Goal: Task Accomplishment & Management: Manage account settings

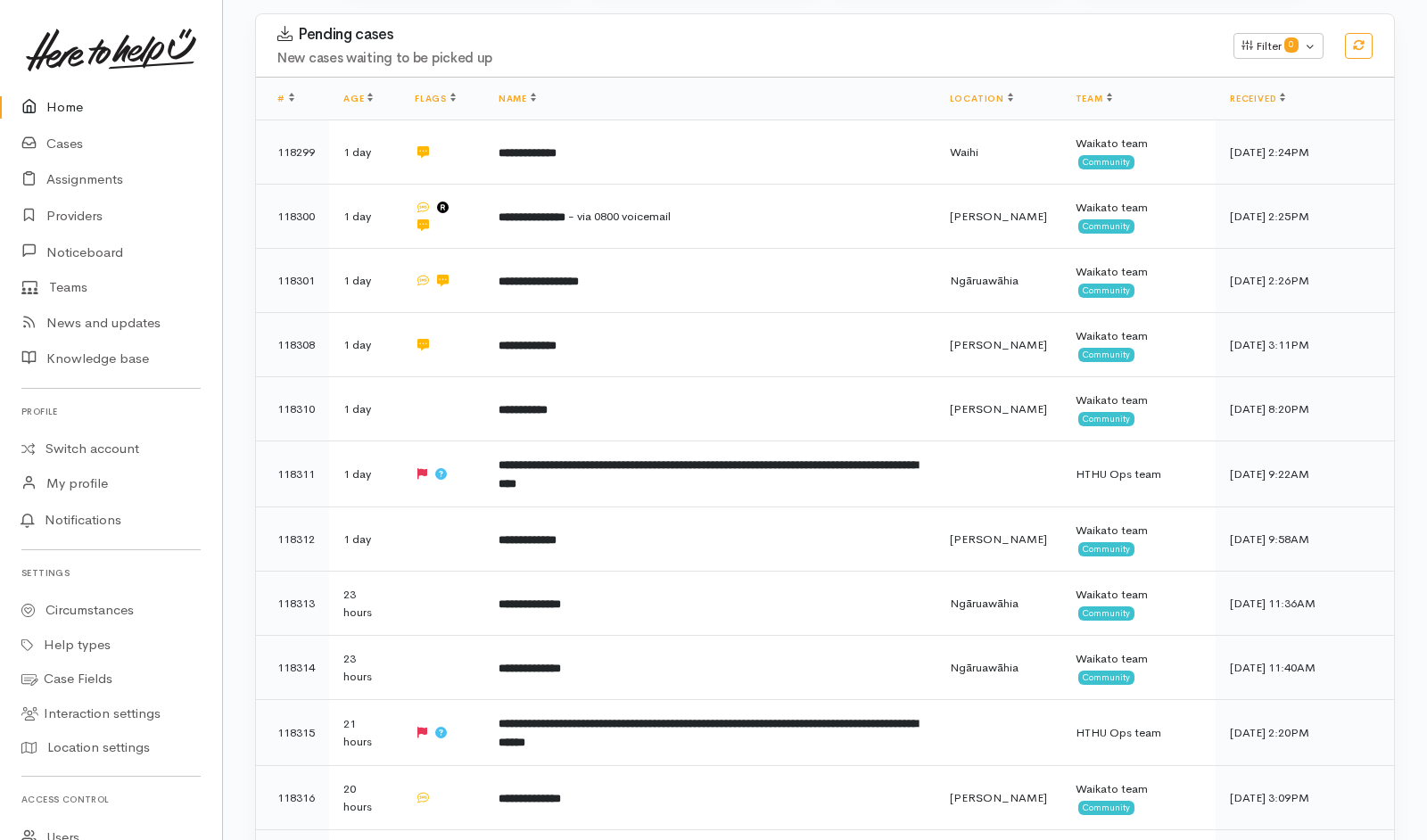
scroll to position [467, 0]
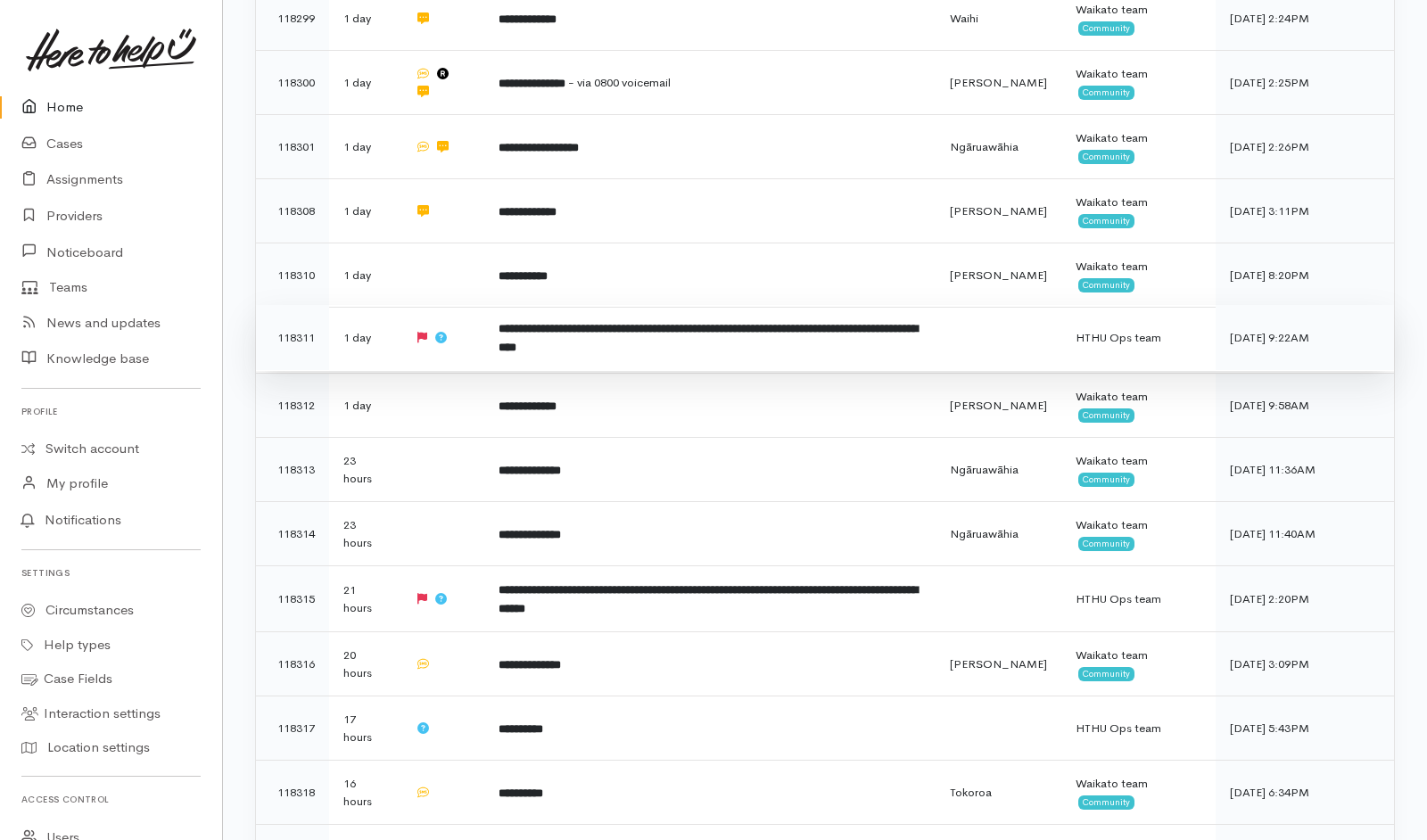
click at [750, 305] on td "**********" at bounding box center [710, 337] width 452 height 66
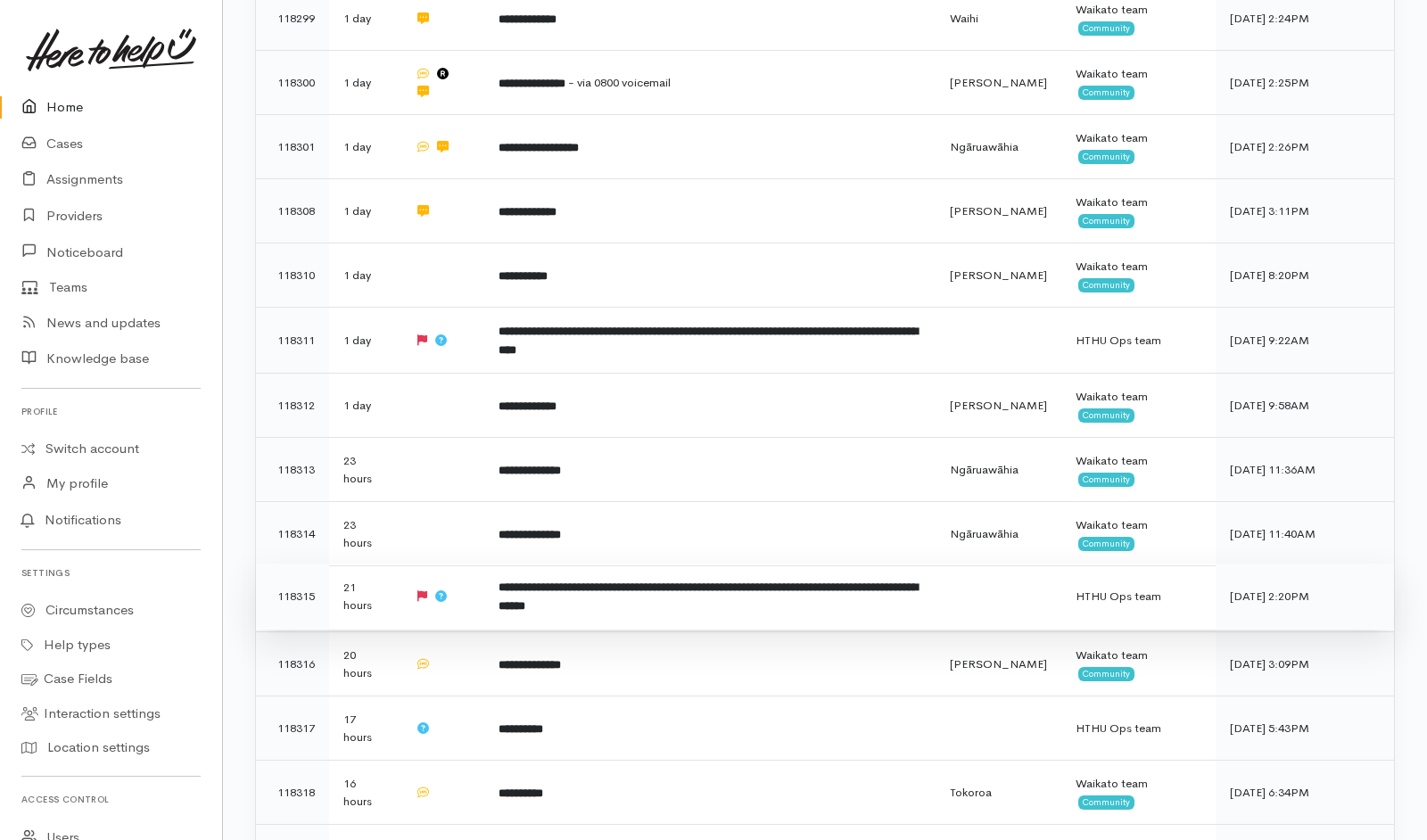
click at [826, 563] on td "**********" at bounding box center [710, 596] width 452 height 66
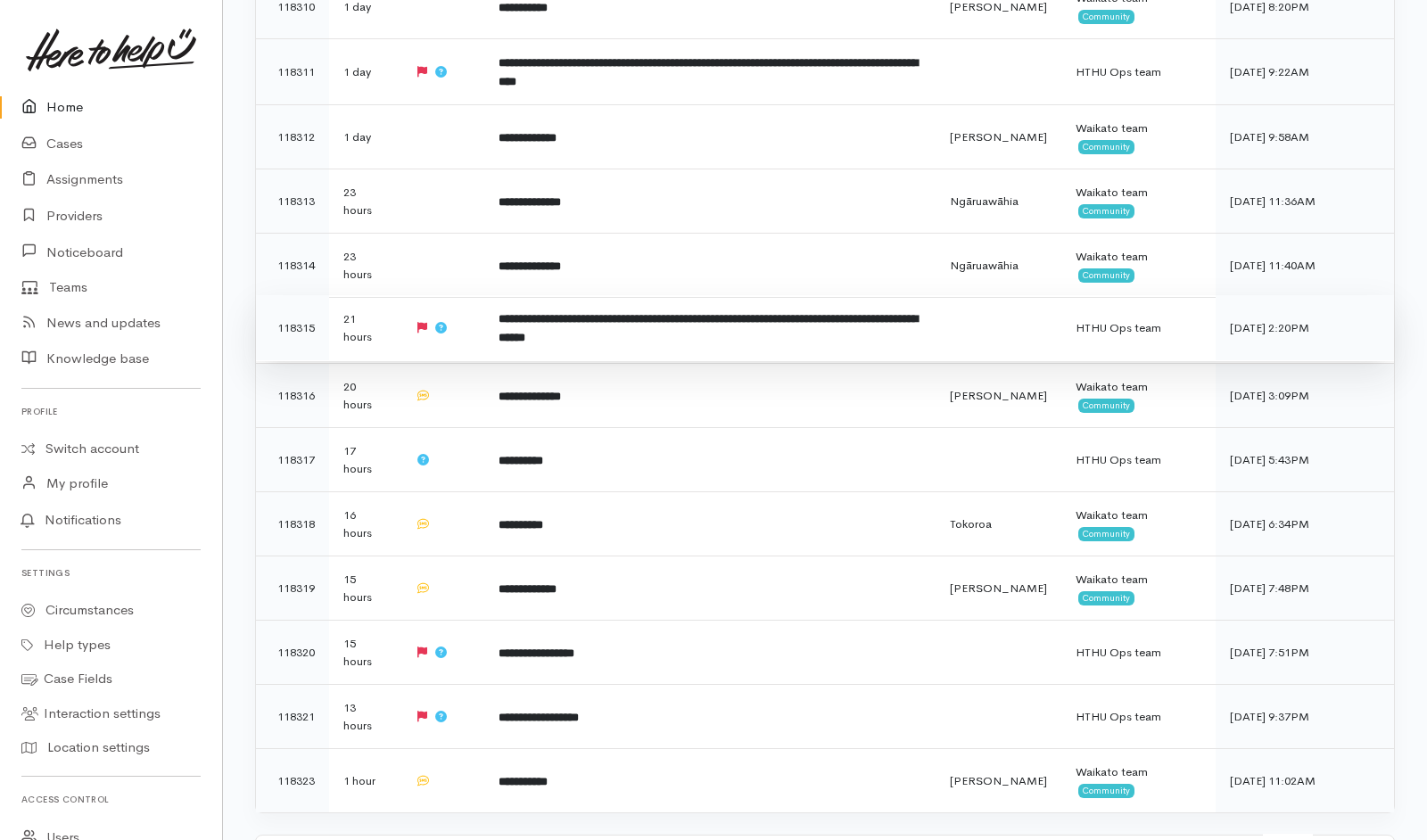
scroll to position [735, 0]
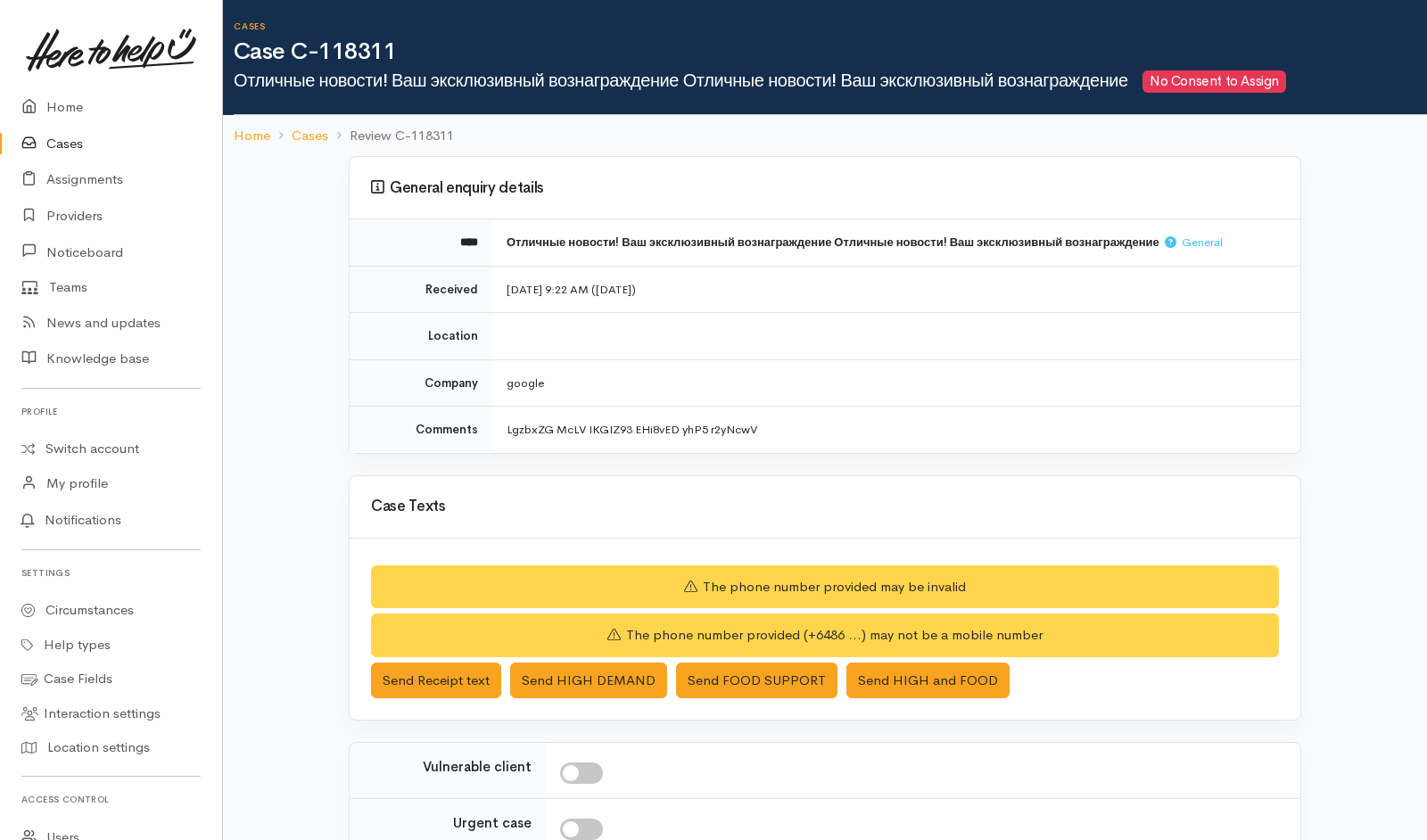
scroll to position [230, 0]
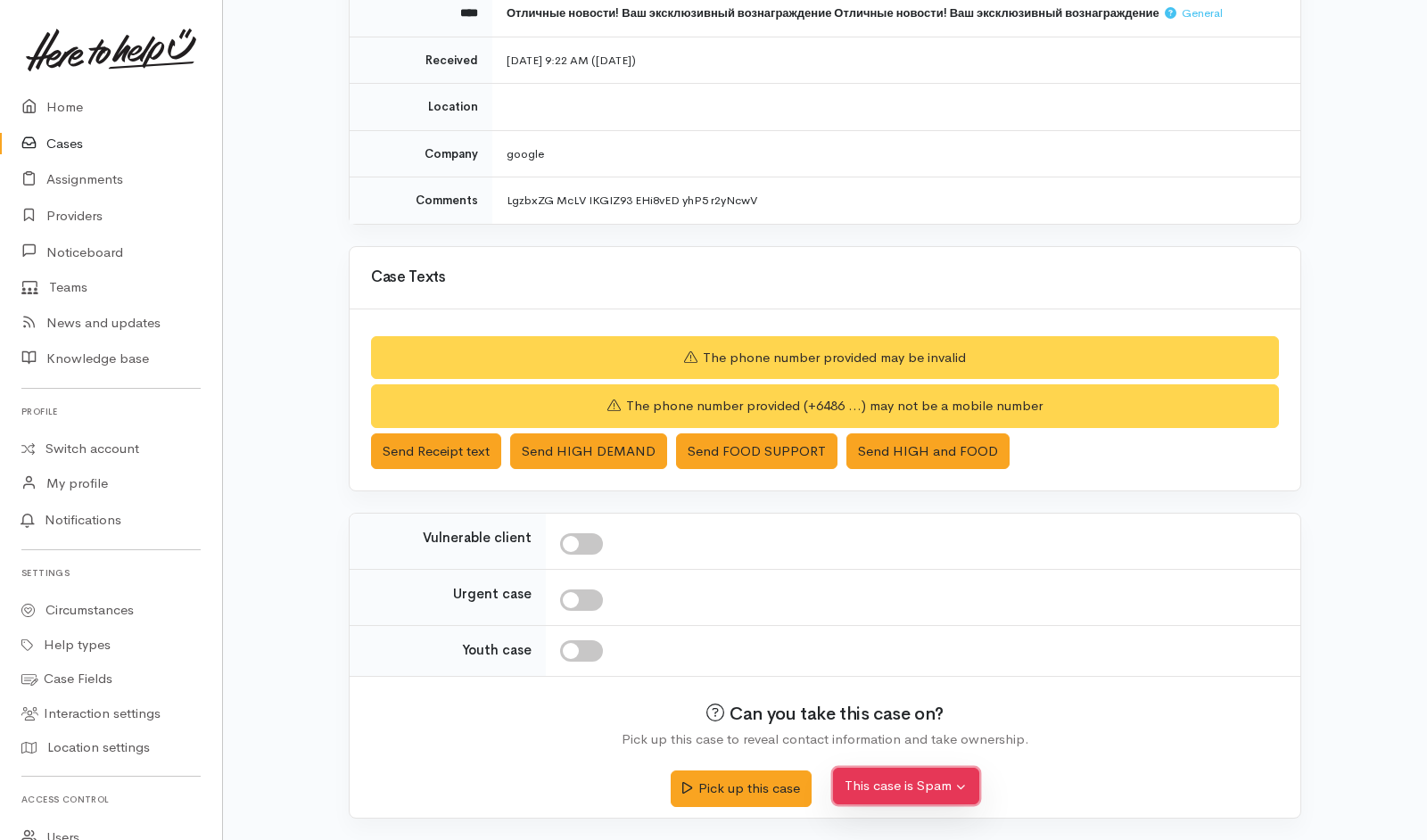
click at [907, 559] on button "This case is Spam" at bounding box center [905, 785] width 146 height 36
click at [926, 559] on button "Yes, cancel this case as spam" at bounding box center [952, 745] width 237 height 28
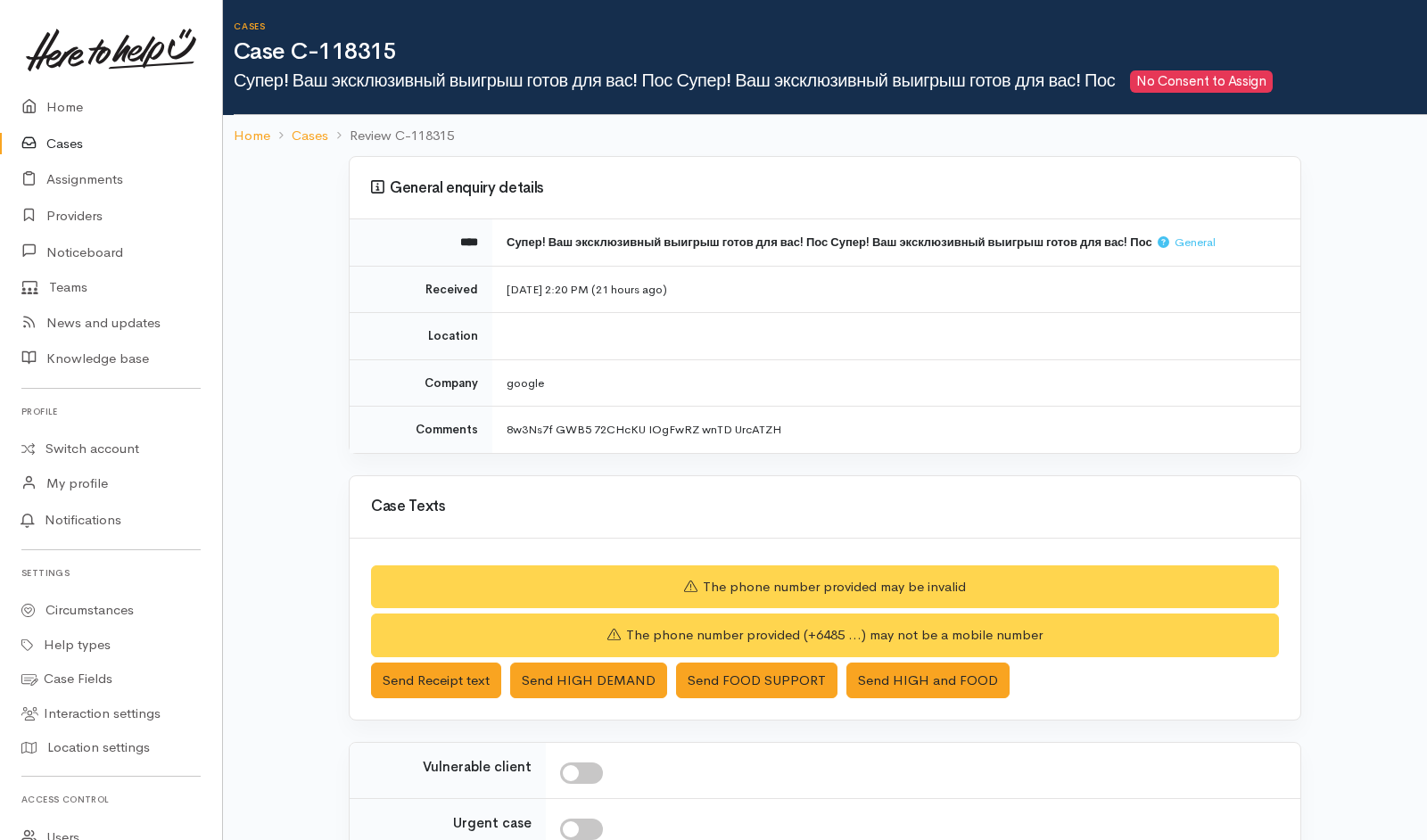
scroll to position [230, 0]
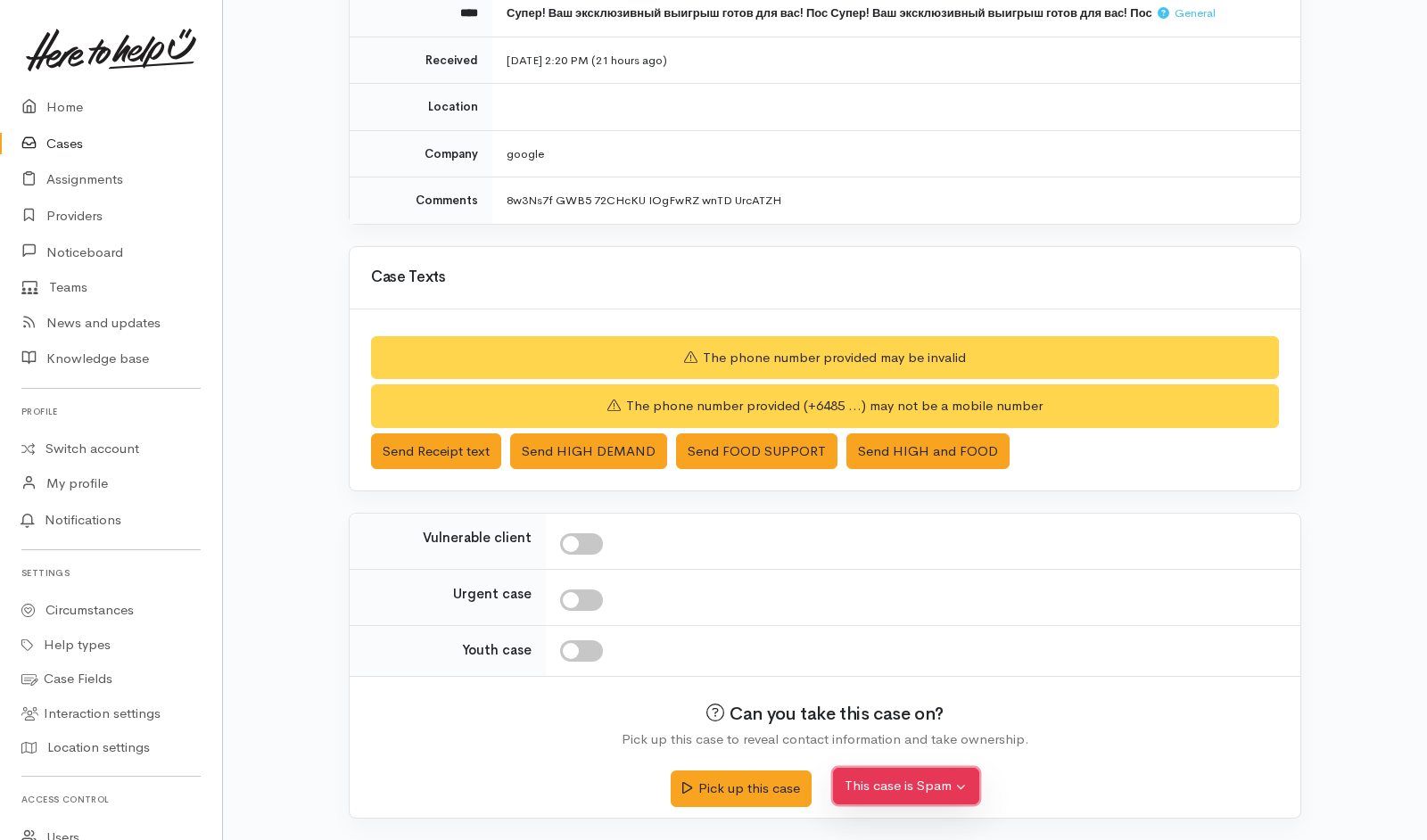
click at [896, 559] on button "This case is Spam" at bounding box center [905, 785] width 146 height 36
click at [942, 559] on button "Yes, cancel this case as spam" at bounding box center [952, 745] width 237 height 28
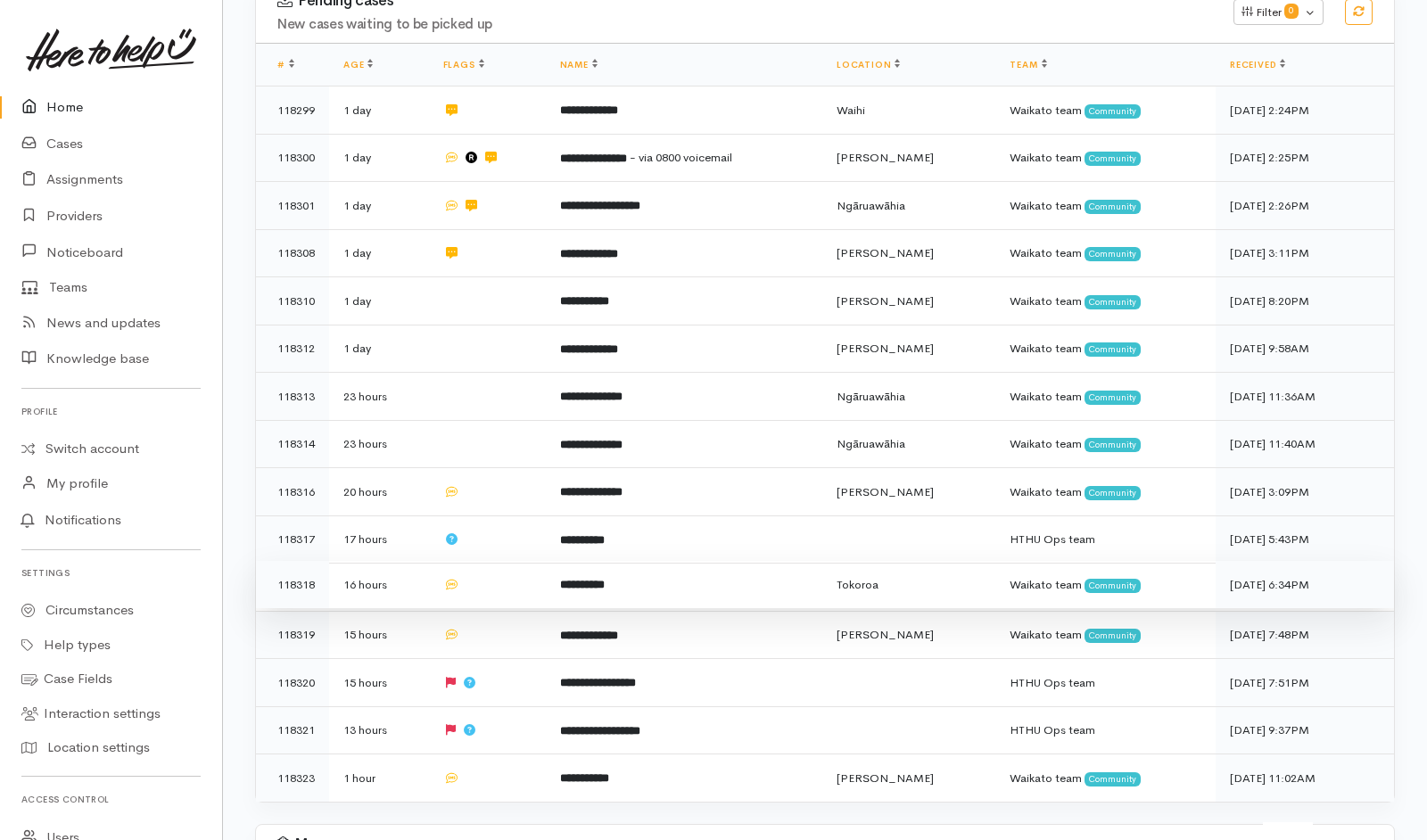
scroll to position [540, 0]
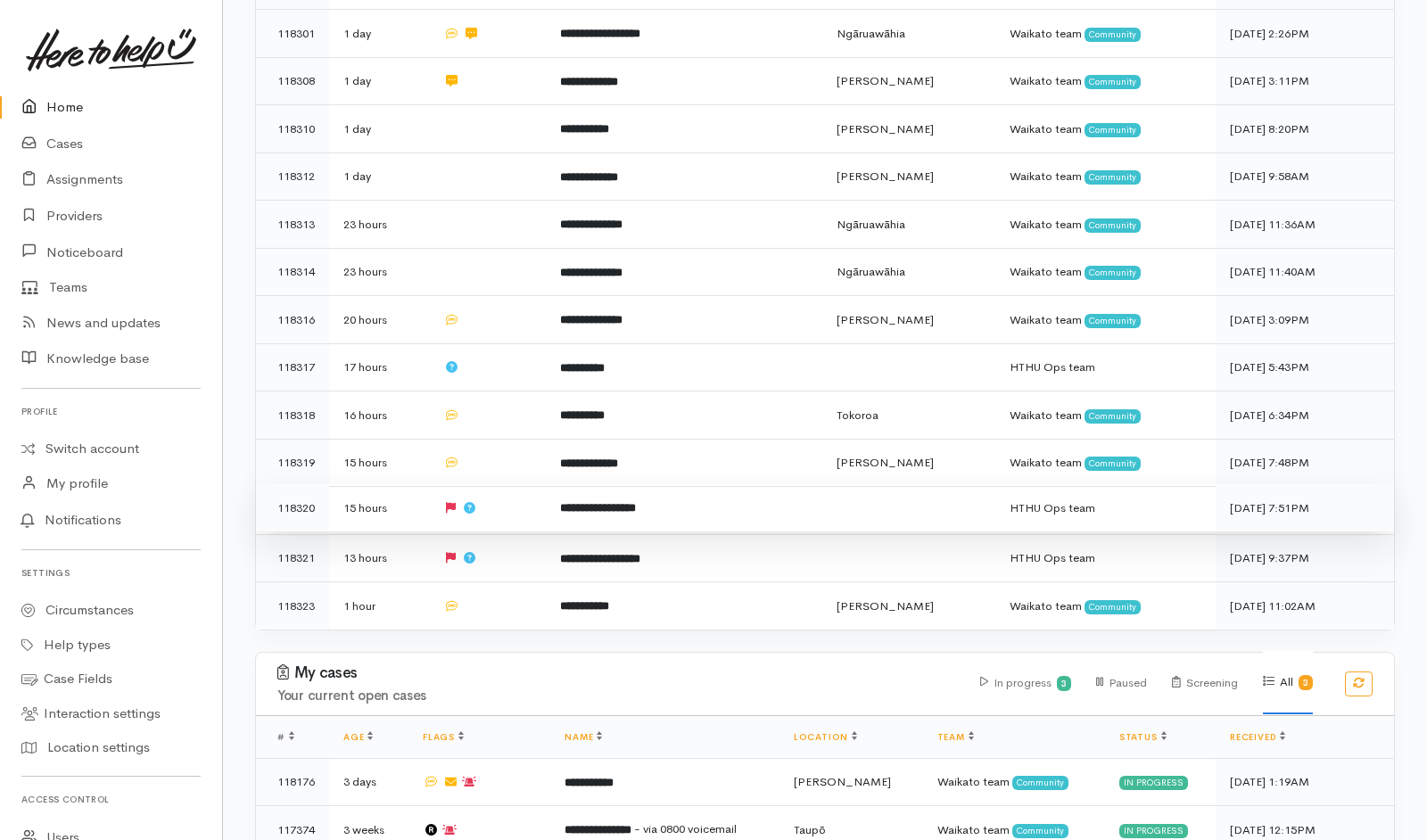
click at [771, 484] on td "**********" at bounding box center [683, 508] width 276 height 48
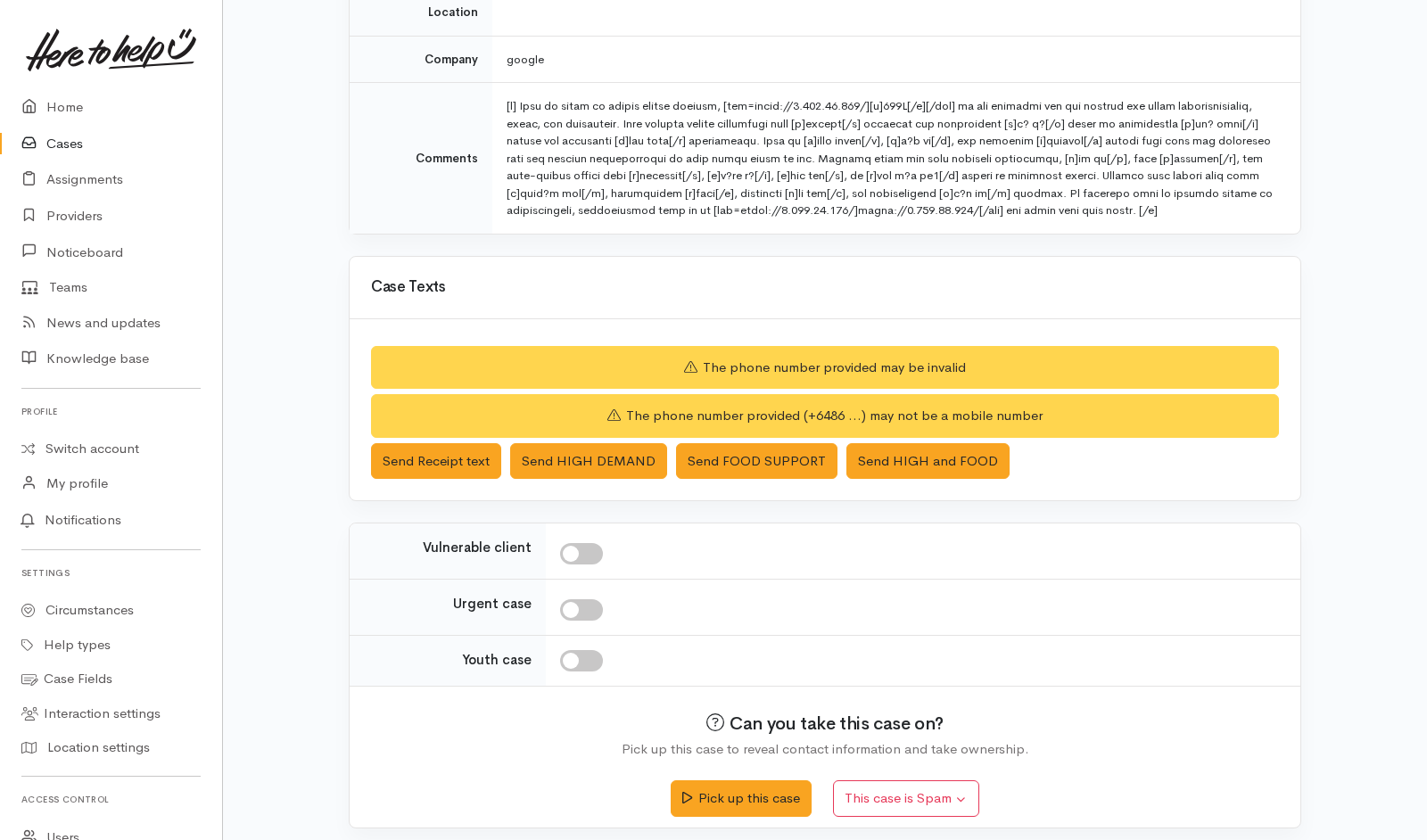
scroll to position [326, 0]
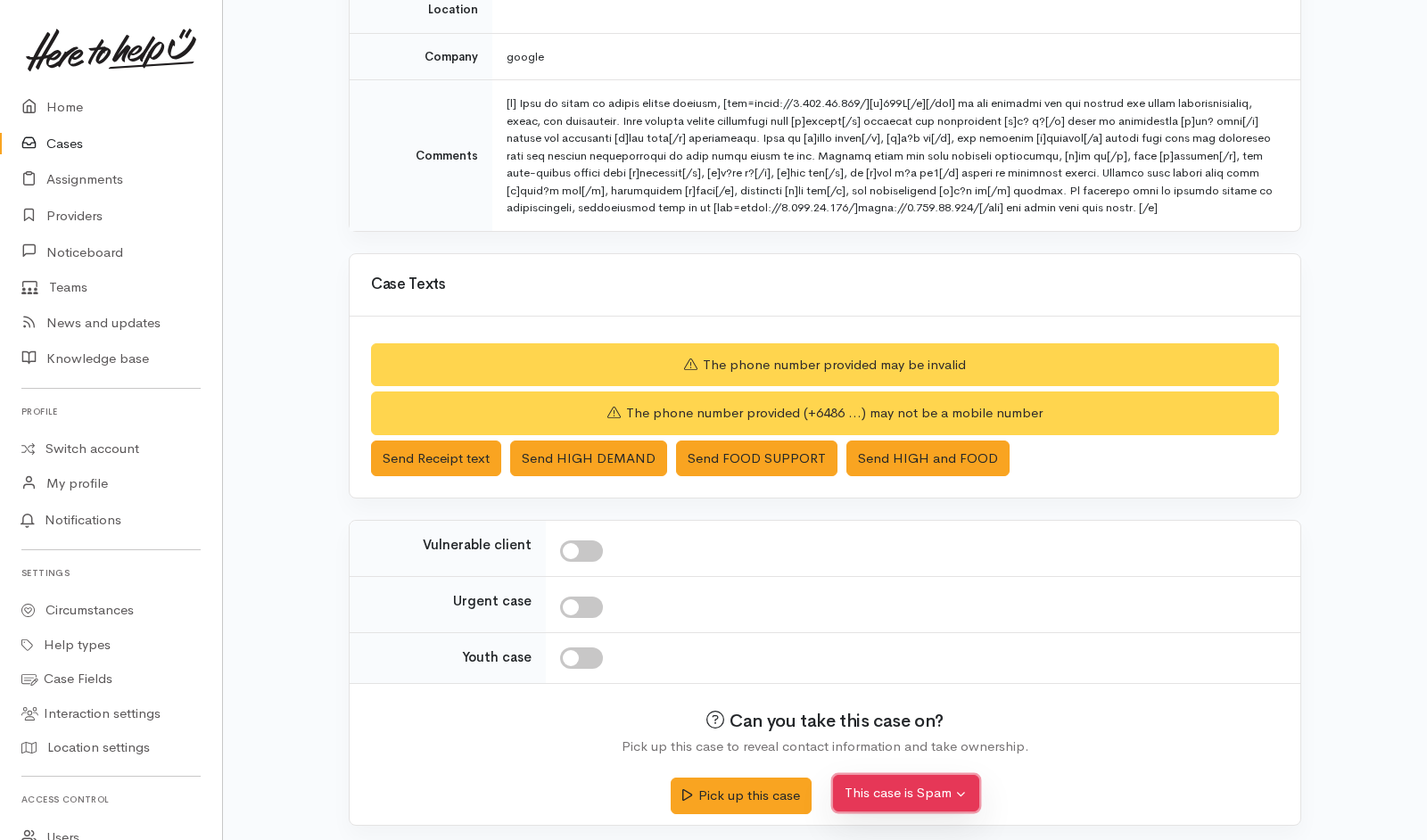
click at [882, 802] on button "This case is Spam" at bounding box center [905, 793] width 146 height 36
click at [938, 752] on button "Yes, cancel this case as spam" at bounding box center [952, 753] width 237 height 28
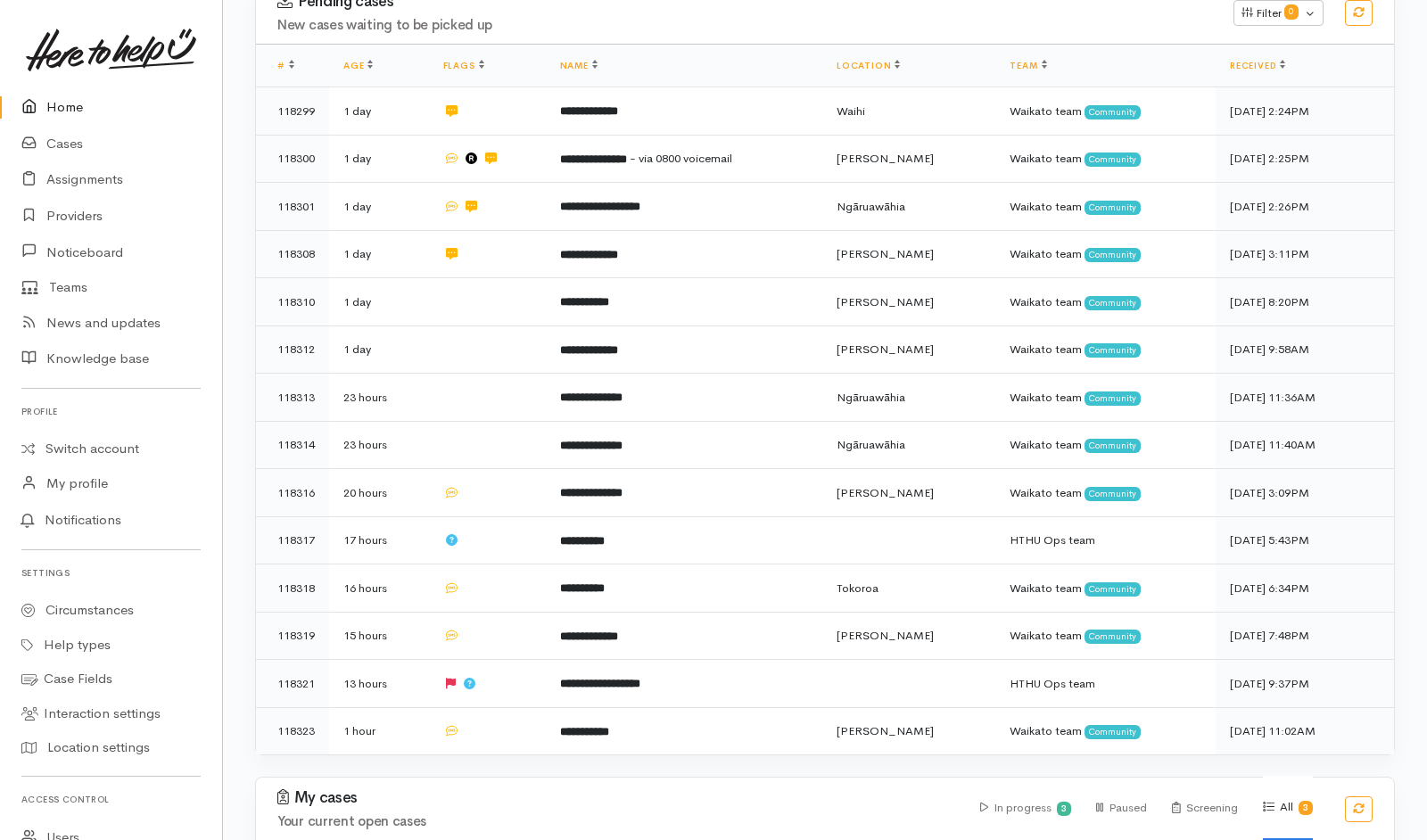
scroll to position [377, 0]
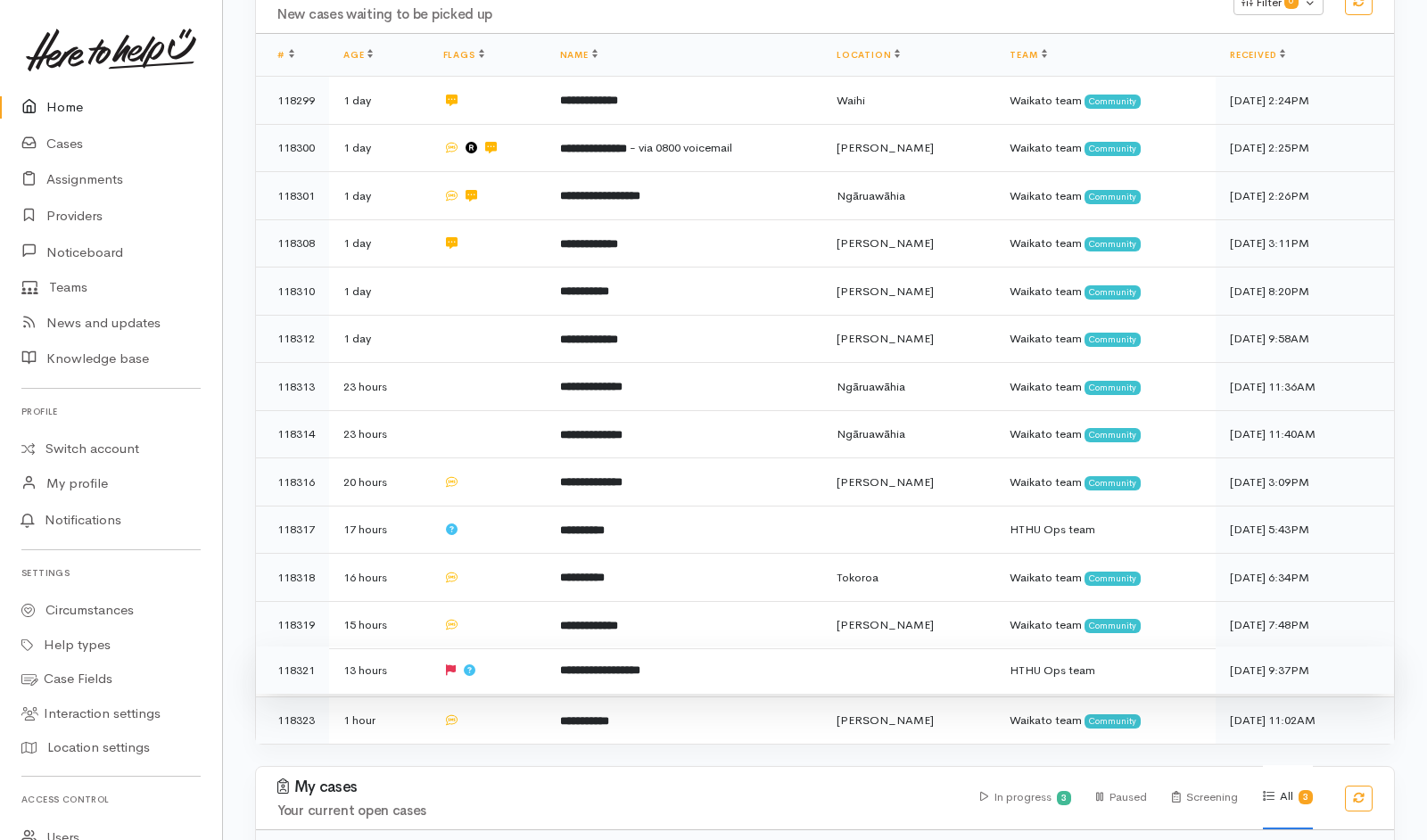
click at [701, 647] on td "**********" at bounding box center [683, 671] width 276 height 48
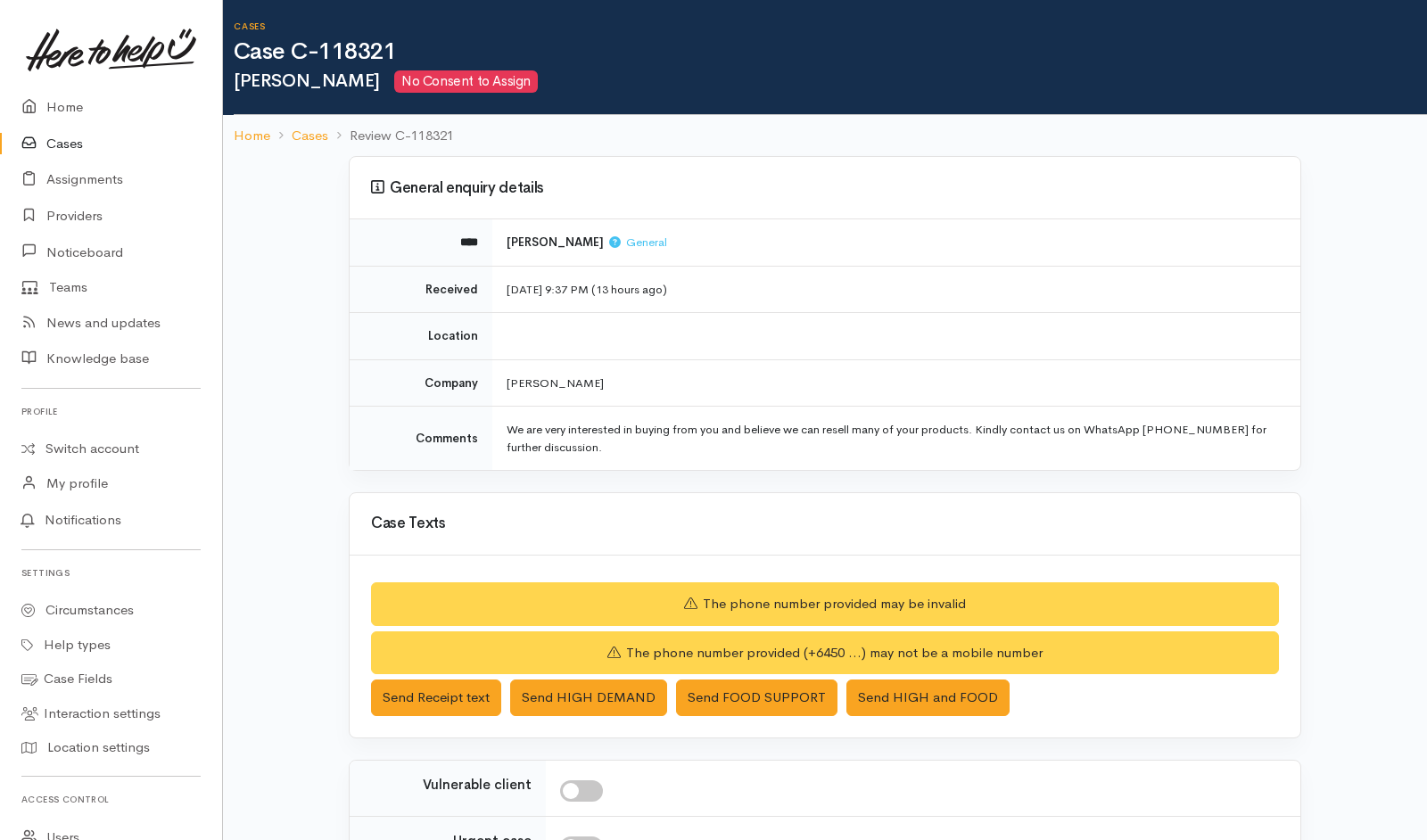
scroll to position [246, 0]
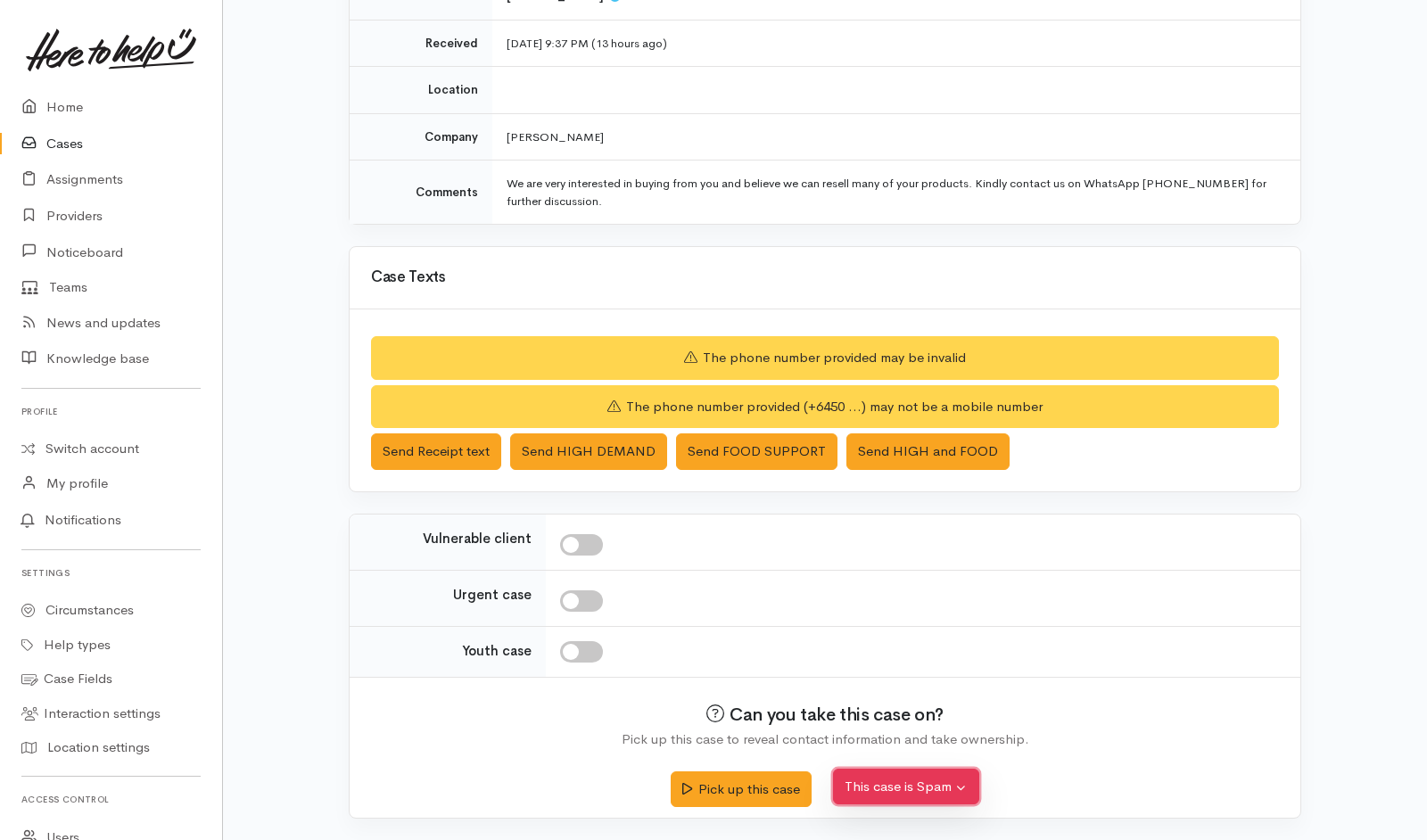
click at [895, 785] on button "This case is Spam" at bounding box center [905, 786] width 146 height 36
click at [952, 734] on button "Yes, cancel this case as spam" at bounding box center [952, 745] width 237 height 28
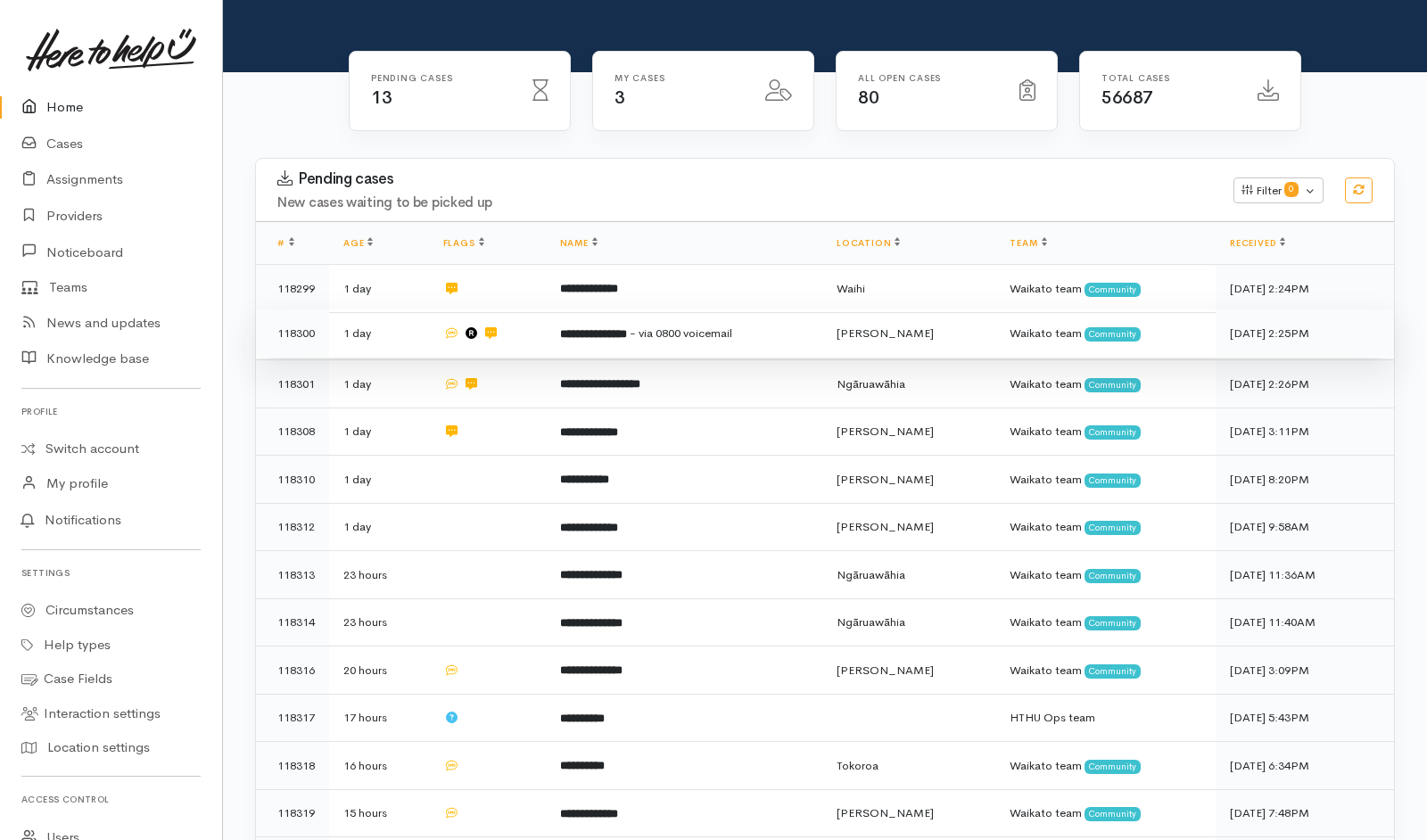
scroll to position [190, 0]
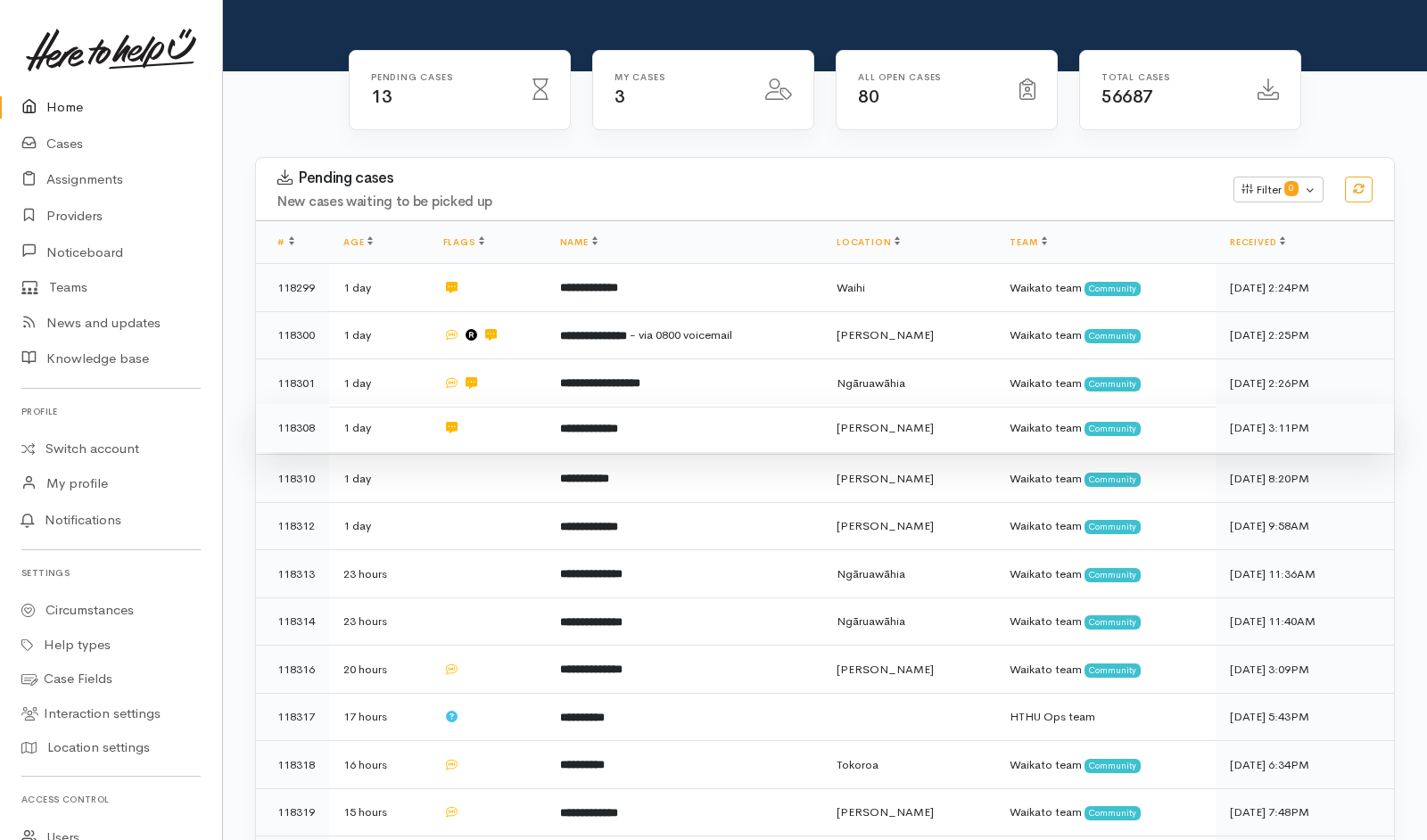
click at [661, 502] on td "**********" at bounding box center [683, 526] width 276 height 48
click at [747, 404] on td "**********" at bounding box center [683, 428] width 276 height 48
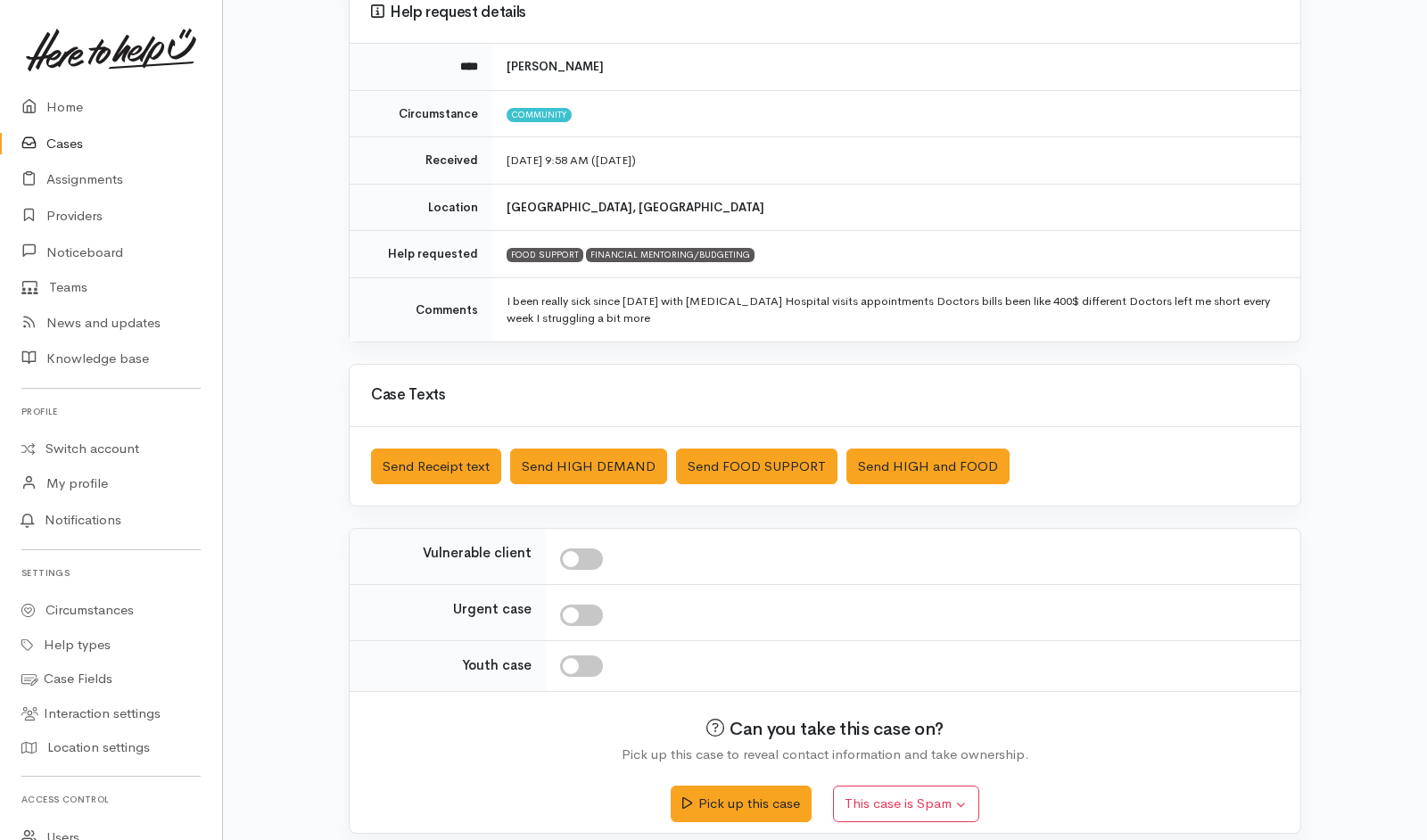
scroll to position [190, 0]
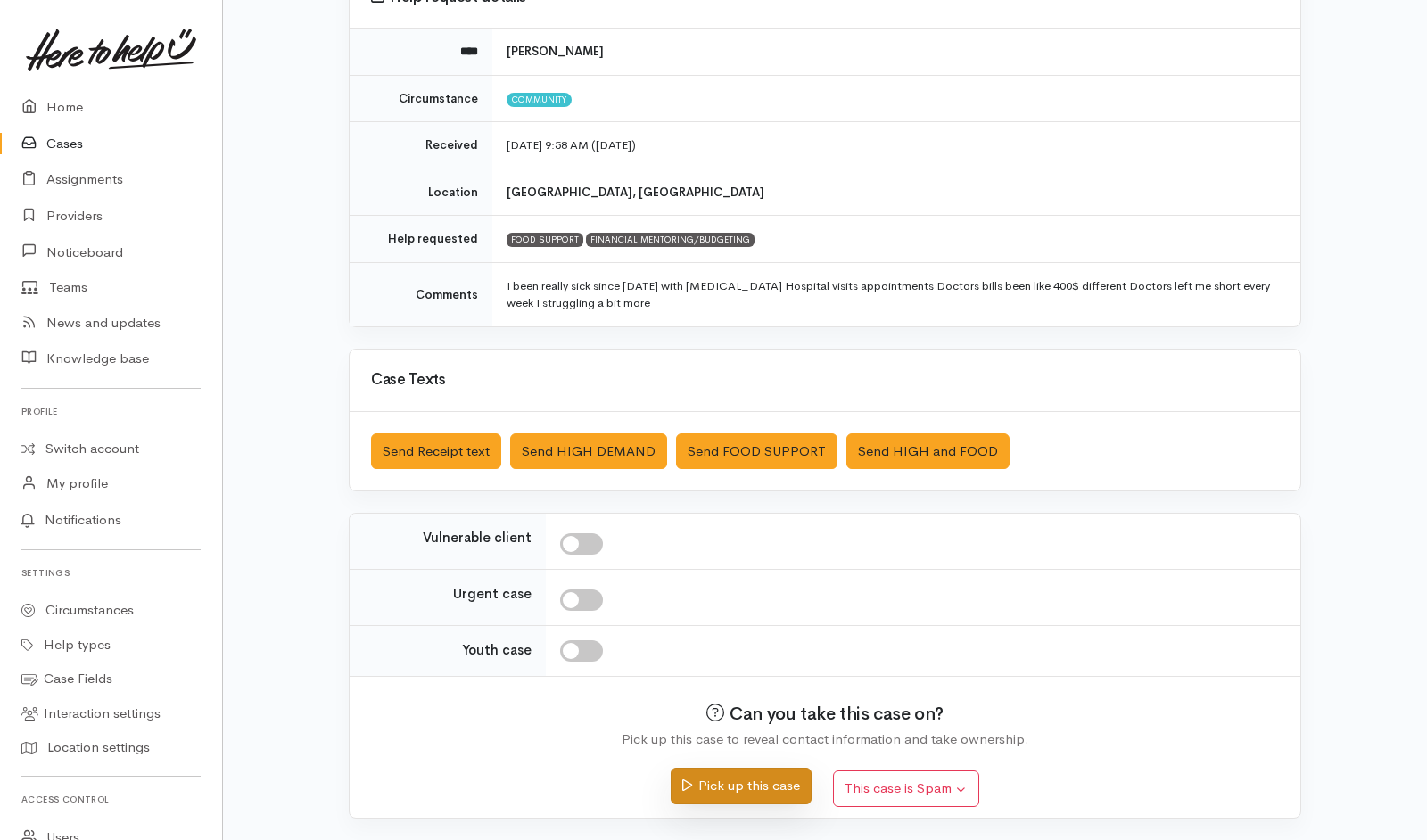
click at [775, 559] on button "Pick up this case" at bounding box center [741, 785] width 140 height 36
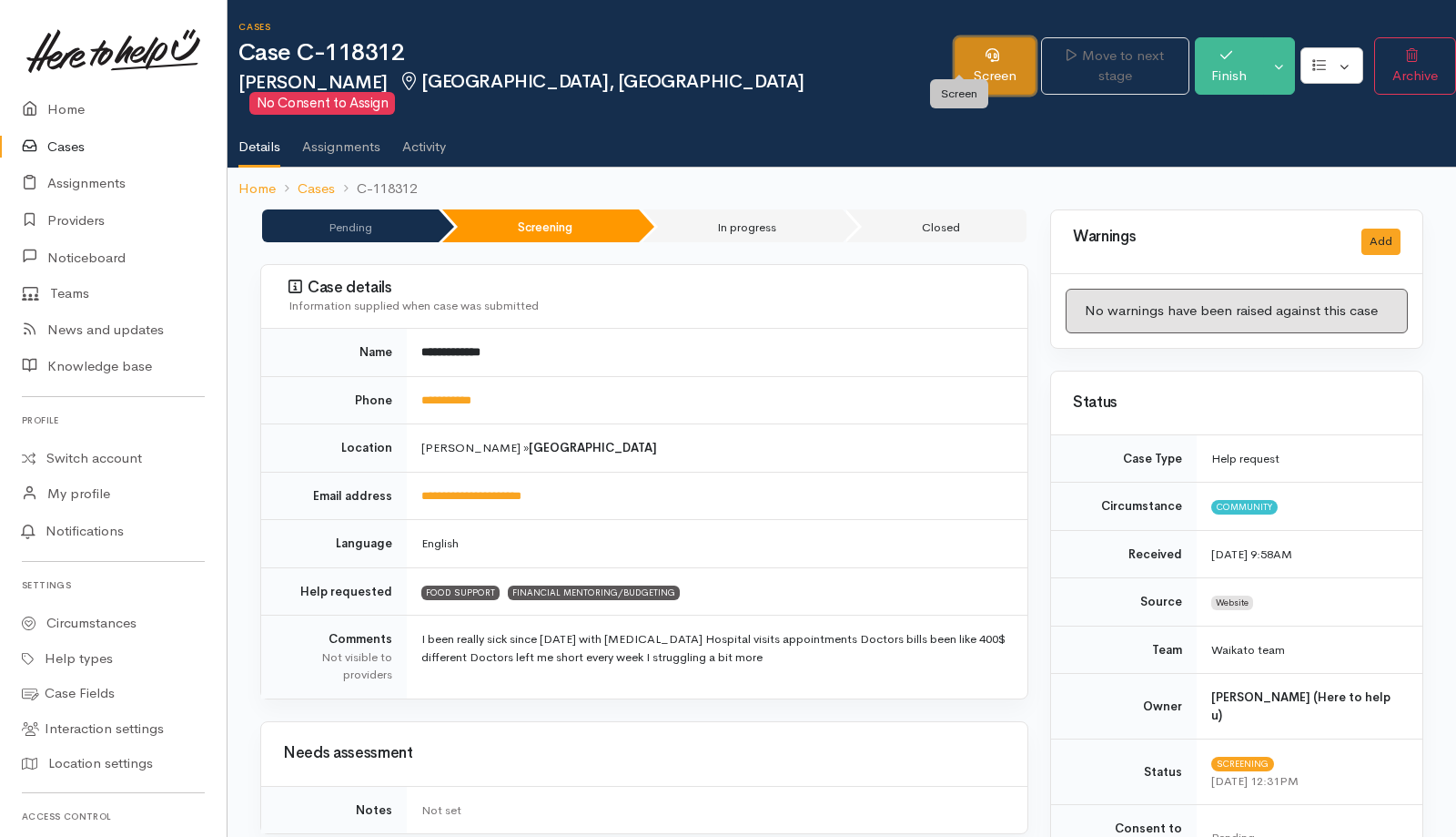
click at [955, 57] on link "Screen" at bounding box center [995, 65] width 81 height 57
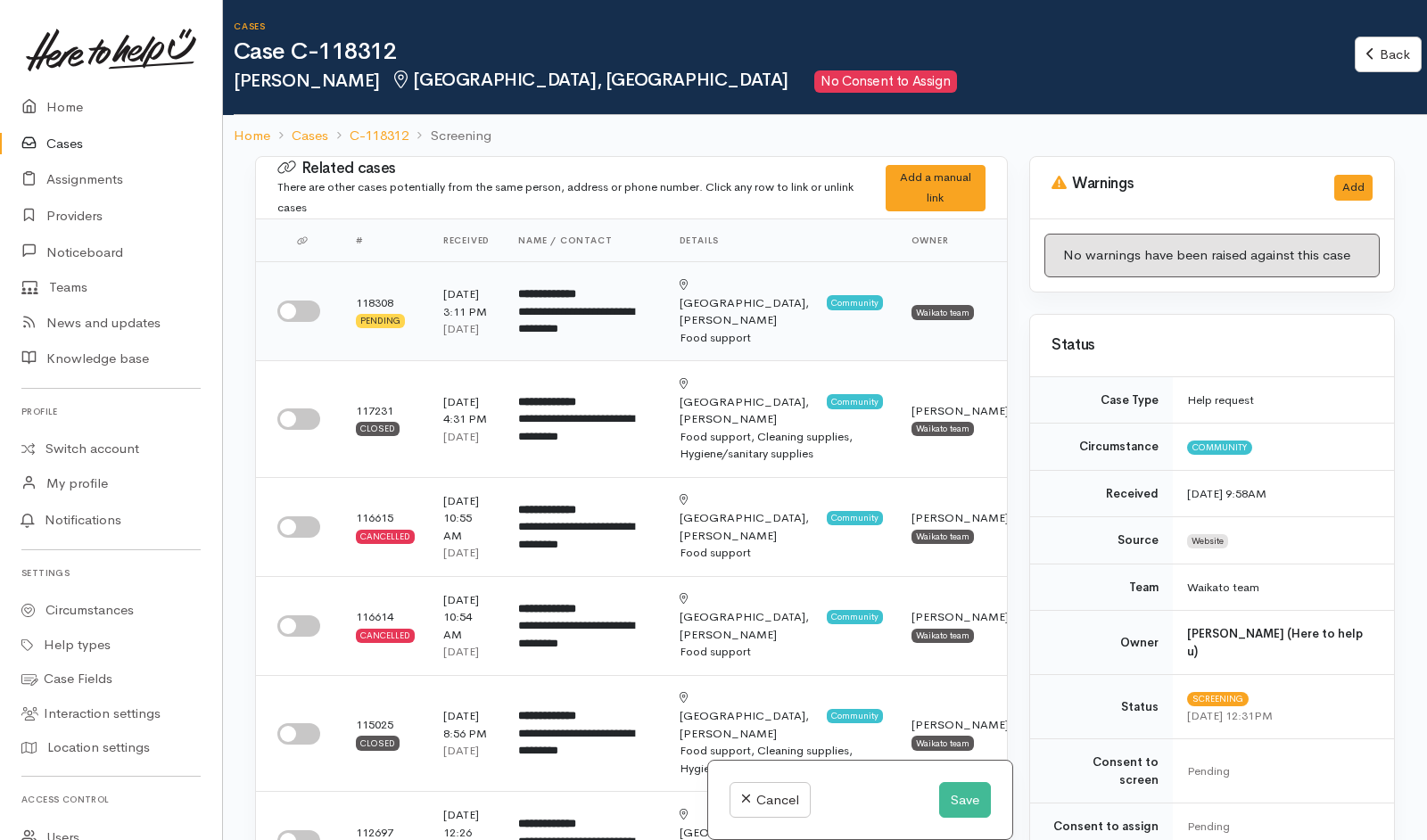
click at [290, 321] on input "checkbox" at bounding box center [298, 310] width 43 height 21
checkbox input "true"
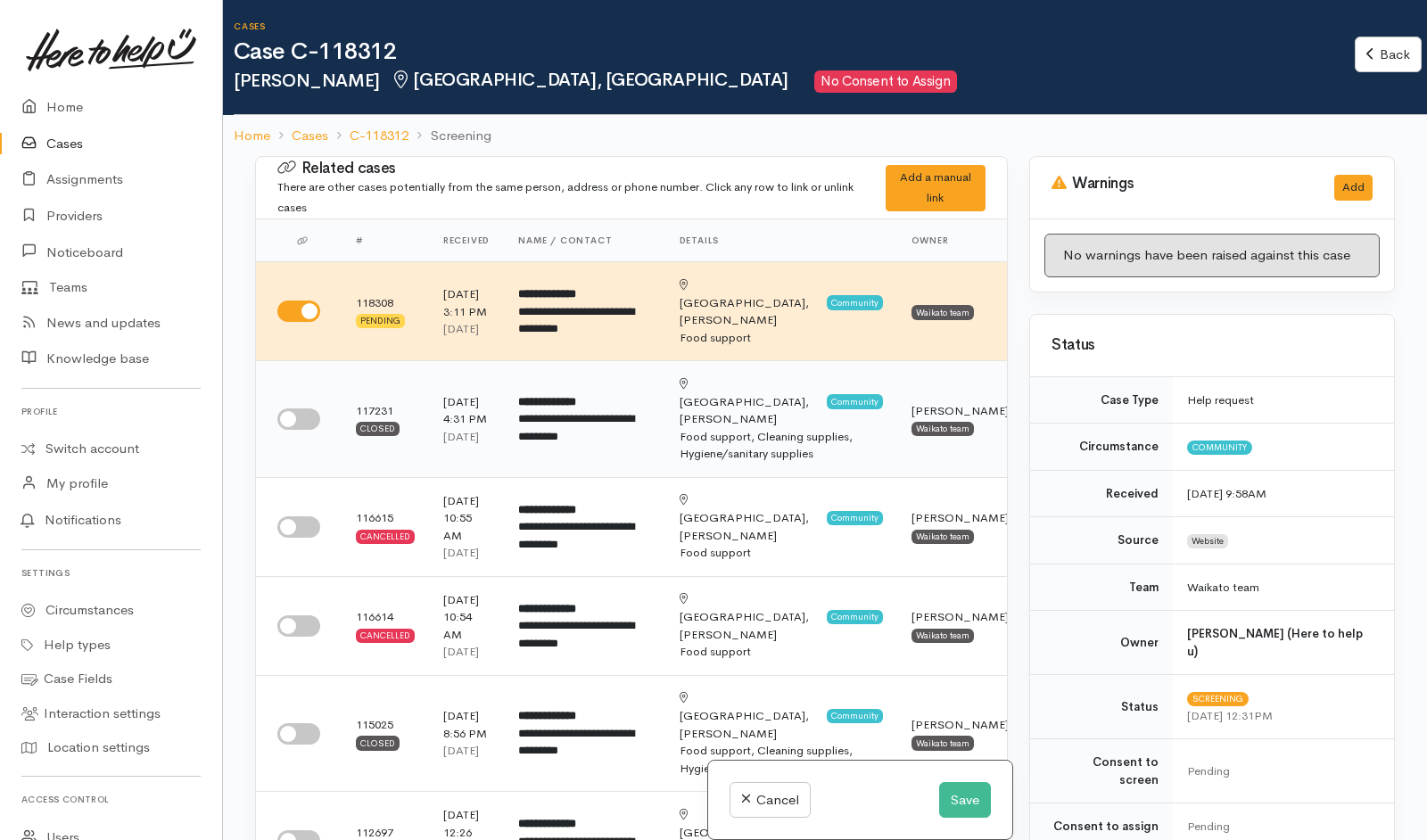
click at [302, 410] on input "checkbox" at bounding box center [298, 419] width 43 height 21
checkbox input "true"
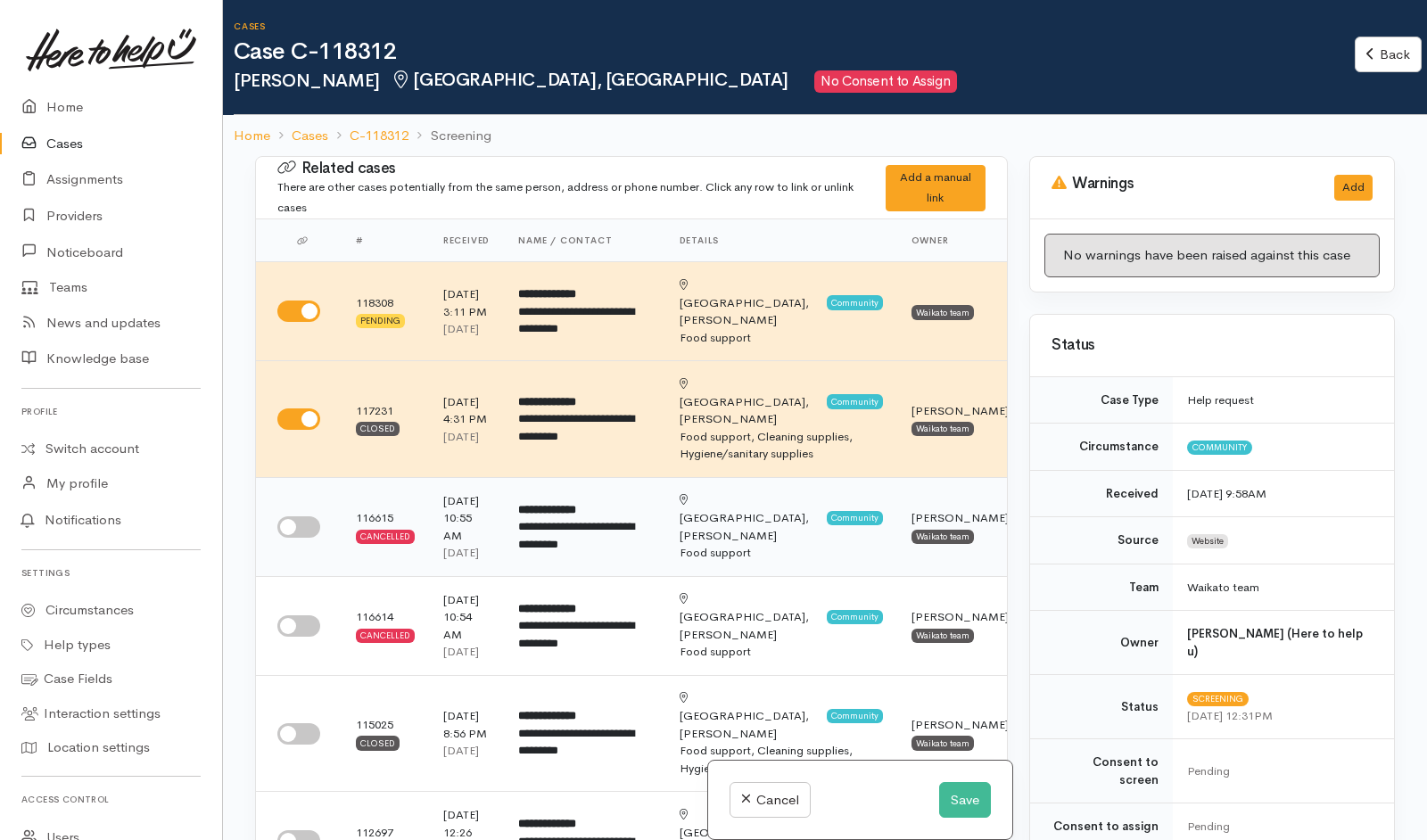
click at [310, 518] on input "checkbox" at bounding box center [298, 527] width 43 height 21
checkbox input "true"
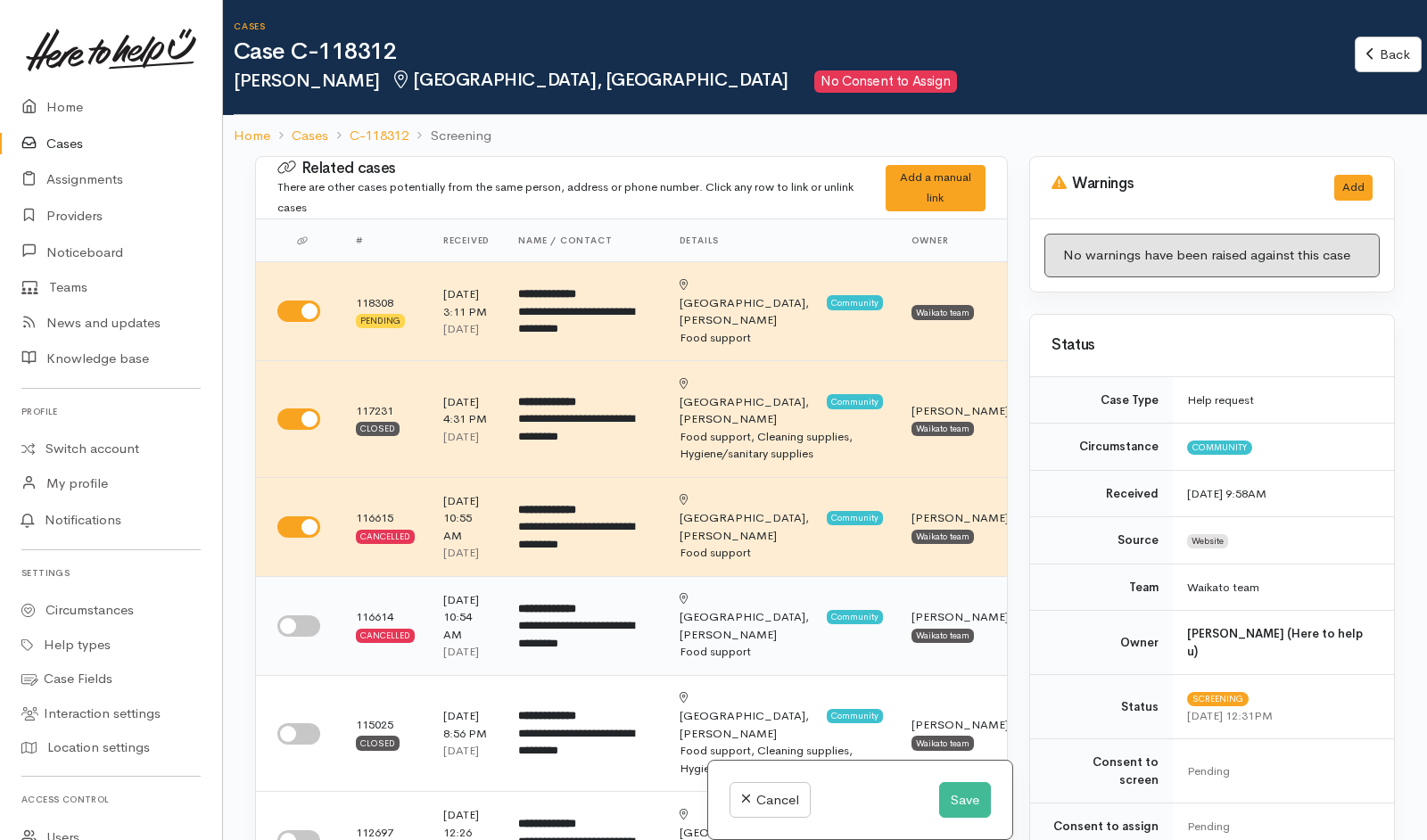
click at [301, 637] on input "checkbox" at bounding box center [298, 625] width 43 height 21
checkbox input "true"
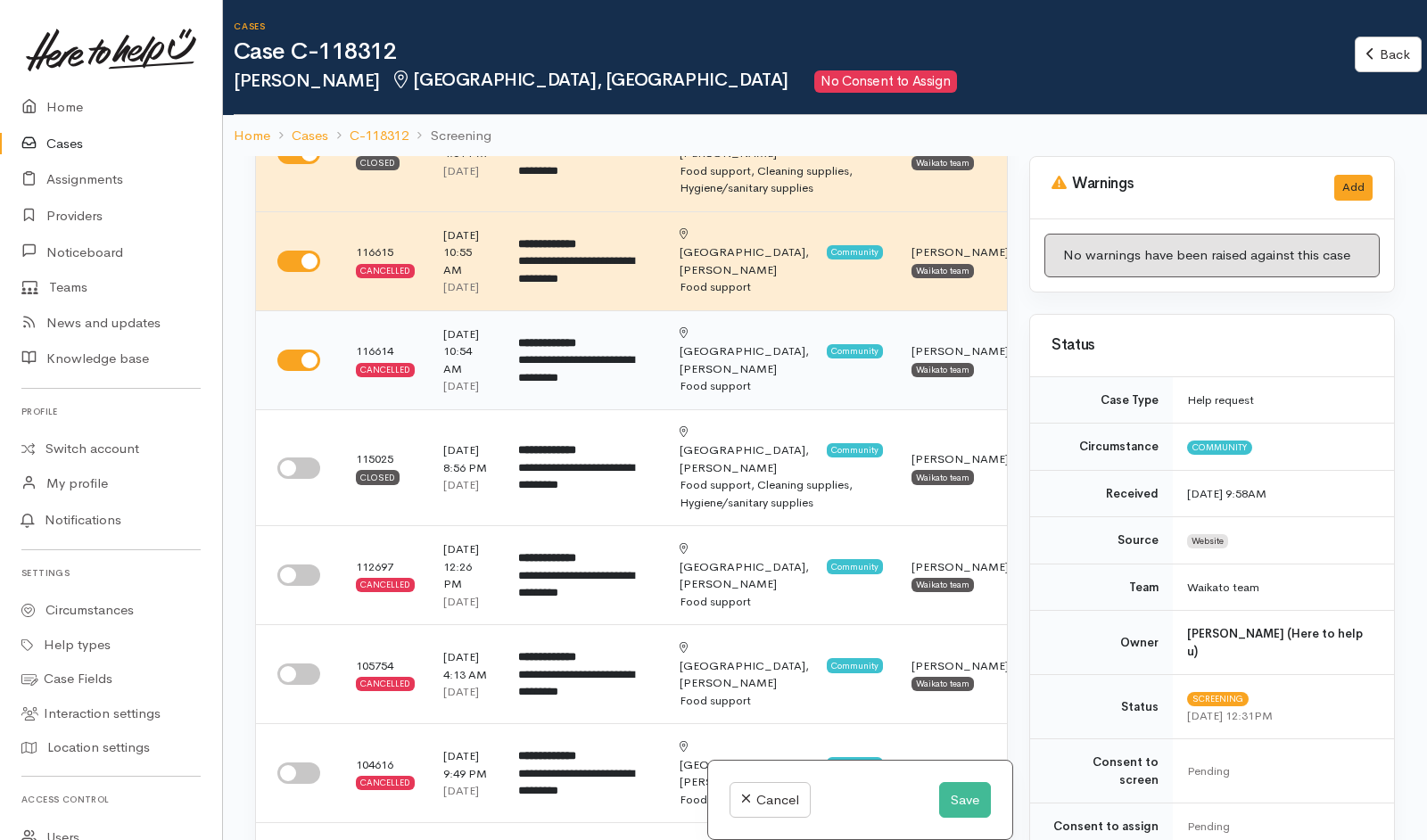
scroll to position [295, 0]
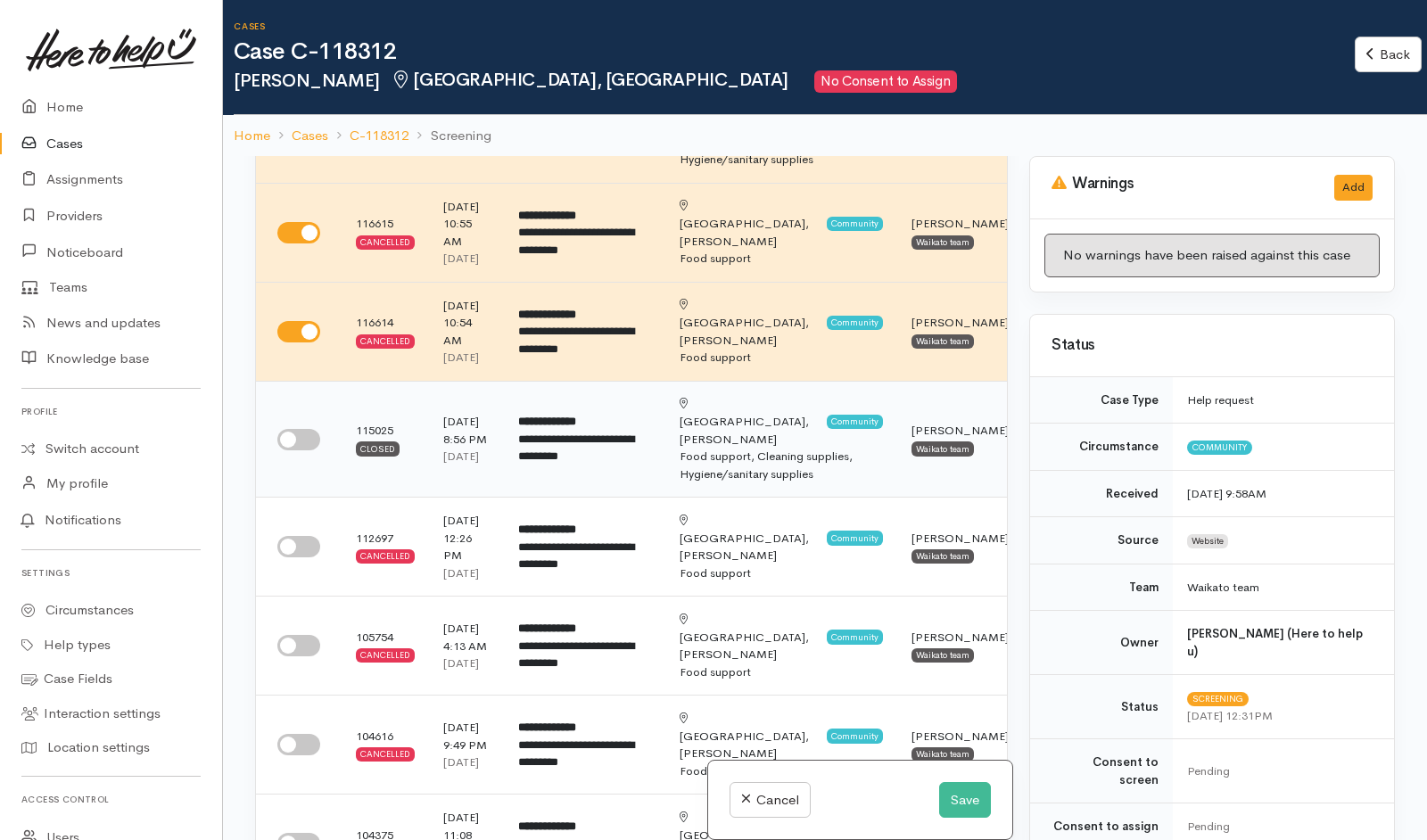
click at [292, 451] on input "checkbox" at bounding box center [298, 440] width 43 height 21
checkbox input "true"
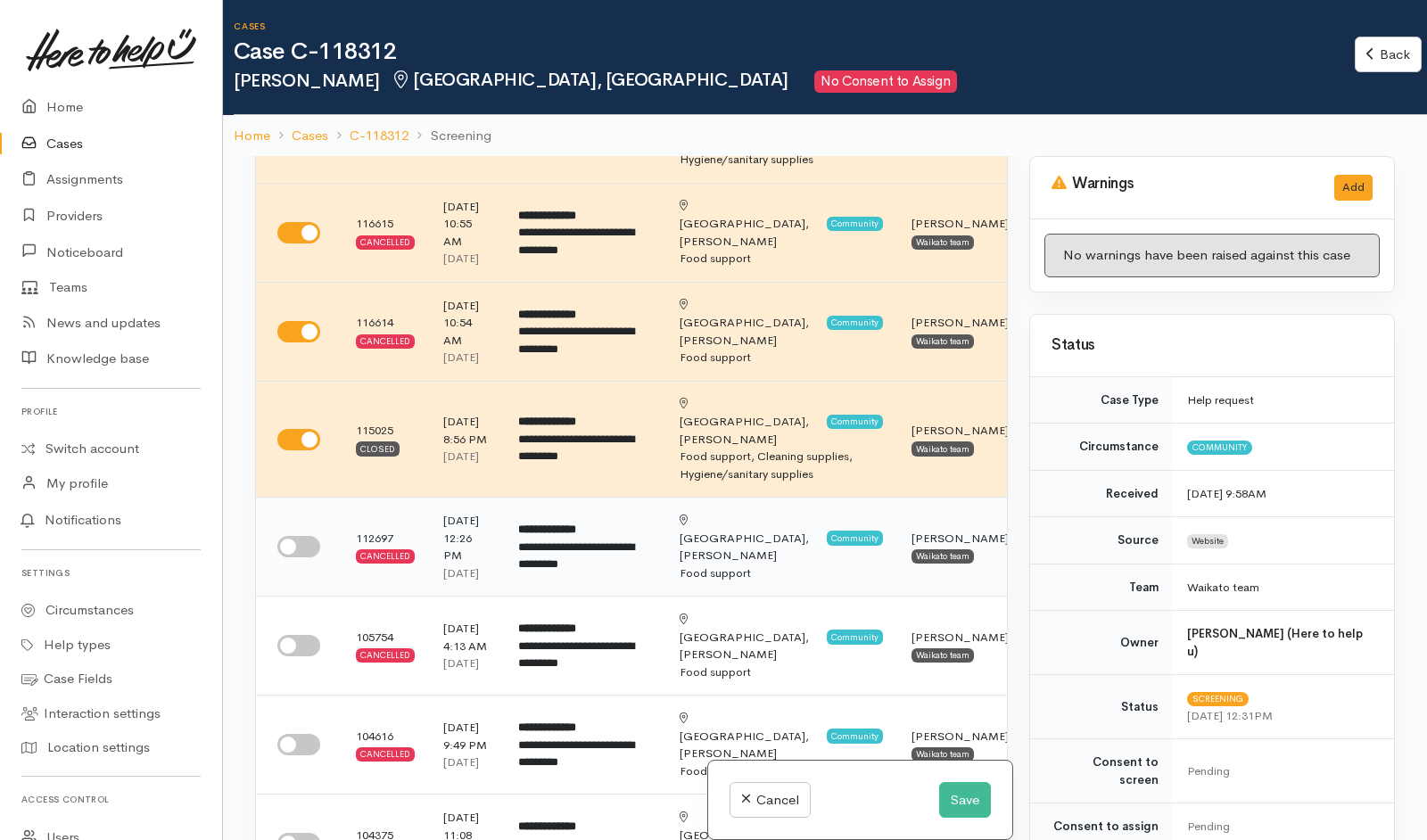
click at [300, 558] on input "checkbox" at bounding box center [298, 546] width 43 height 21
checkbox input "true"
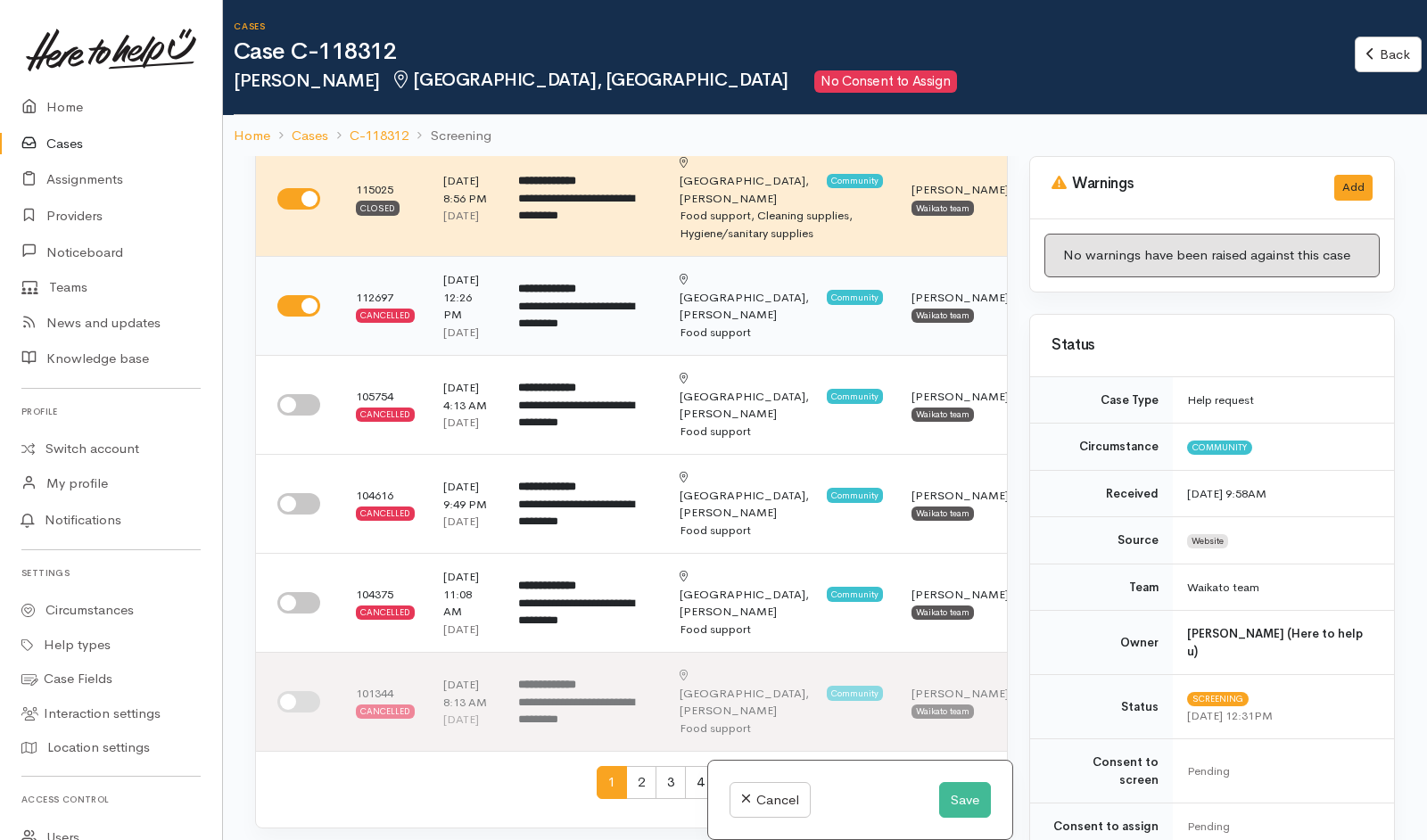
scroll to position [540, 0]
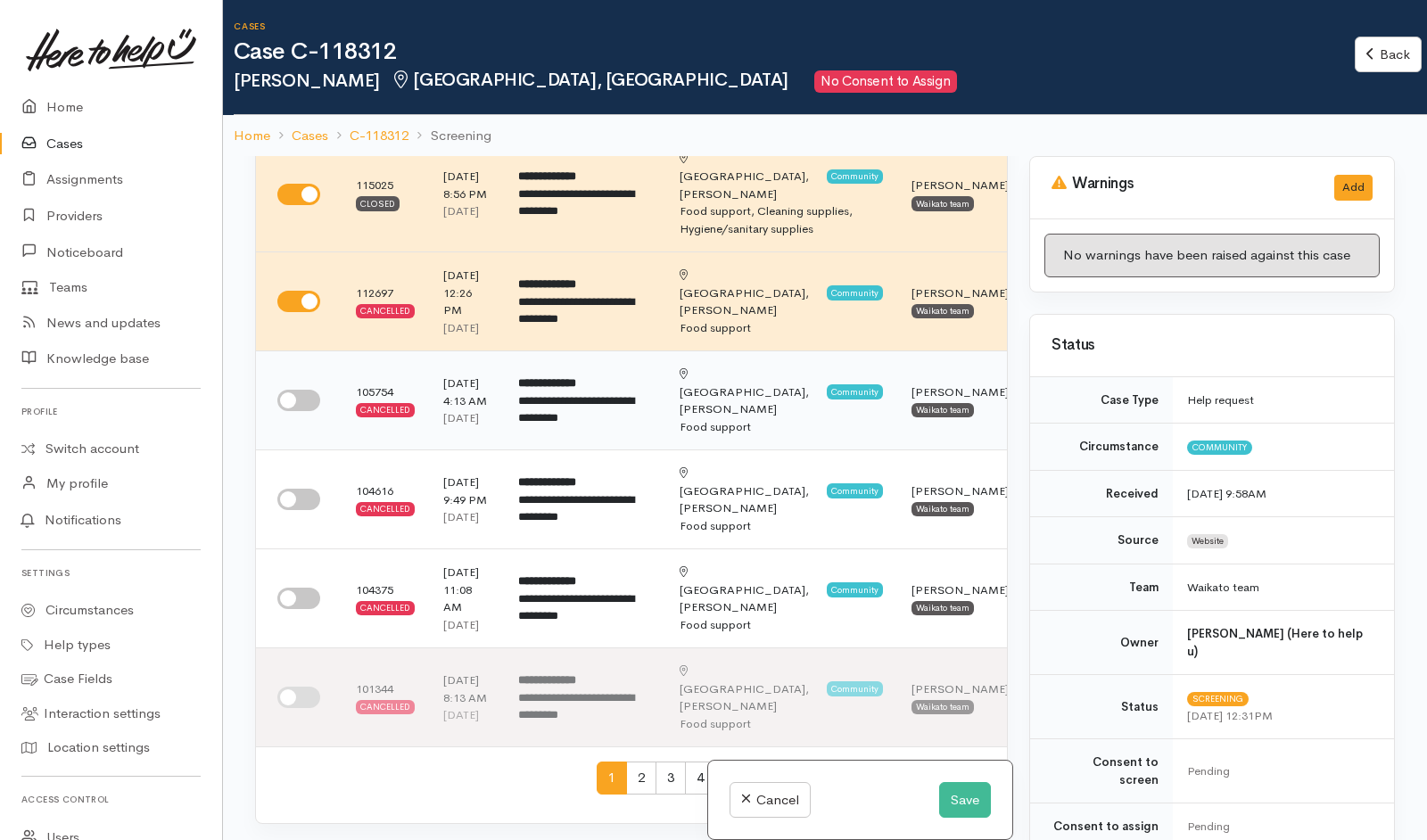
click at [301, 411] on input "checkbox" at bounding box center [298, 400] width 43 height 21
checkbox input "true"
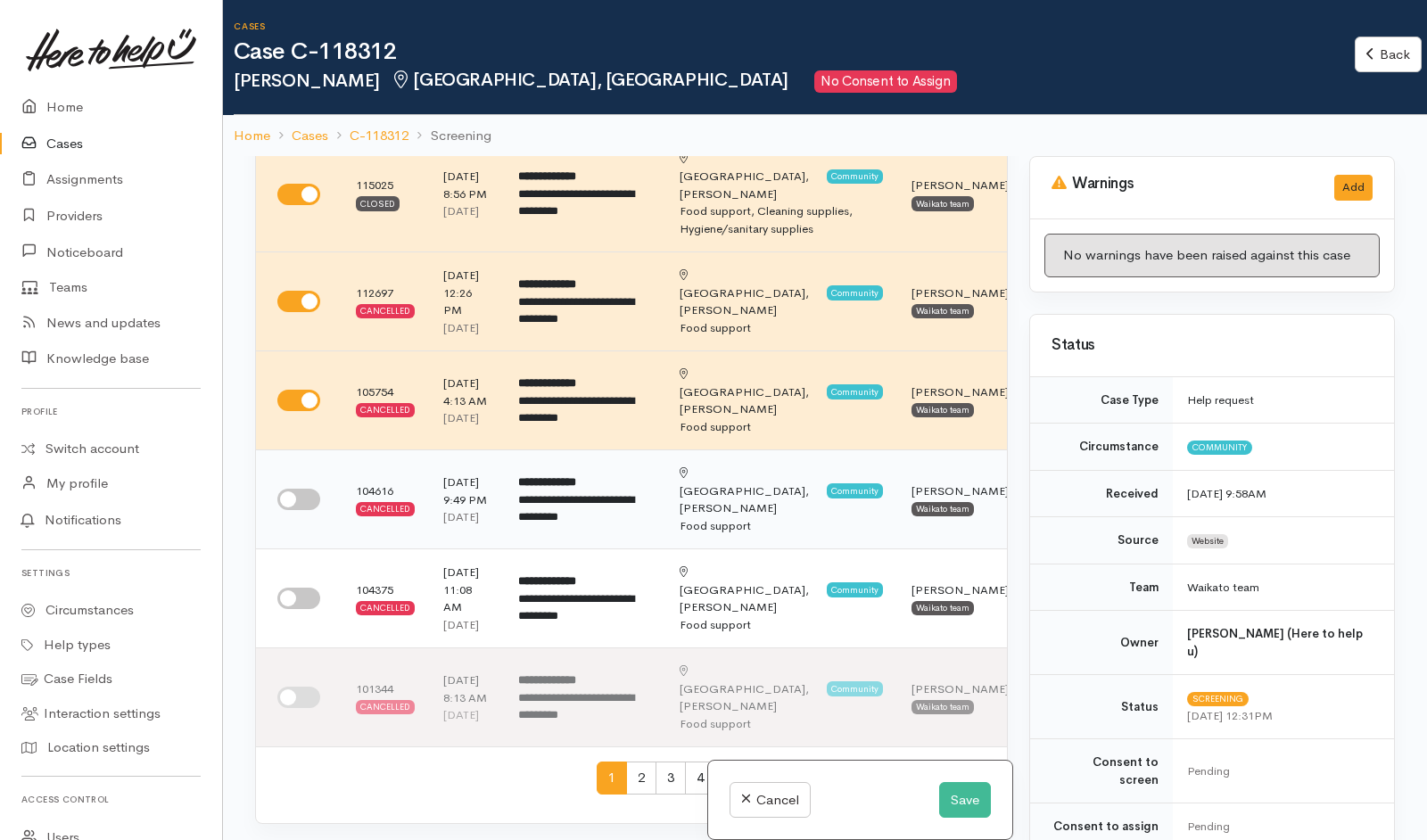
click at [311, 510] on input "checkbox" at bounding box center [298, 499] width 43 height 21
checkbox input "true"
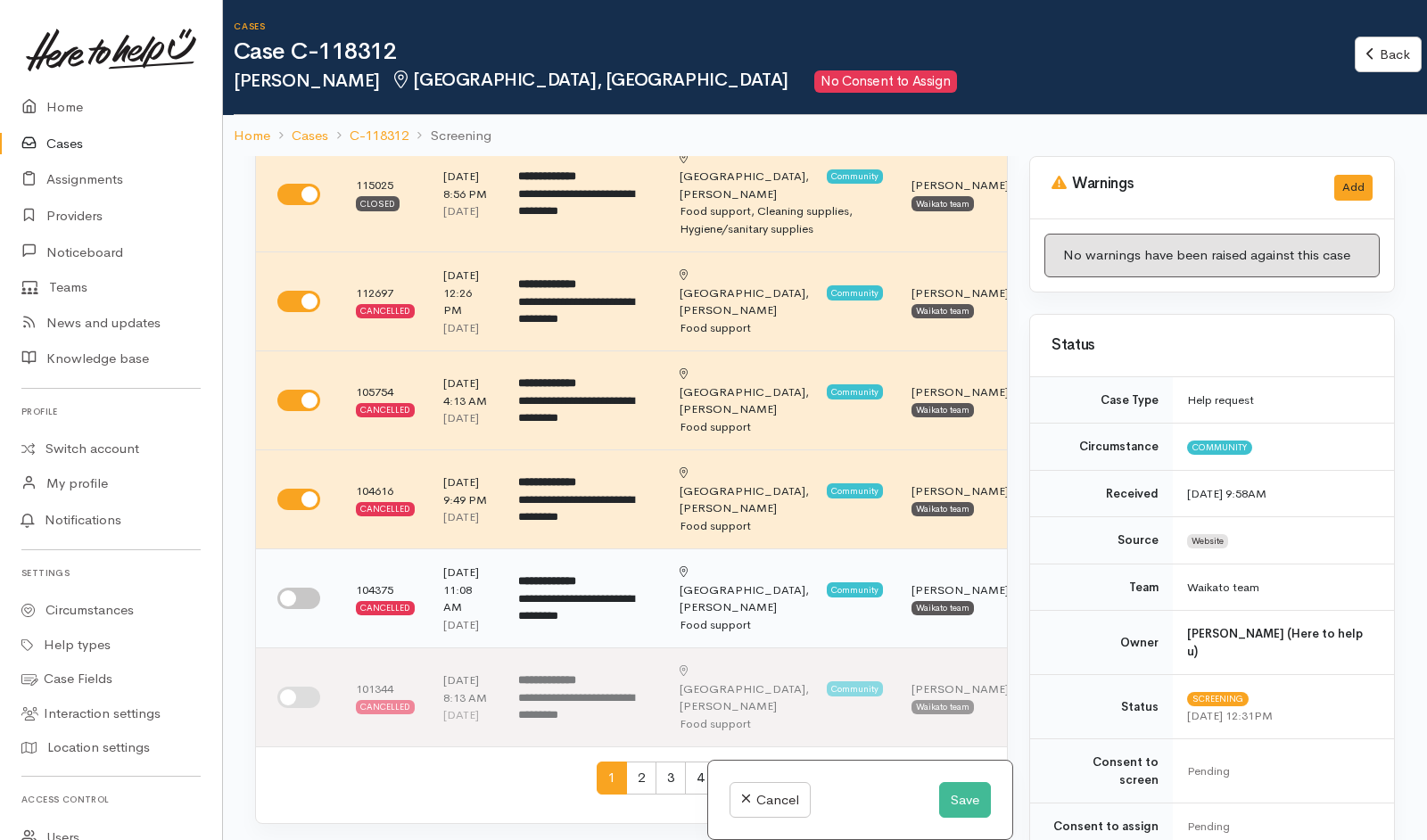
click at [299, 609] on input "checkbox" at bounding box center [298, 597] width 43 height 21
checkbox input "true"
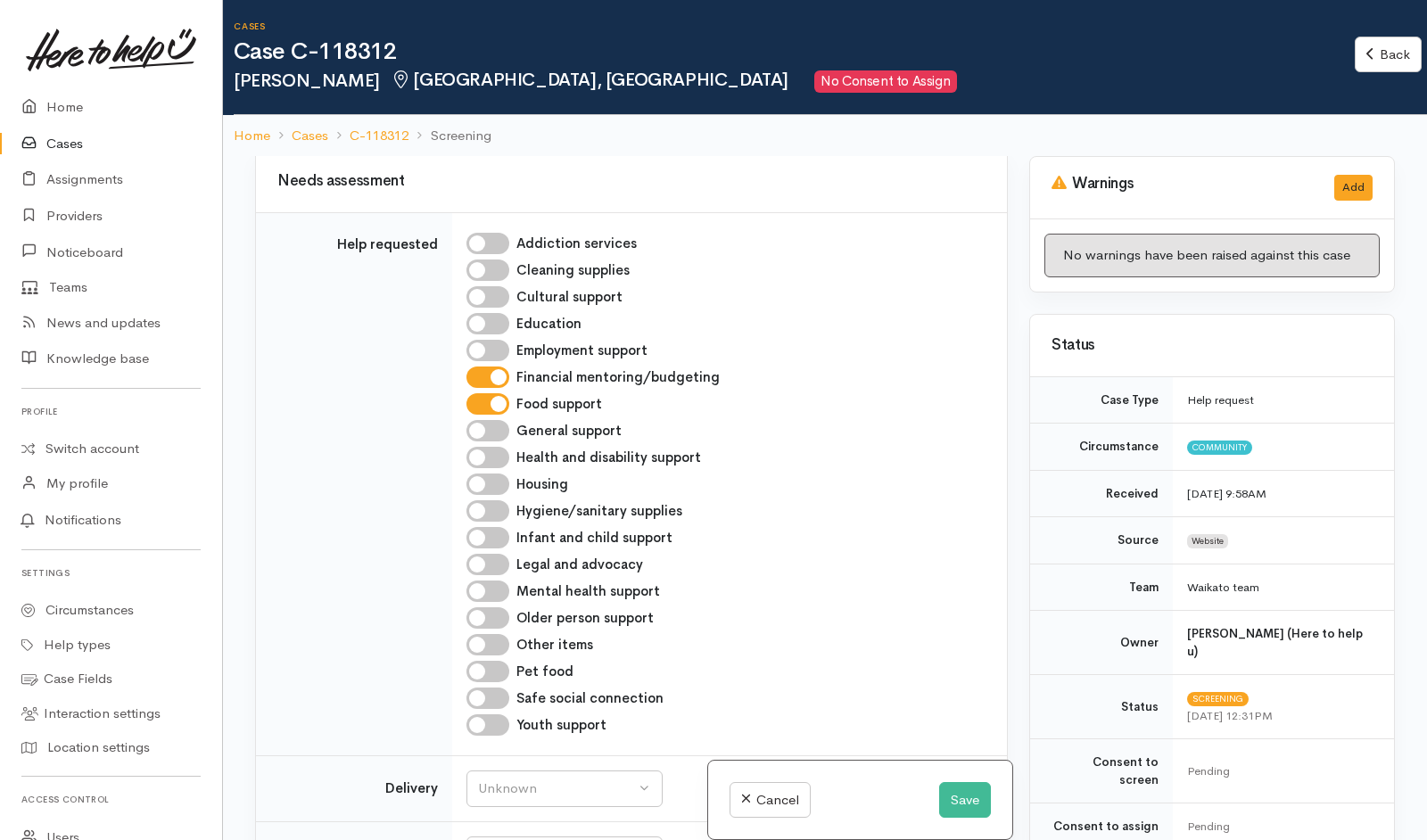
scroll to position [1783, 0]
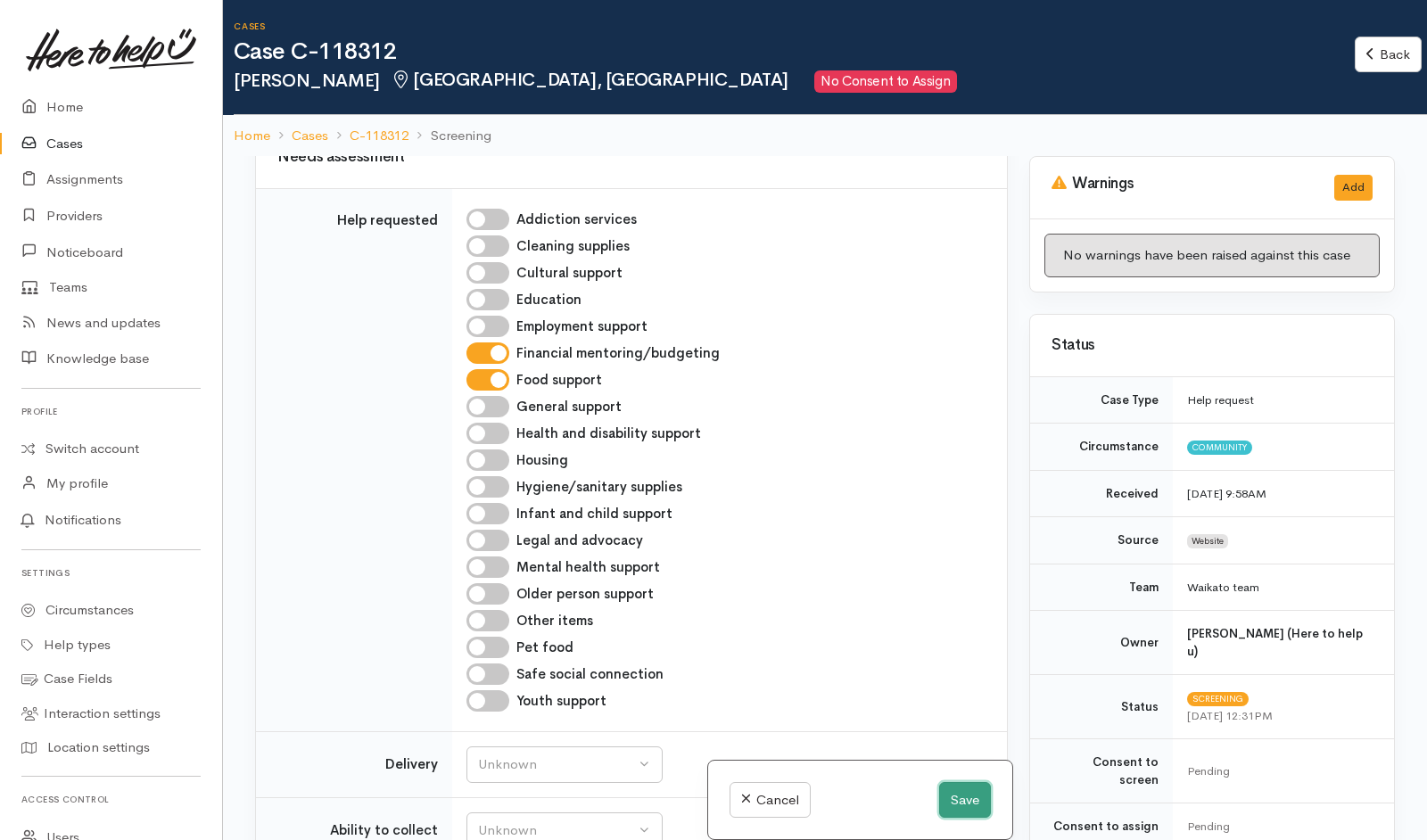
click at [952, 807] on button "Save" at bounding box center [965, 800] width 52 height 36
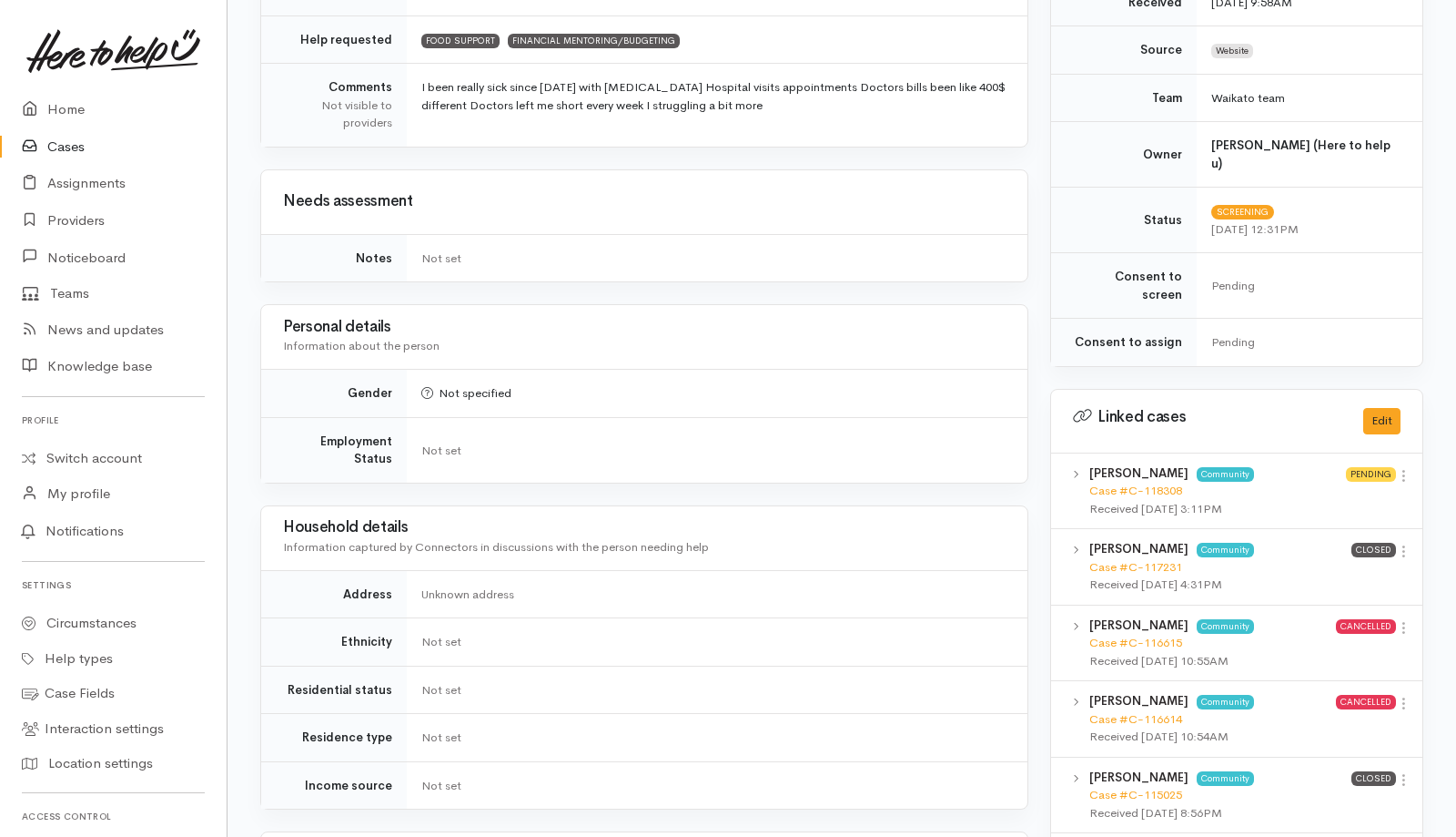
scroll to position [1103, 0]
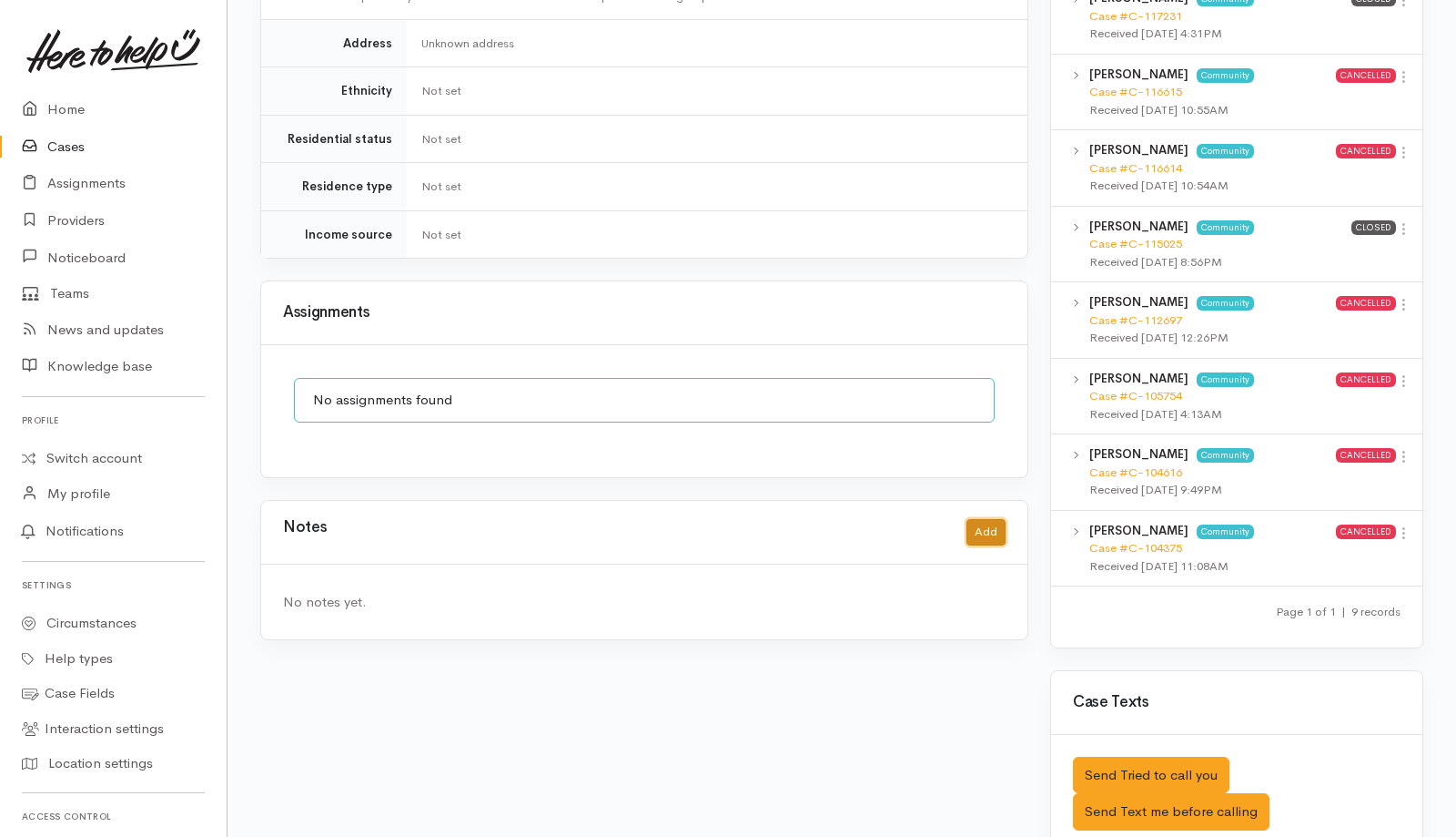
click at [985, 519] on button "Add" at bounding box center [986, 532] width 39 height 27
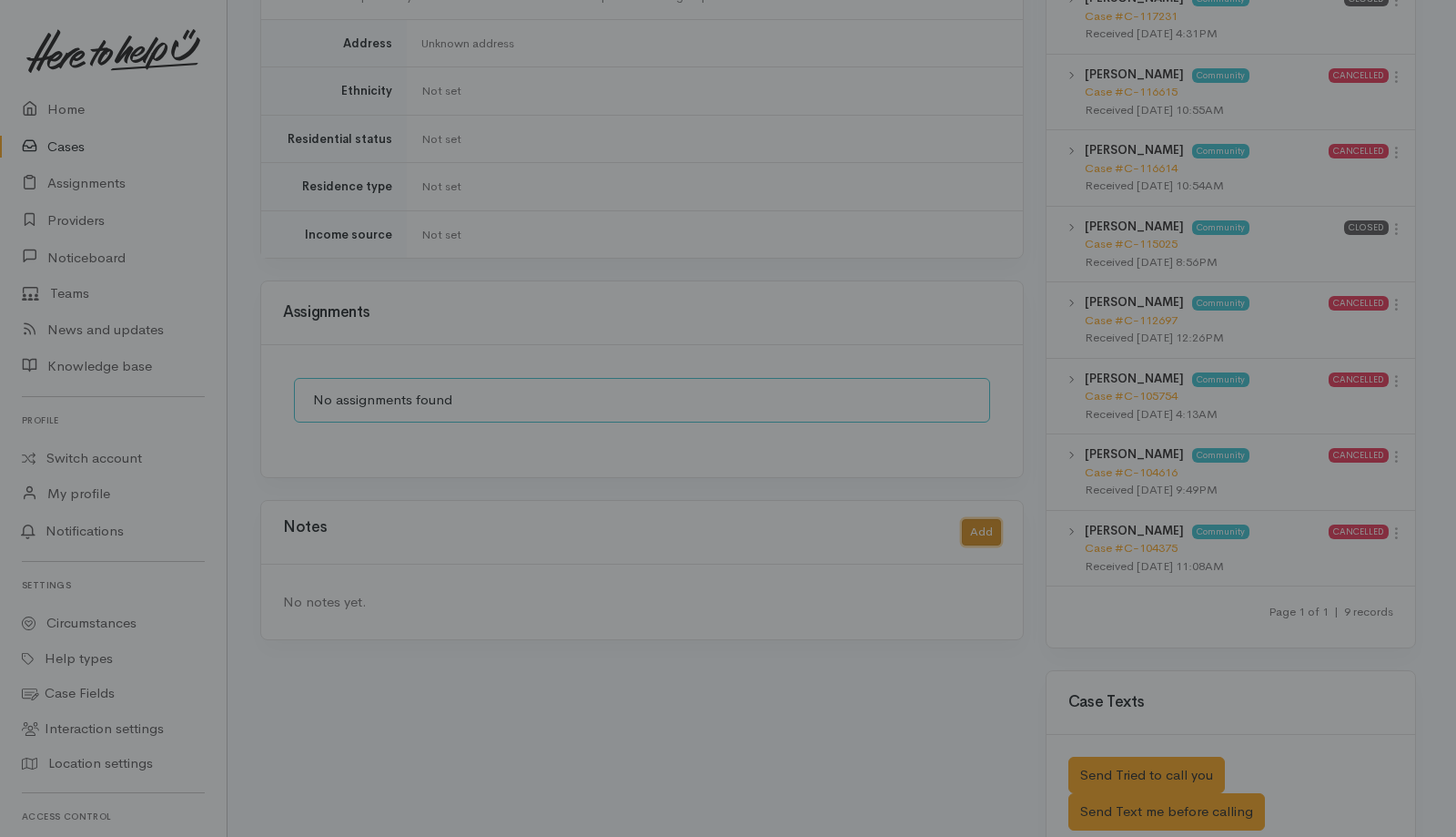
scroll to position [1082, 0]
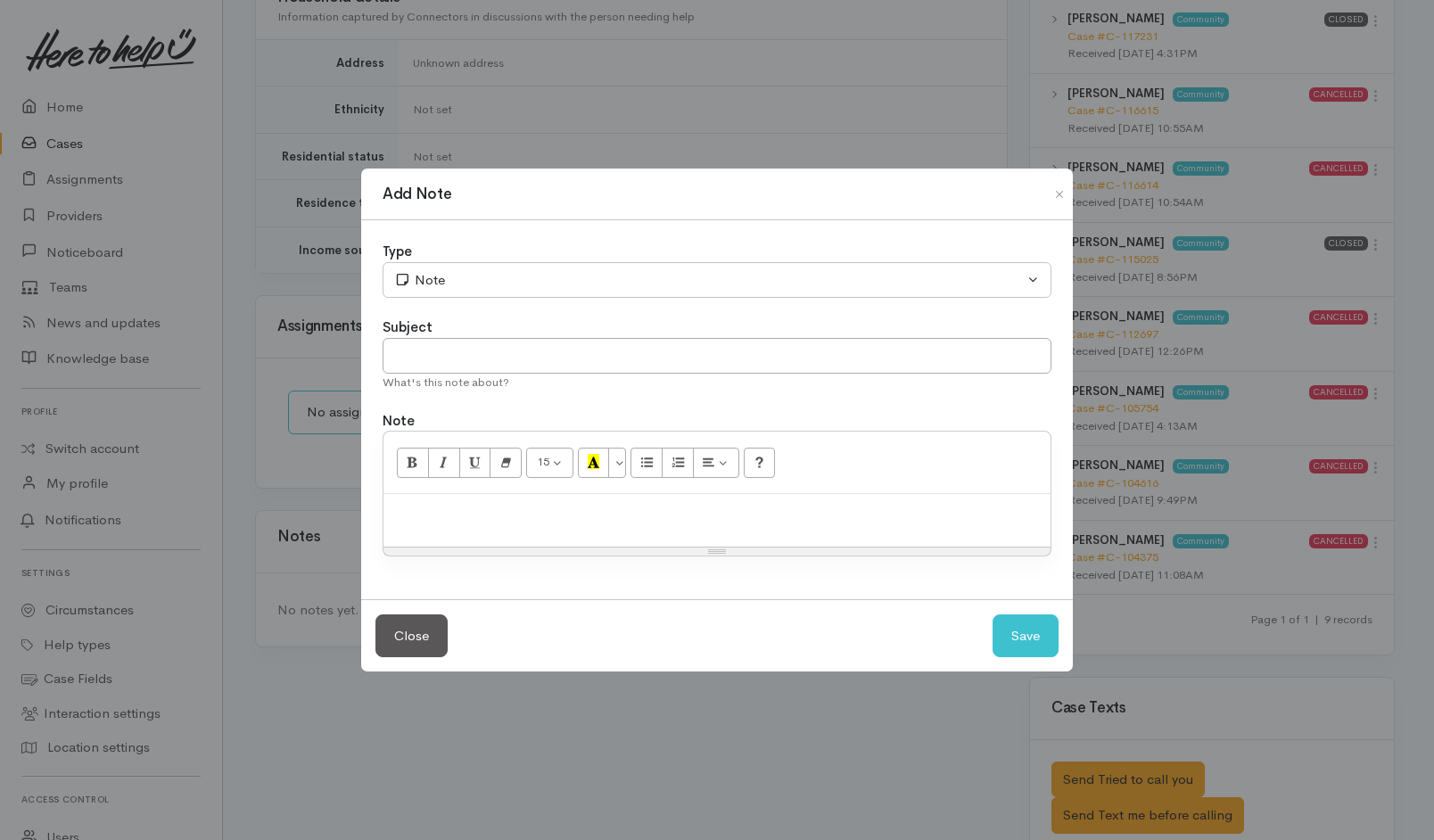
click at [864, 498] on div at bounding box center [717, 520] width 667 height 53
click at [582, 520] on p at bounding box center [717, 513] width 650 height 20
click at [582, 364] on input "text" at bounding box center [717, 356] width 669 height 36
type input "CANCEL"
click at [1033, 639] on button "Save" at bounding box center [1025, 636] width 66 height 44
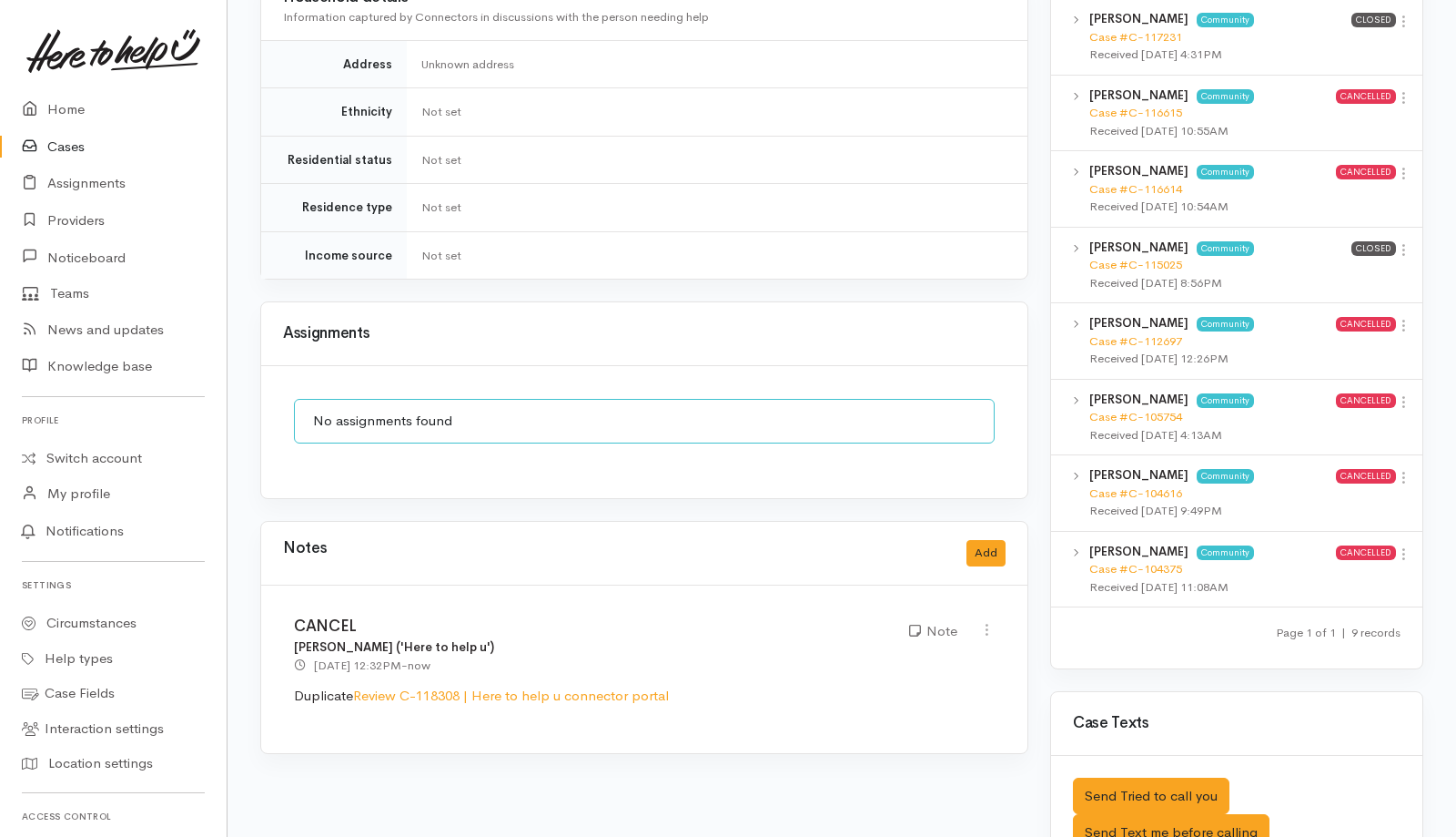
scroll to position [0, 0]
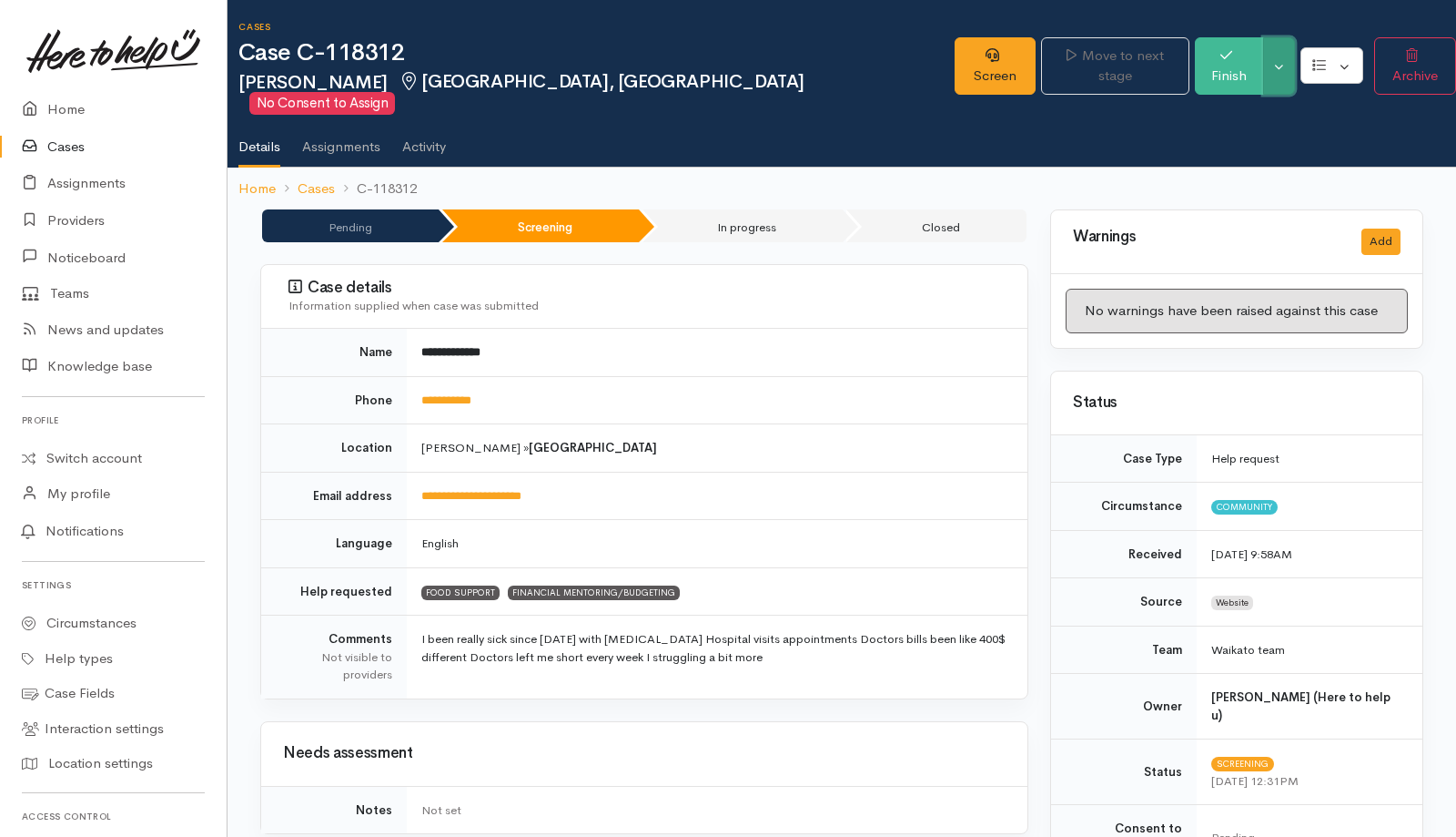
drag, startPoint x: 1270, startPoint y: 56, endPoint x: 1212, endPoint y: 133, distance: 96.4
click at [1270, 56] on button "Toggle Dropdown" at bounding box center [1280, 65] width 32 height 57
click at [1319, 118] on link "Cancel" at bounding box center [1347, 126] width 144 height 28
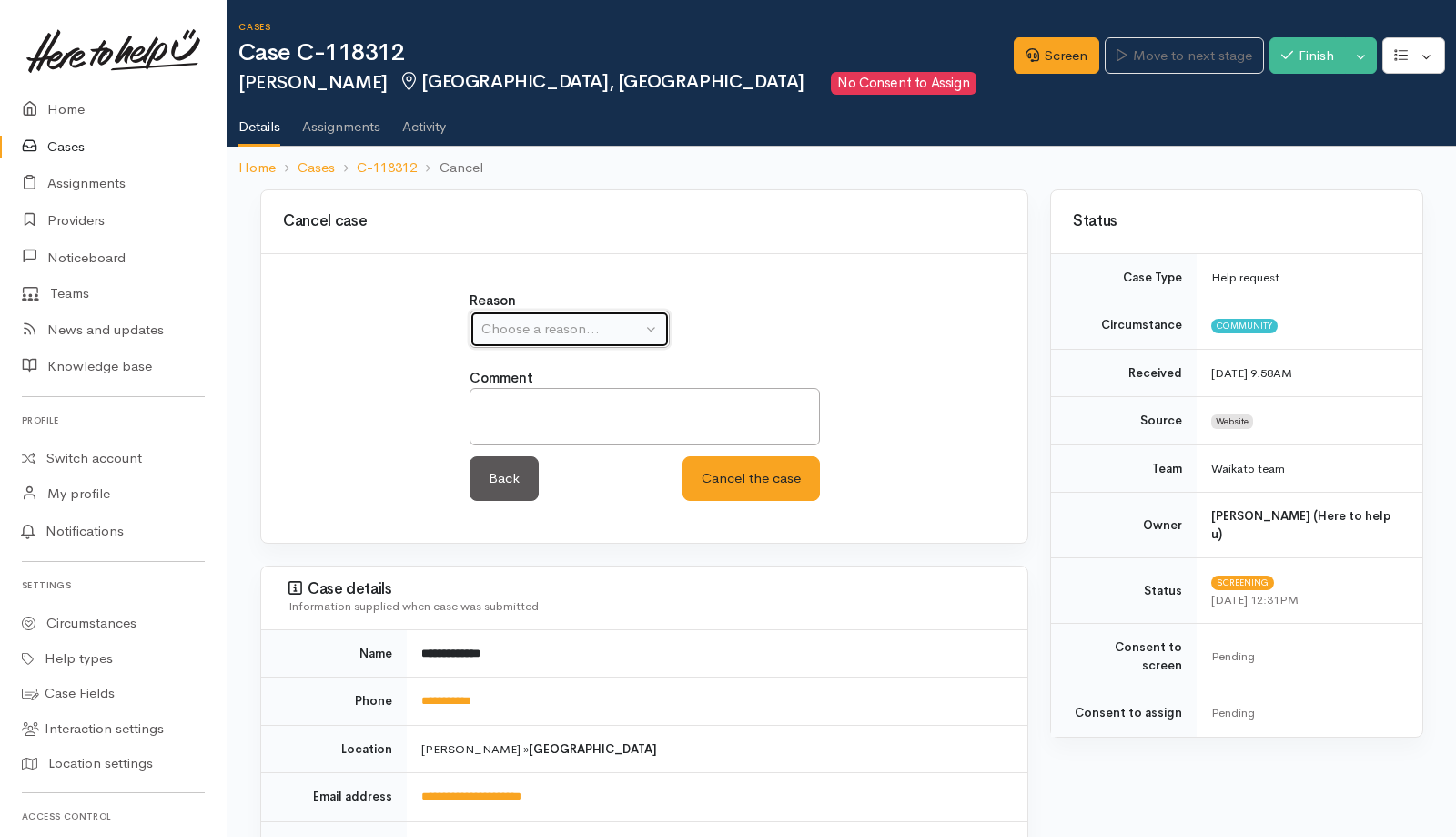
click at [582, 329] on div "Choose a reason..." at bounding box center [562, 329] width 160 height 21
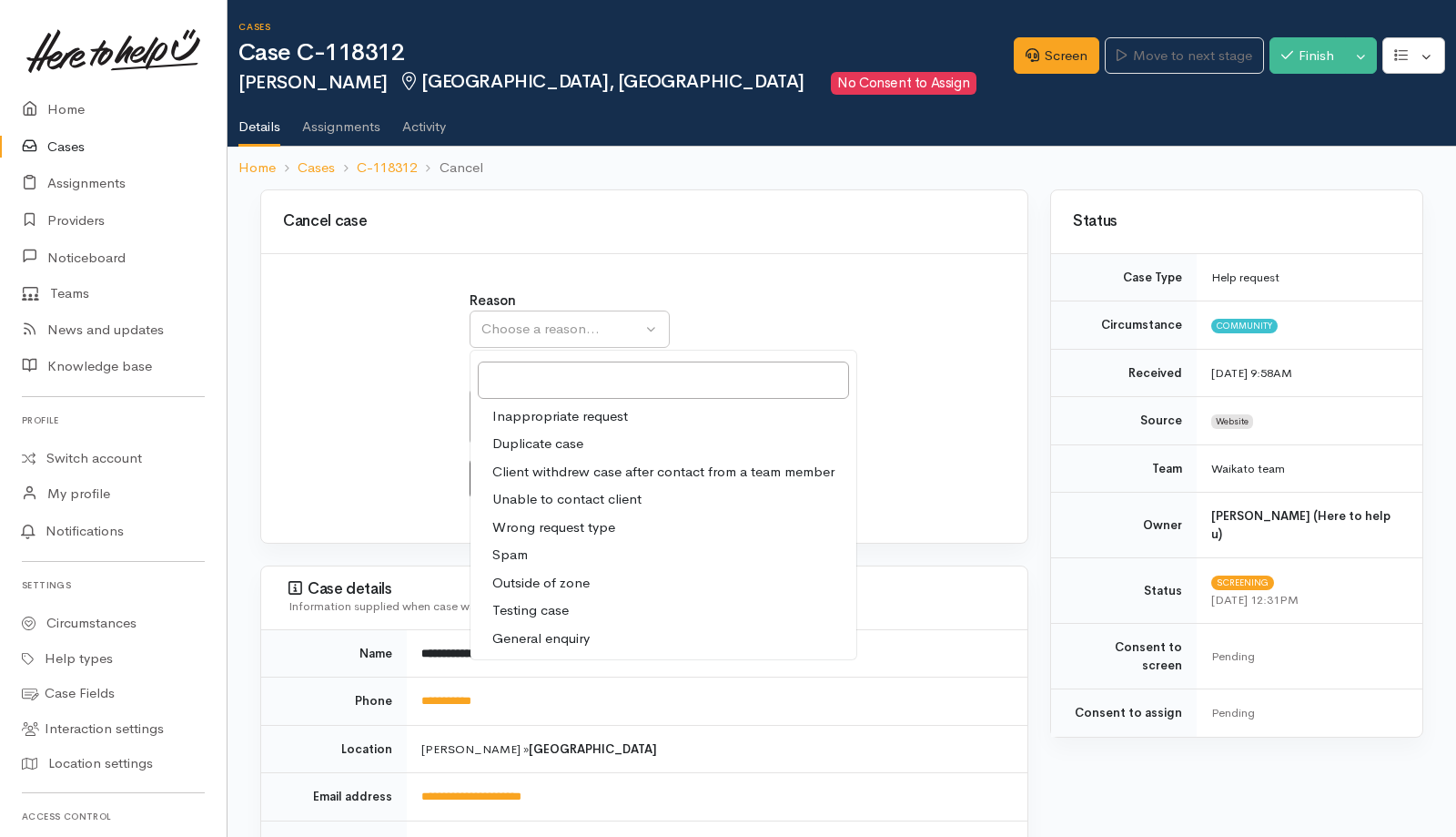
click at [523, 432] on link "Duplicate case" at bounding box center [663, 444] width 386 height 28
select select "2"
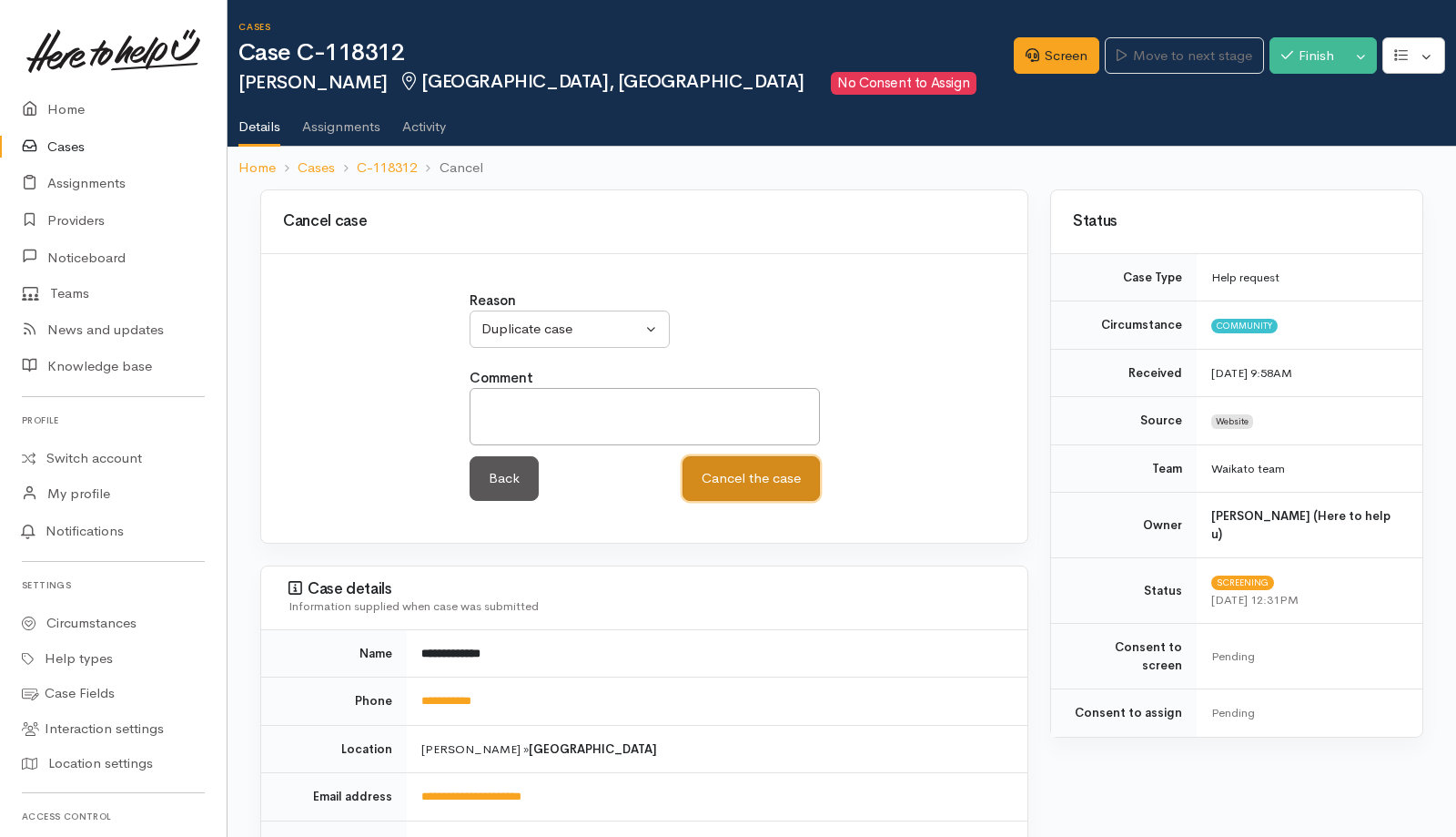
click at [722, 493] on button "Cancel the case" at bounding box center [751, 478] width 138 height 45
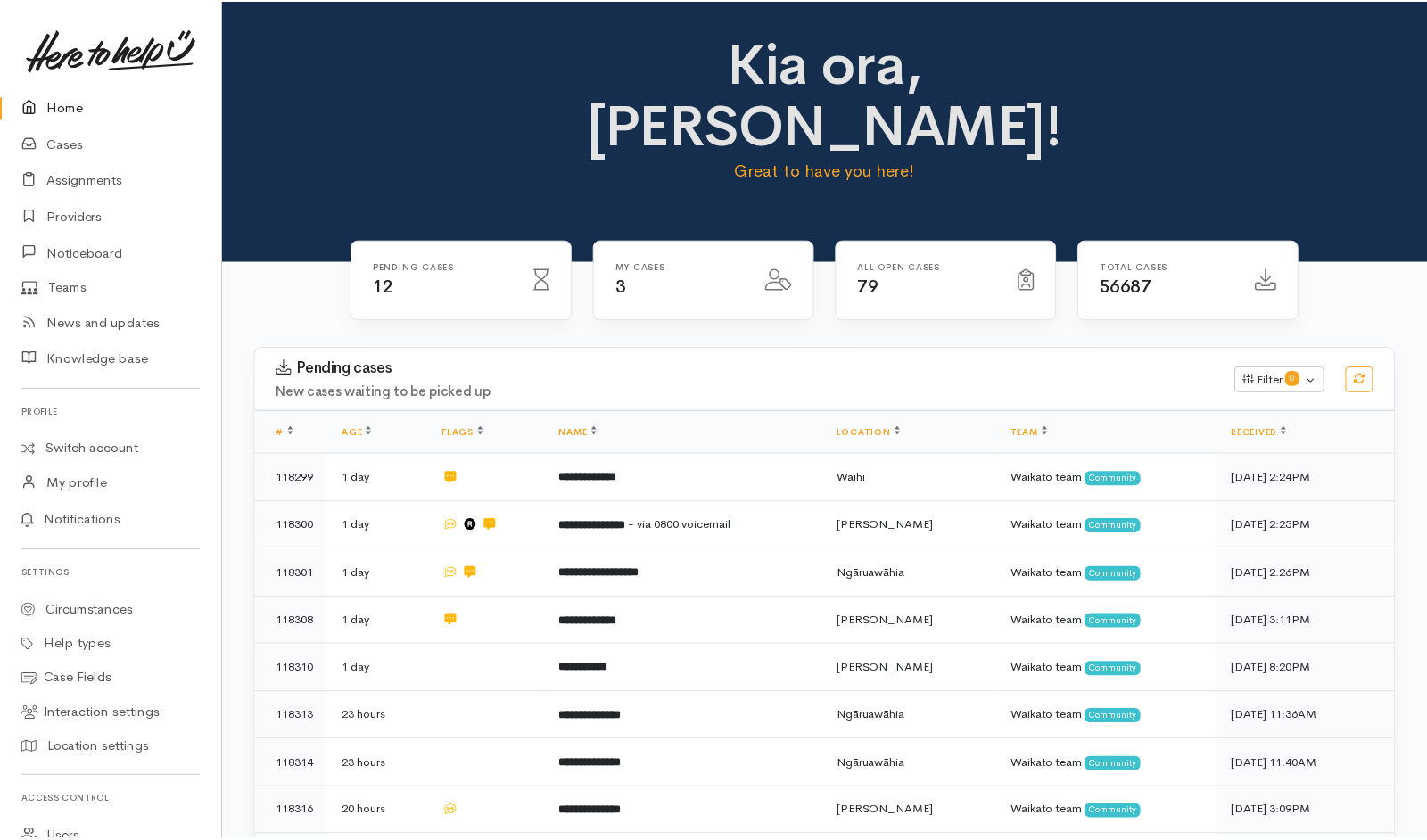
scroll to position [190, 0]
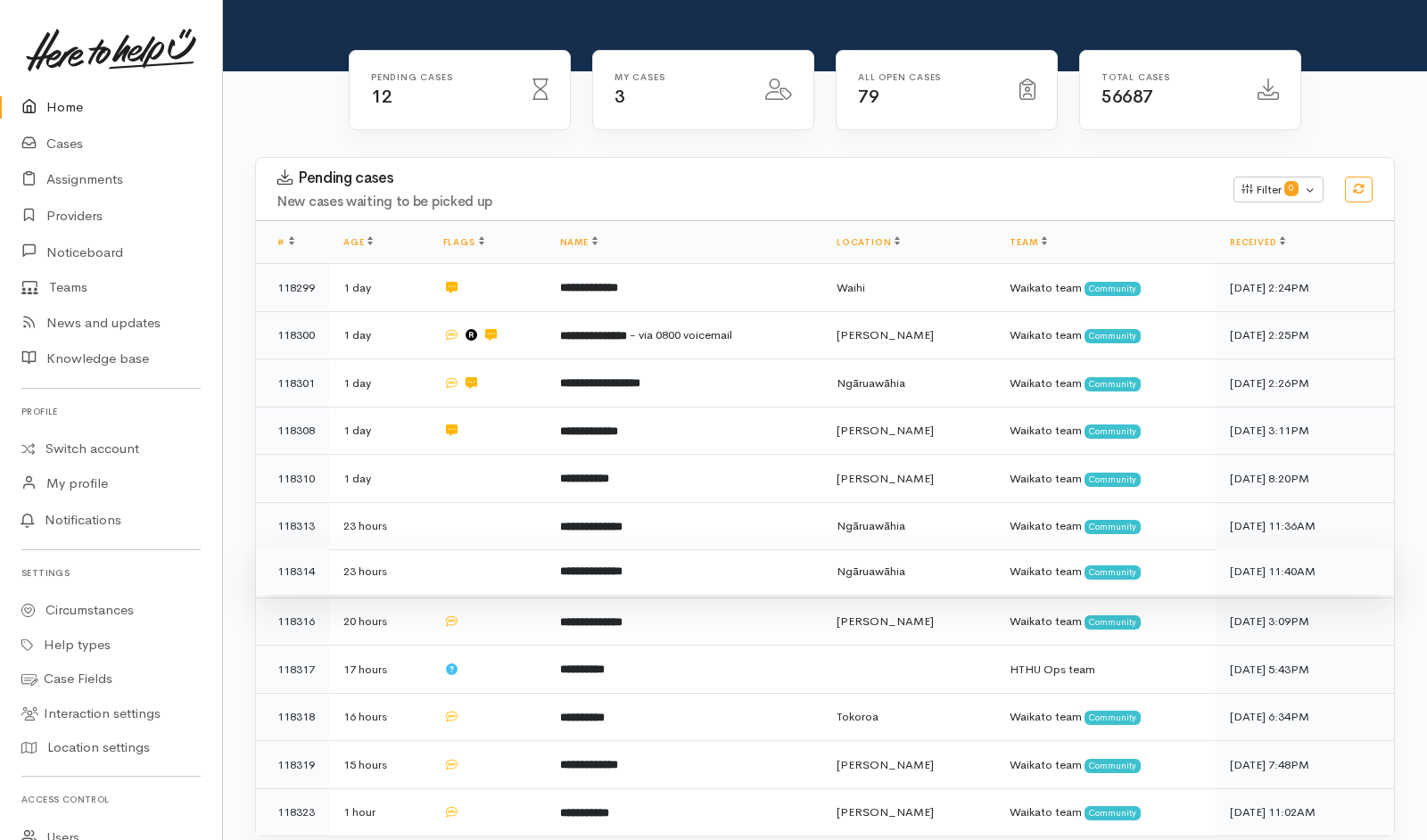
click at [688, 547] on td "**********" at bounding box center [683, 571] width 276 height 48
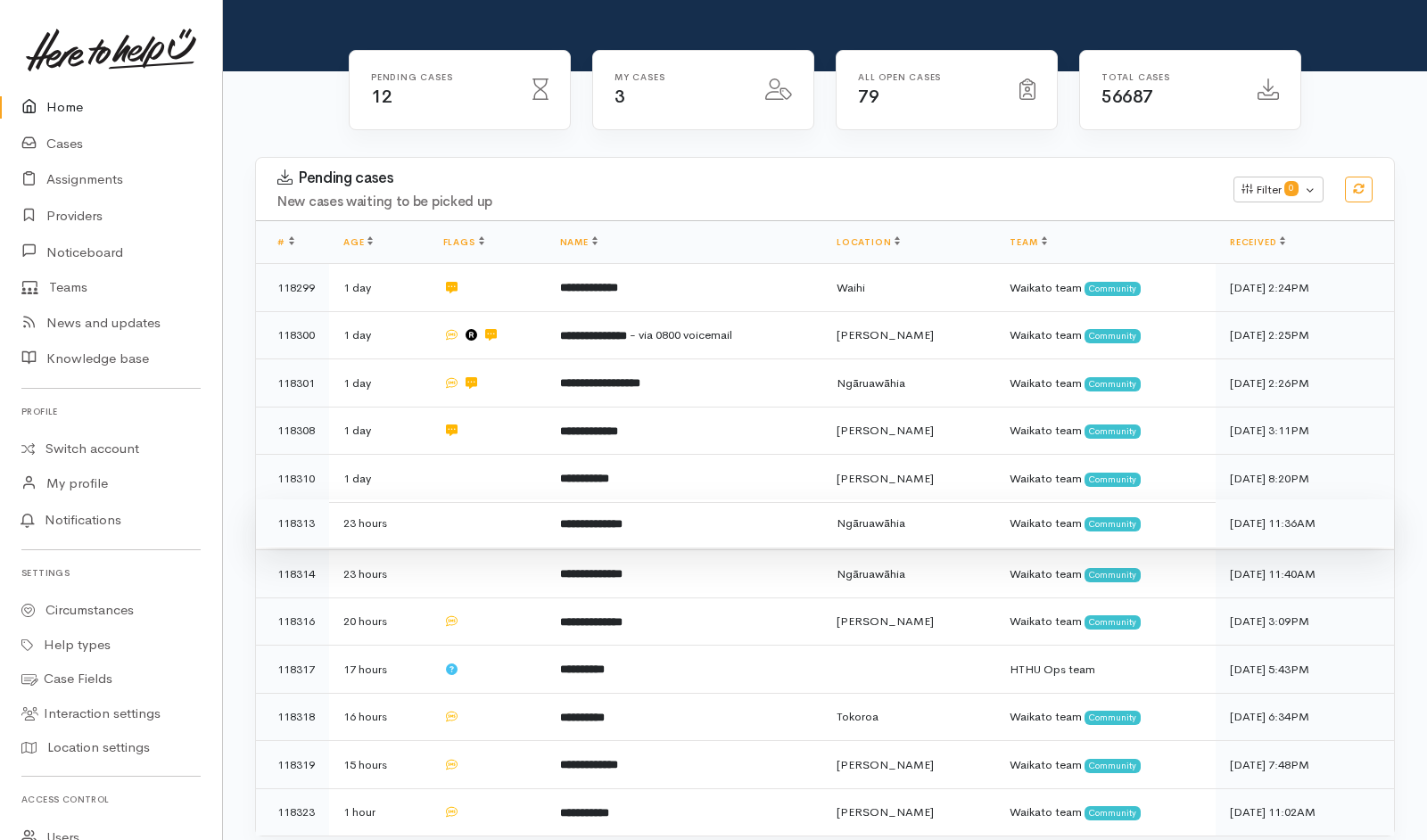
click at [711, 499] on td "**********" at bounding box center [683, 523] width 276 height 48
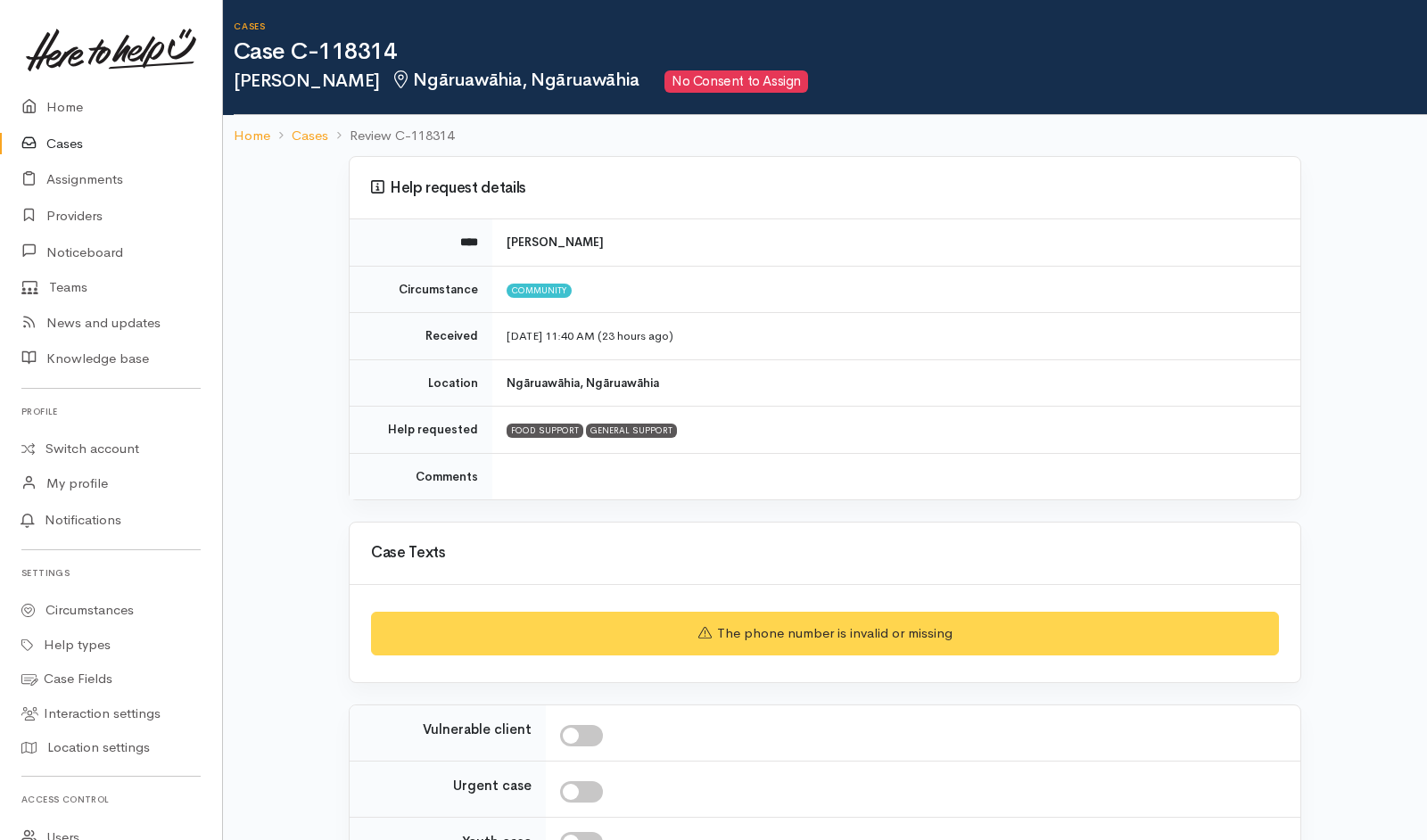
scroll to position [190, 0]
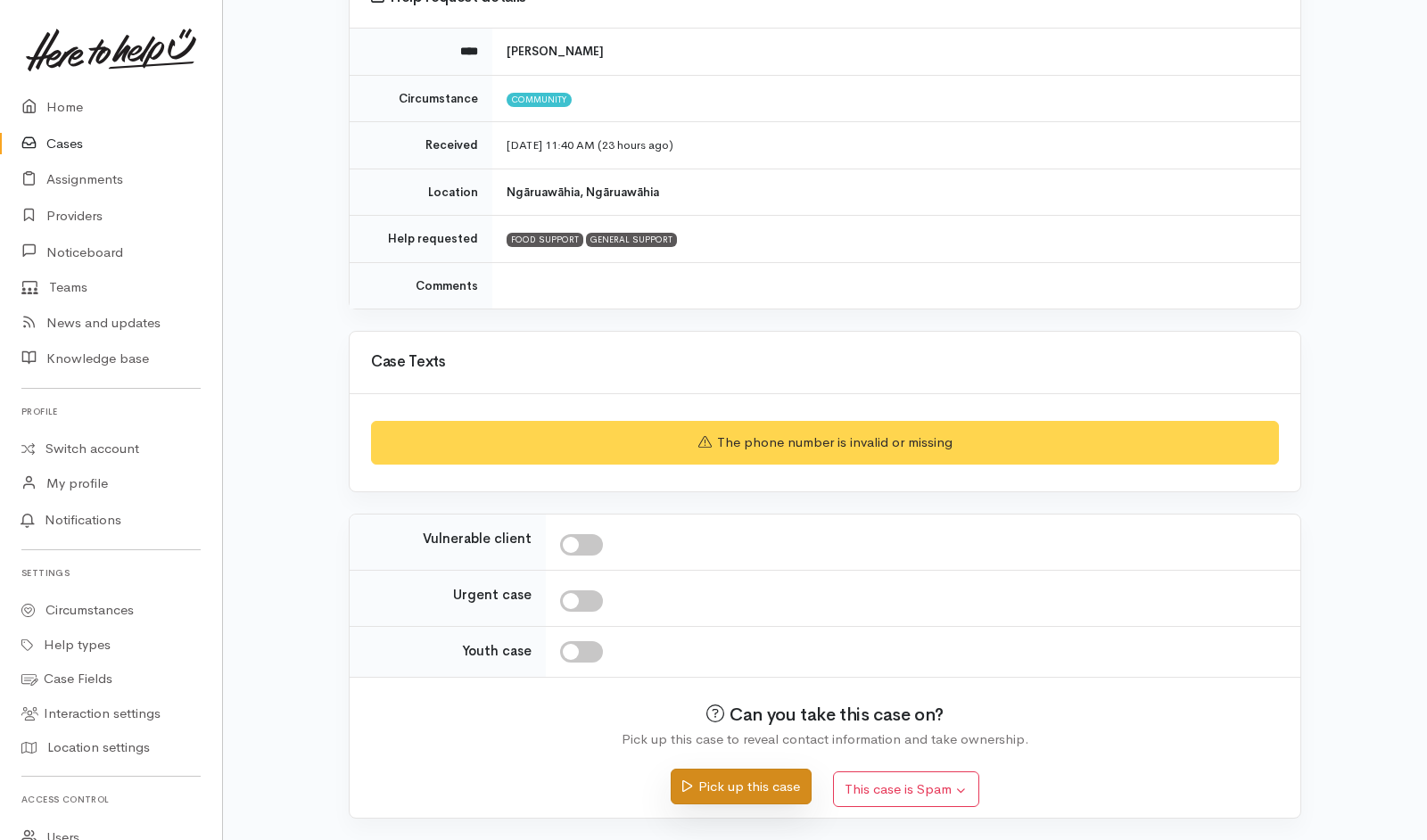
click at [774, 559] on button "Pick up this case" at bounding box center [741, 786] width 140 height 36
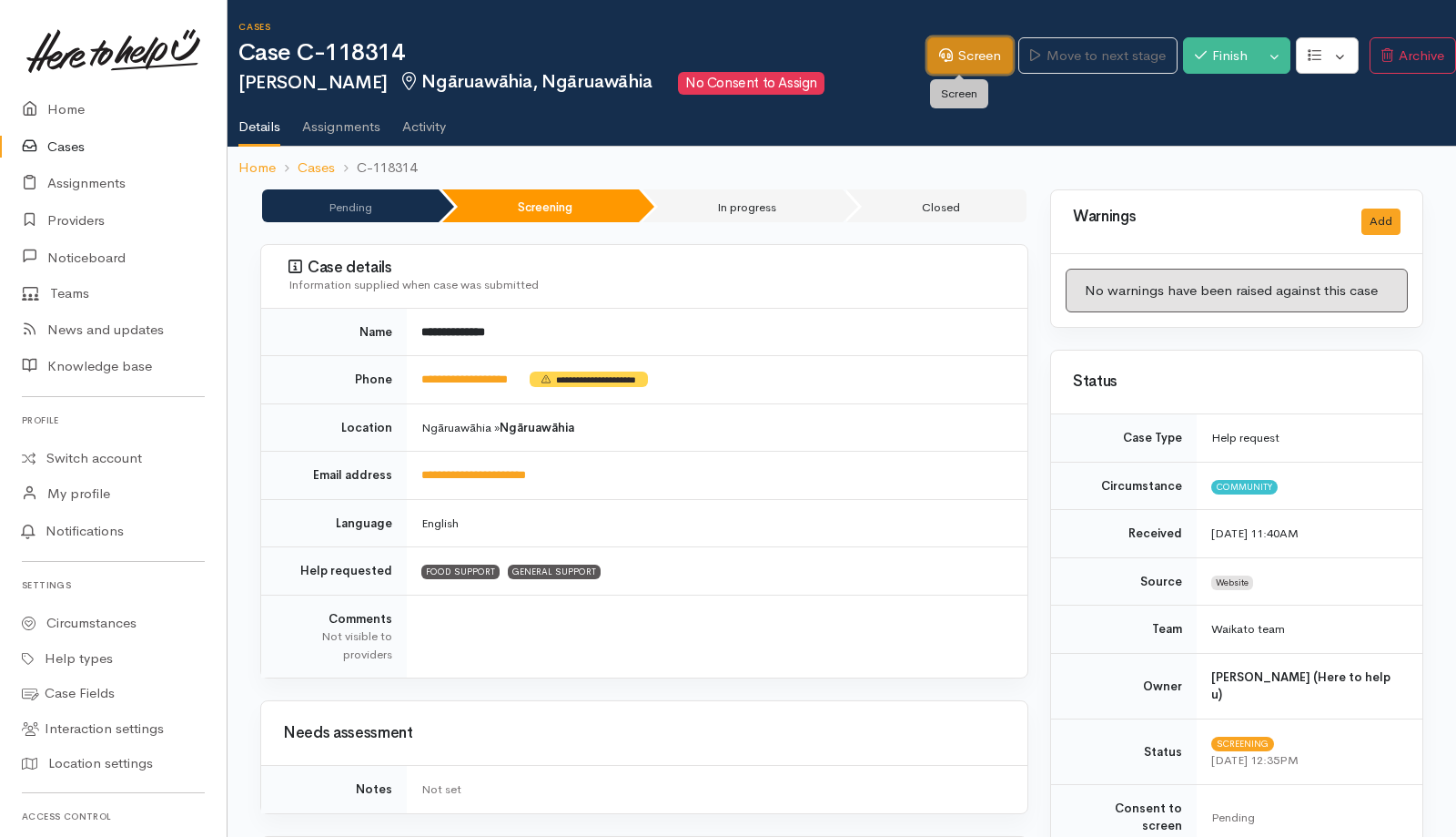
click at [981, 51] on link "Screen" at bounding box center [970, 55] width 85 height 37
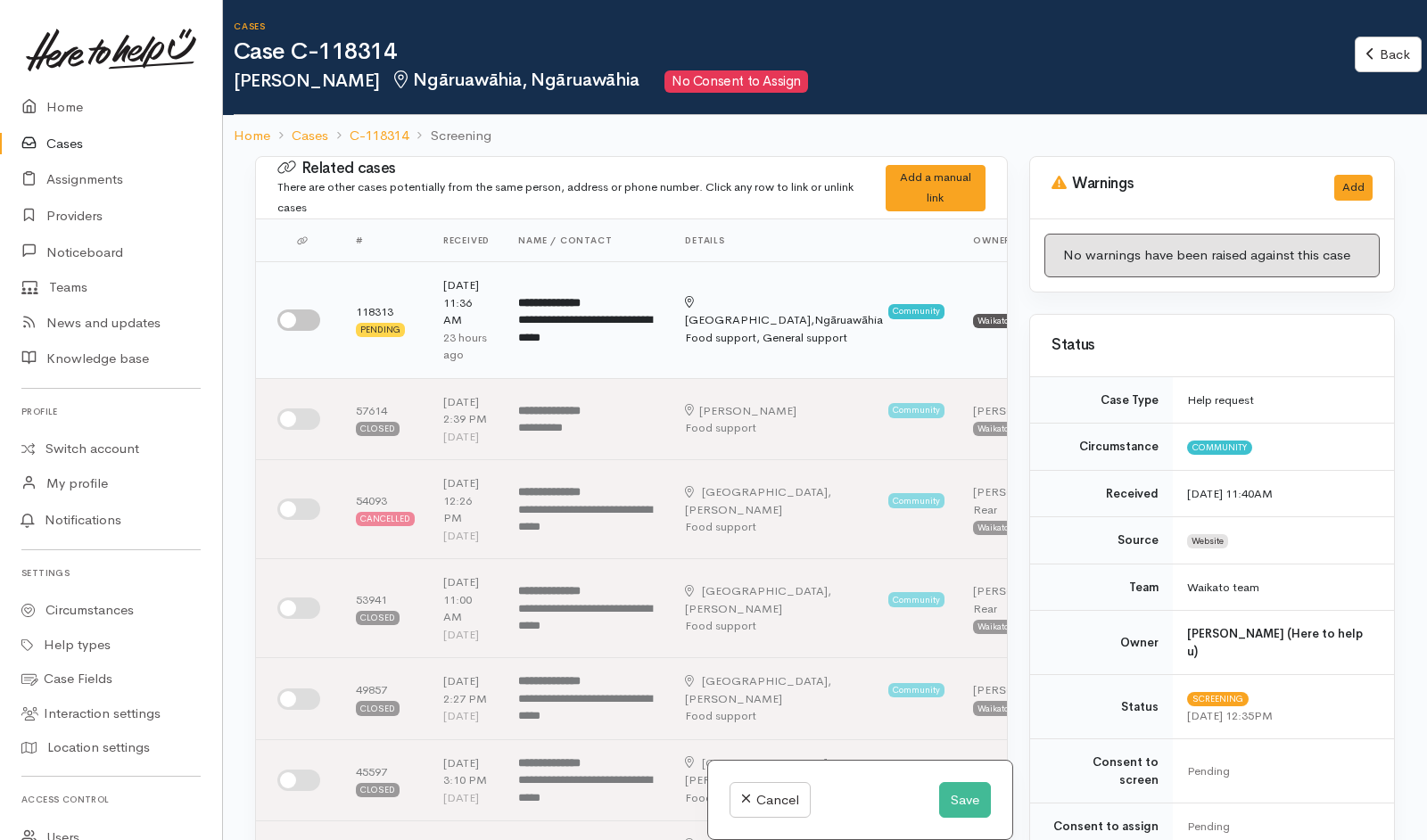
click at [309, 321] on input "checkbox" at bounding box center [298, 320] width 43 height 21
checkbox input "true"
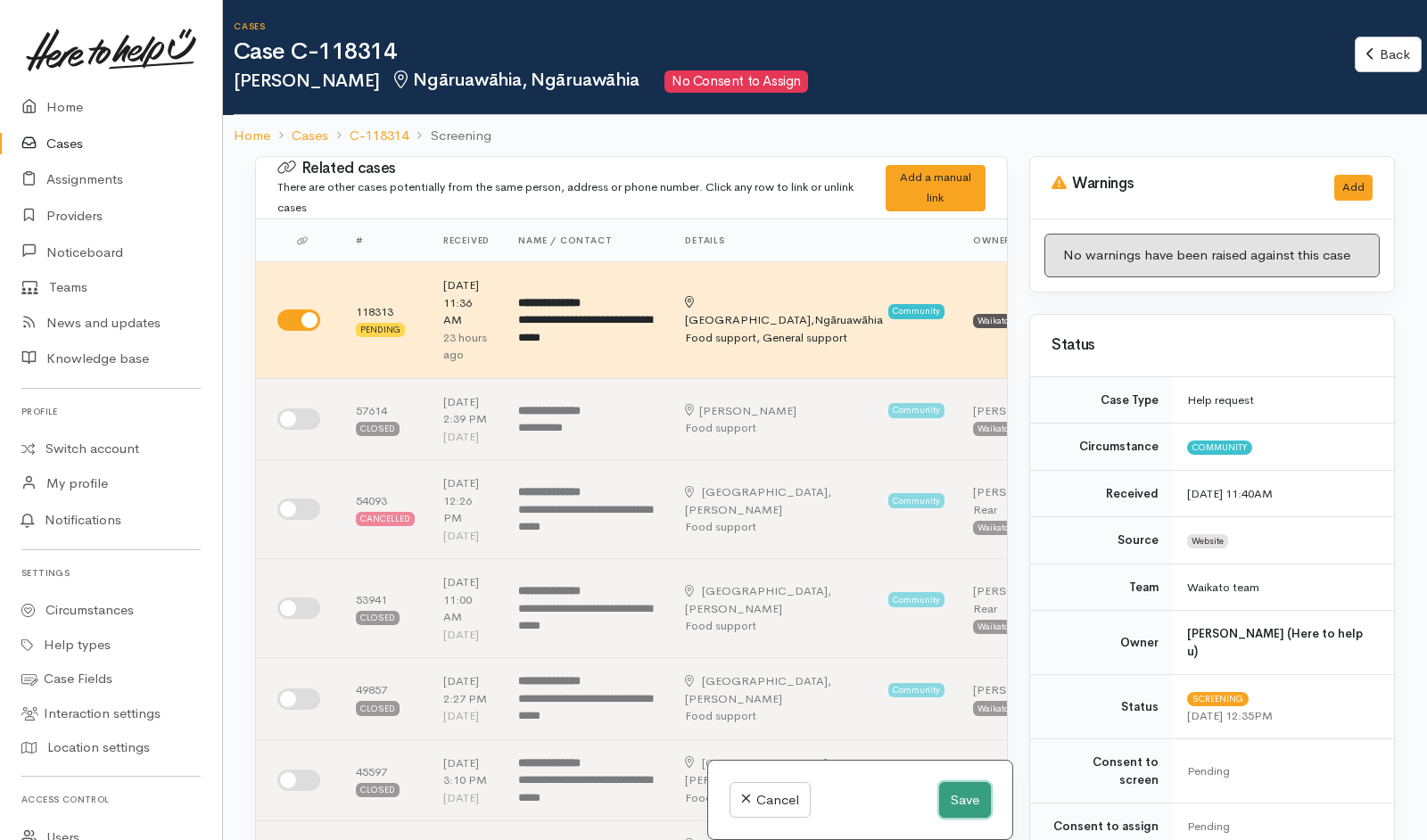
click at [965, 810] on button "Save" at bounding box center [965, 800] width 52 height 36
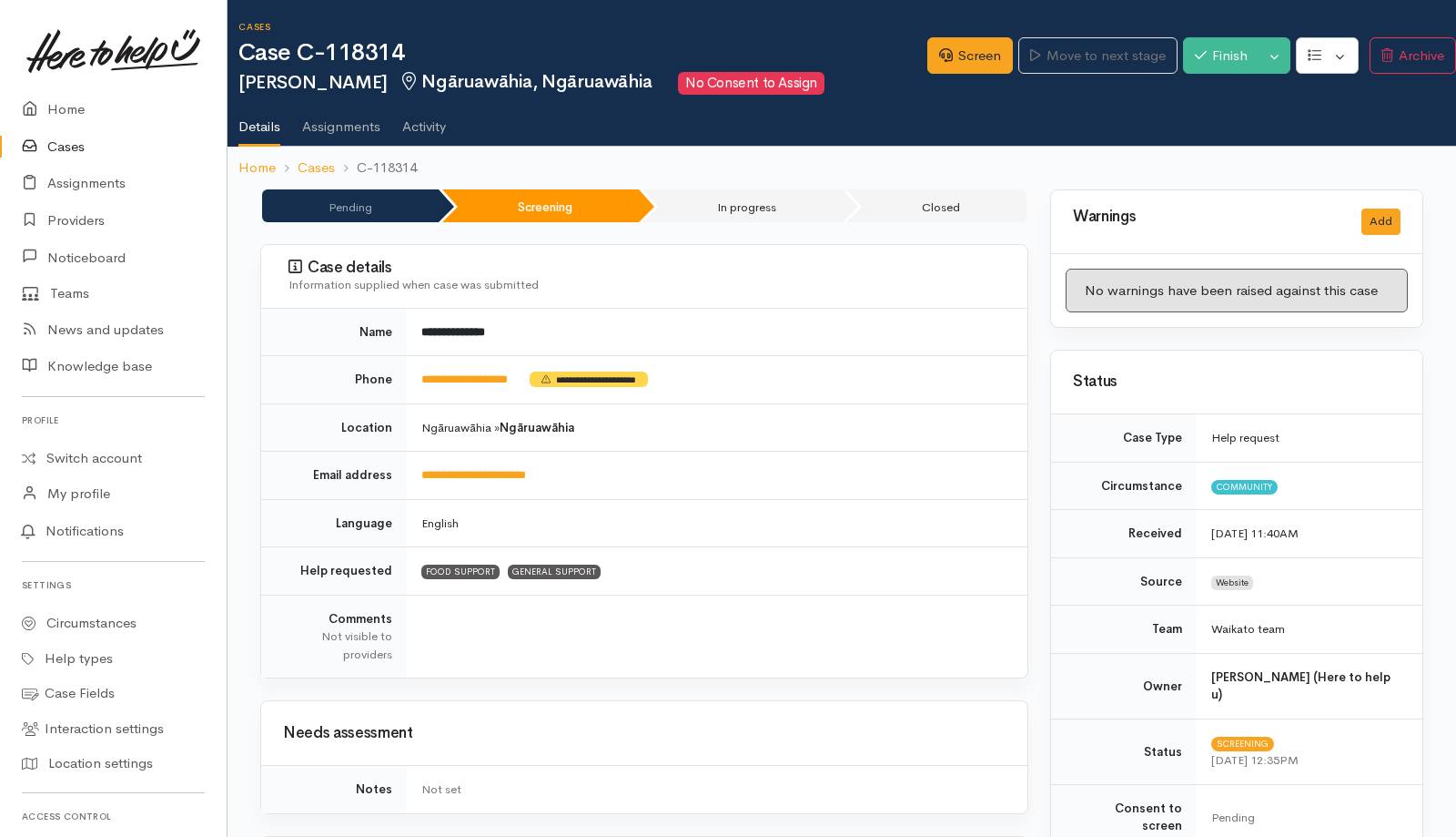
scroll to position [890, 0]
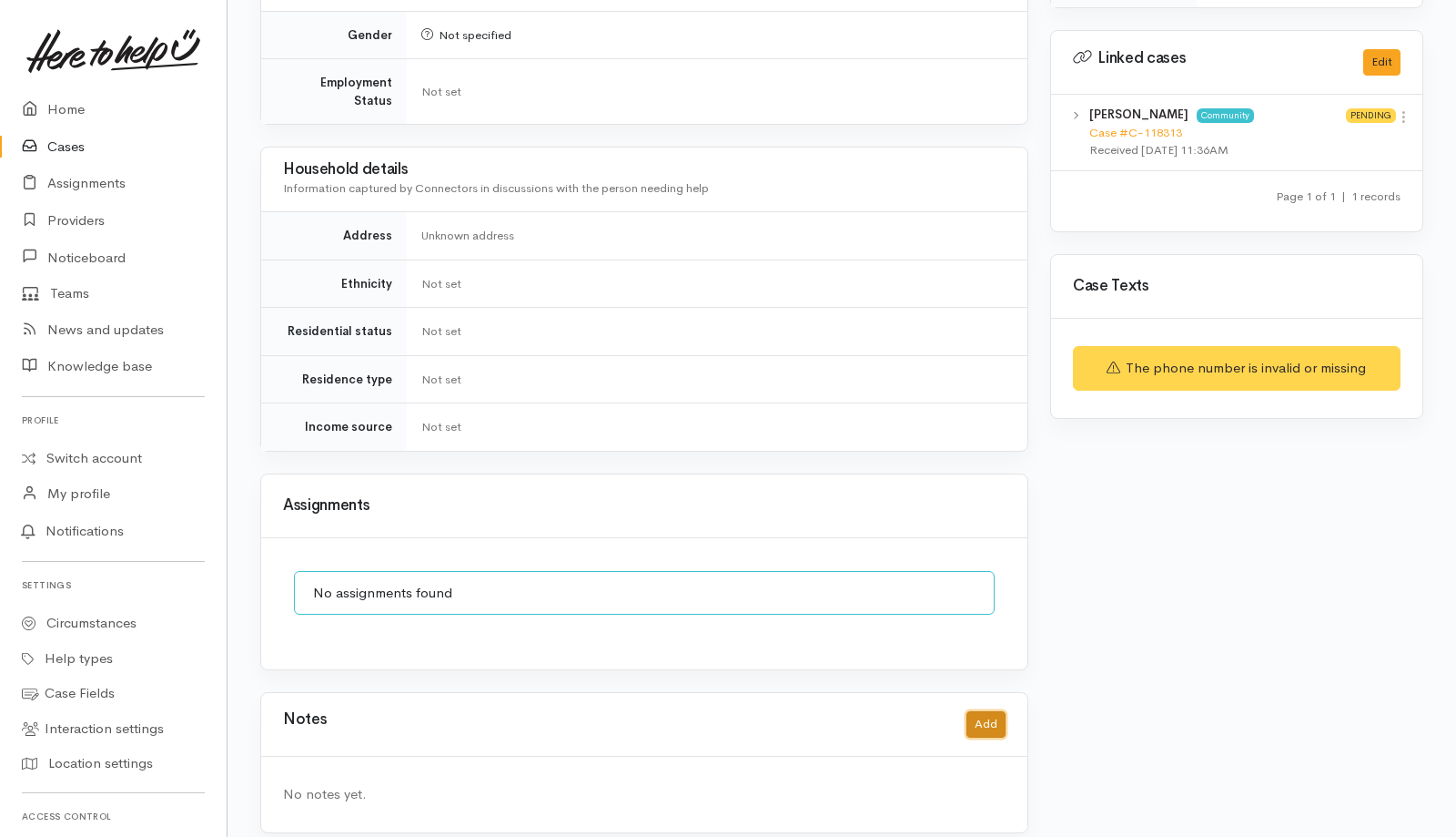
click at [986, 711] on button "Add" at bounding box center [986, 724] width 39 height 27
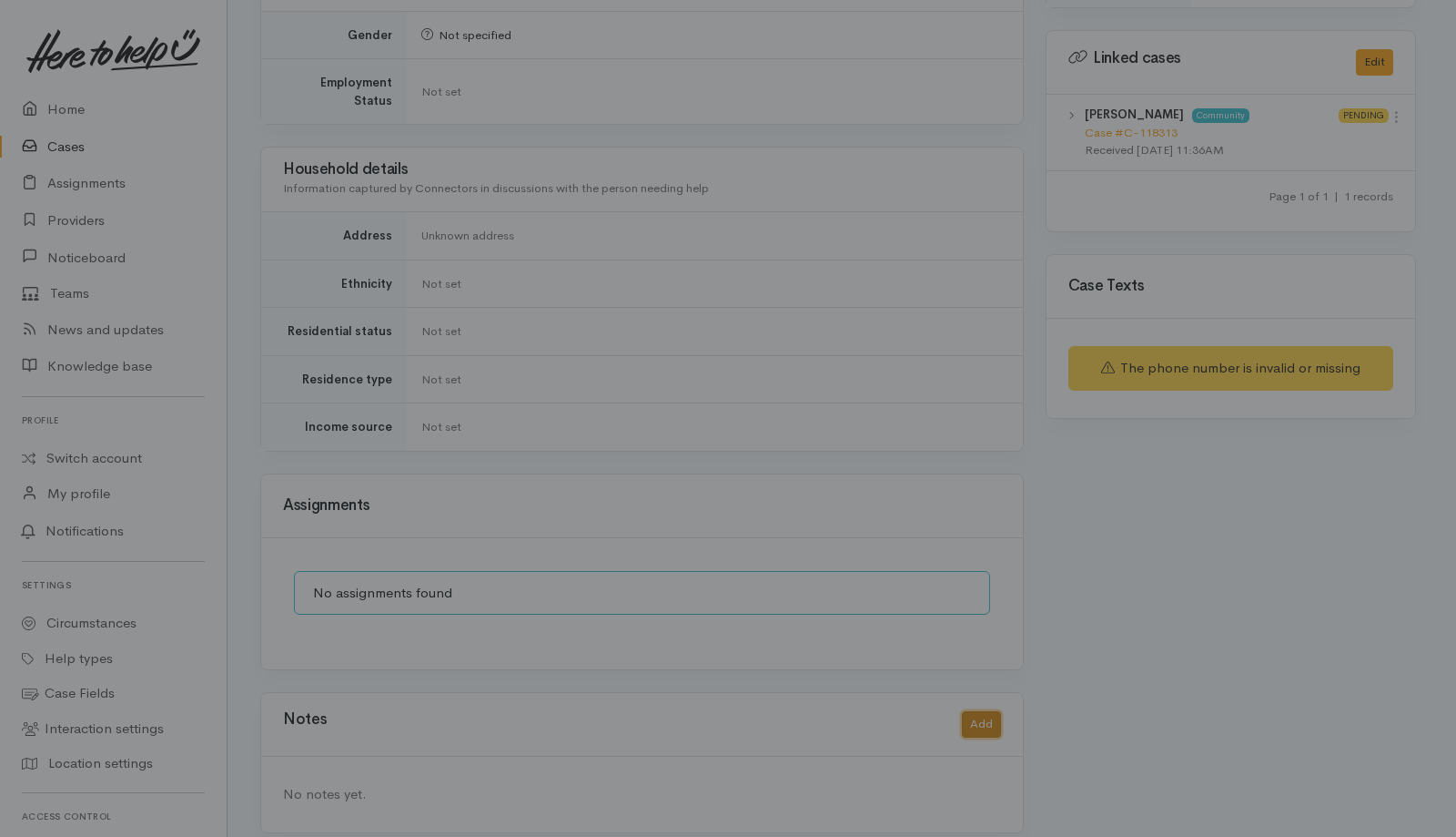
scroll to position [868, 0]
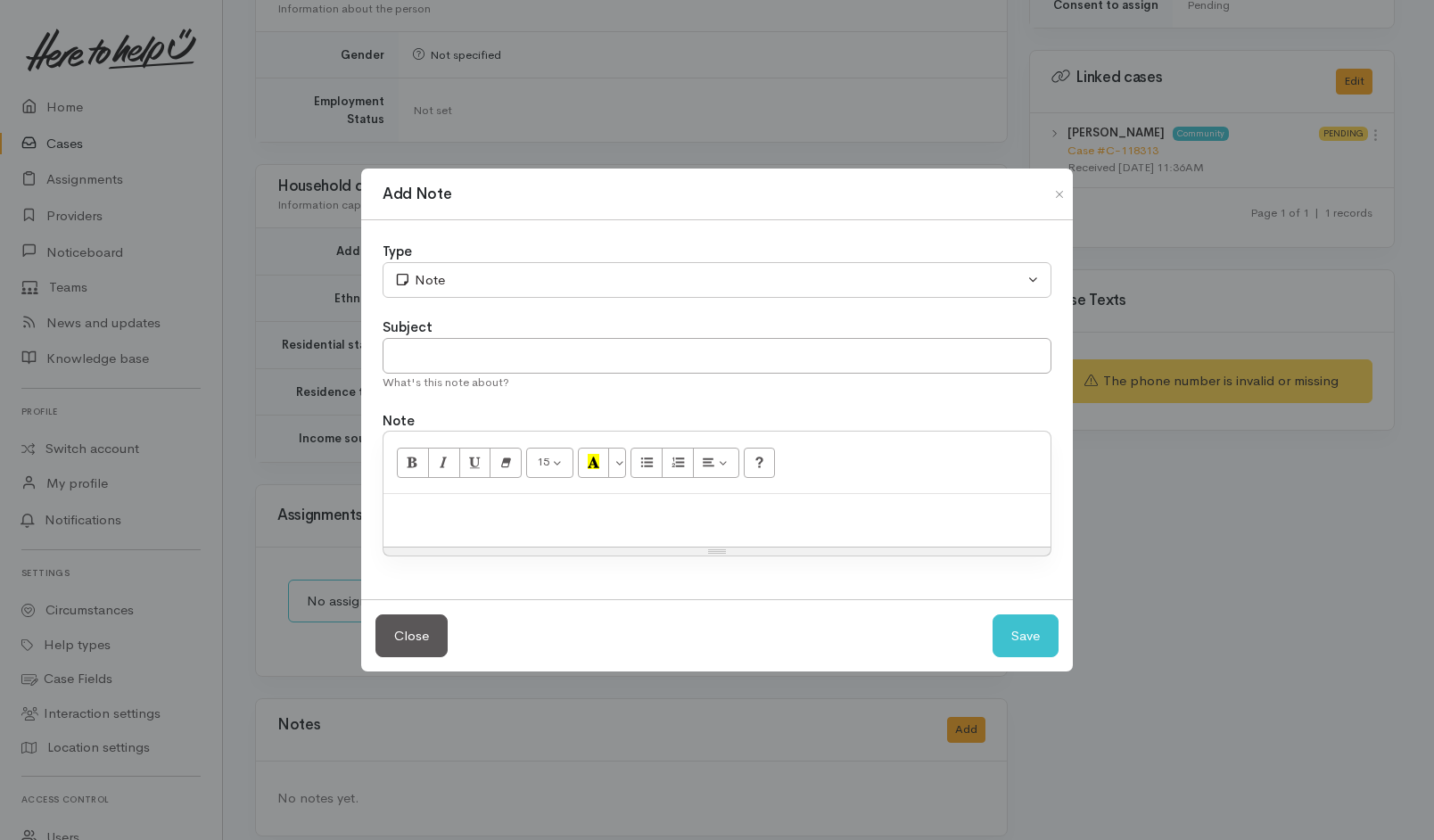
click at [704, 531] on div at bounding box center [717, 520] width 667 height 53
click at [723, 338] on input "text" at bounding box center [717, 356] width 669 height 36
type input "CANCEL"
click at [1026, 635] on button "Save" at bounding box center [1025, 636] width 66 height 44
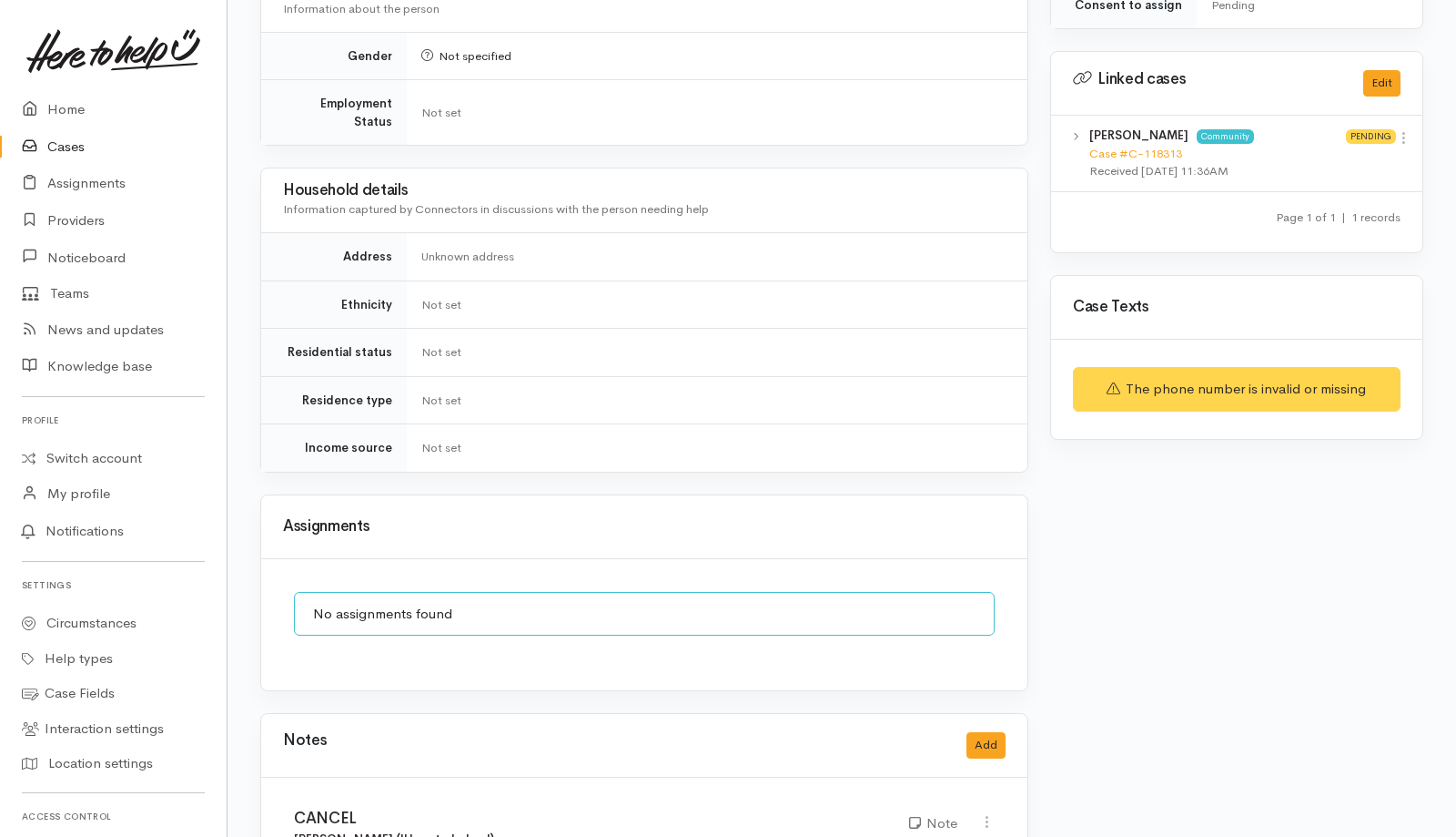
scroll to position [0, 0]
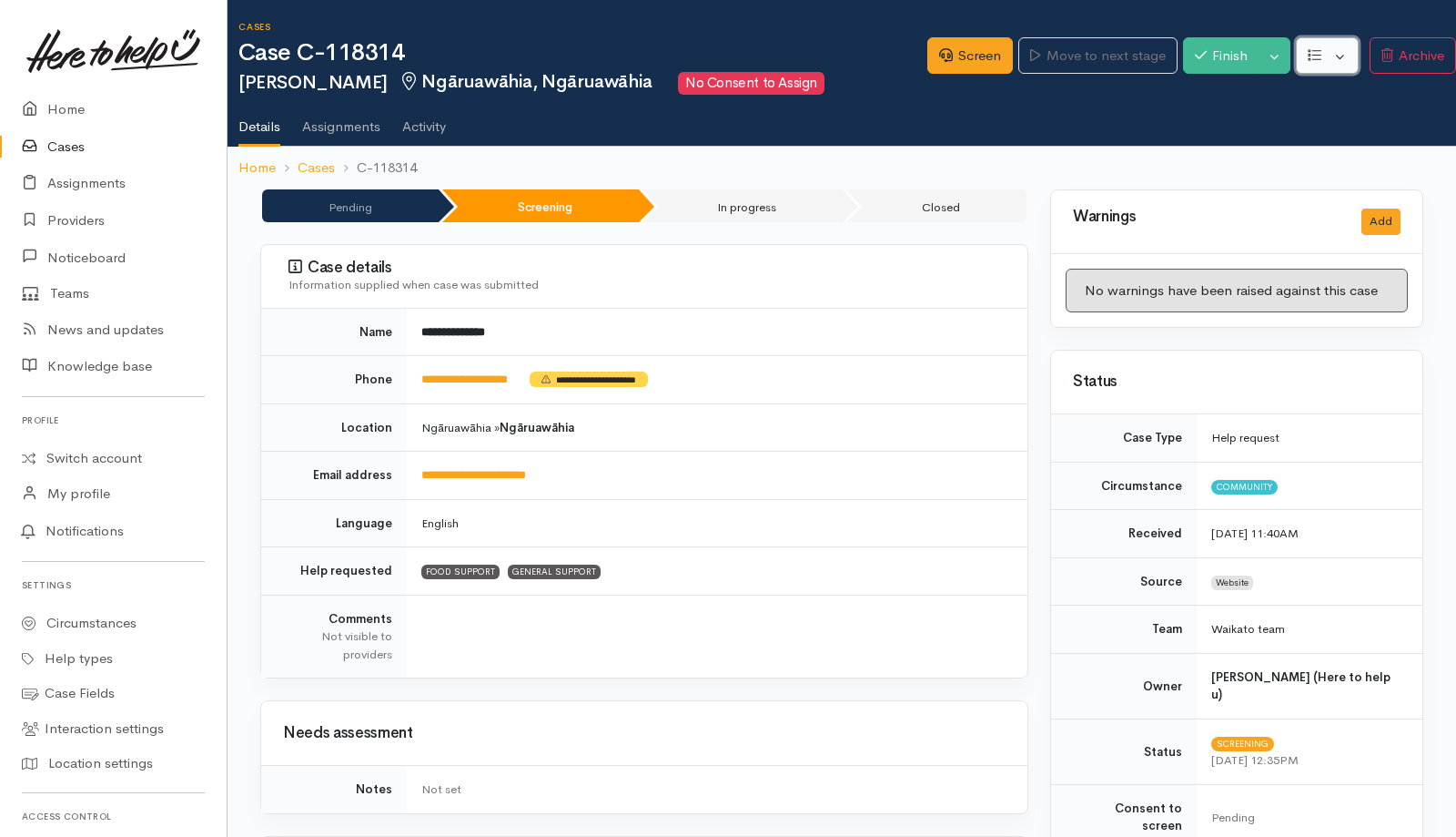
click at [1341, 52] on button "button" at bounding box center [1328, 55] width 63 height 37
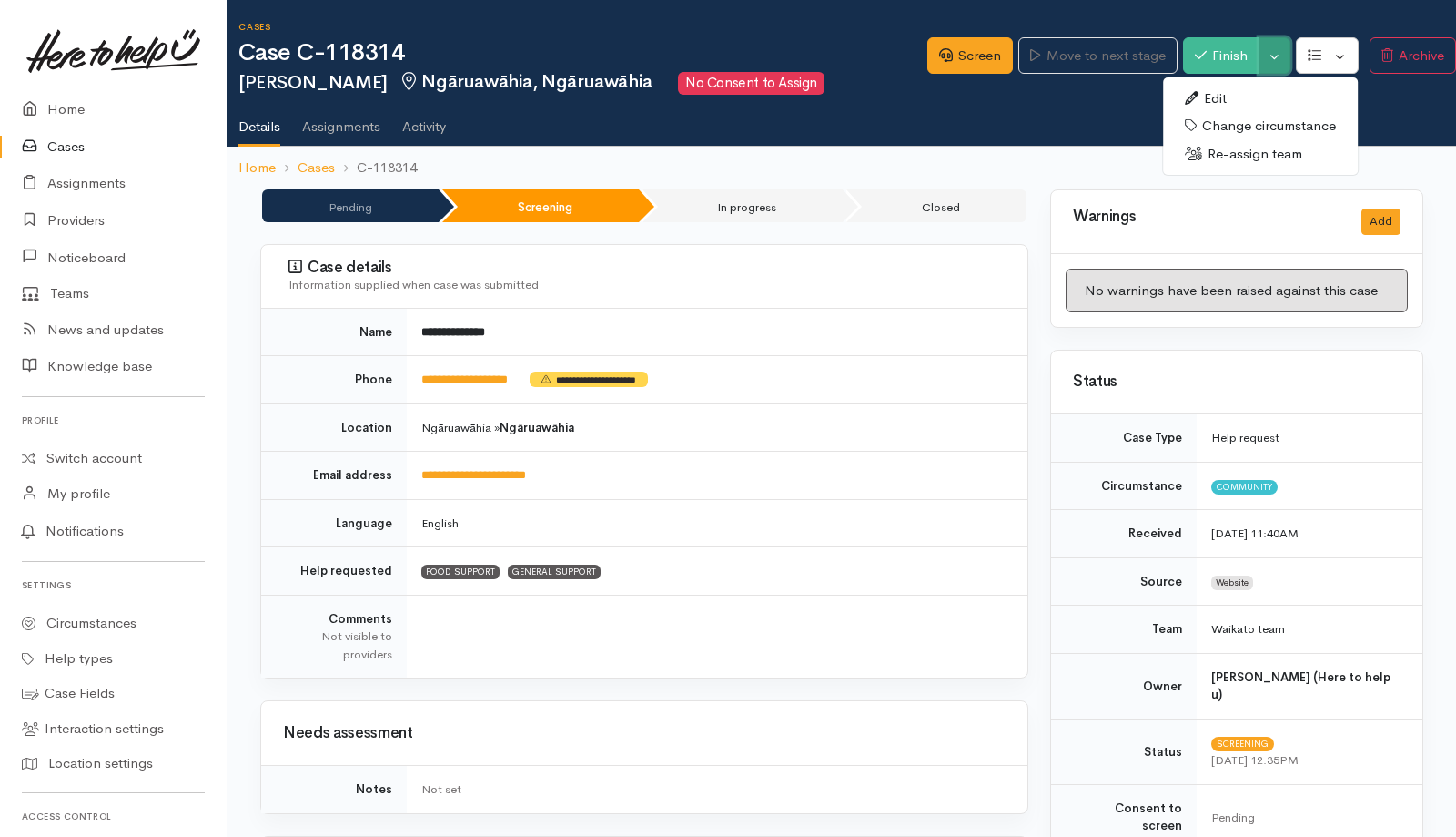
click at [1270, 48] on button "Toggle Dropdown" at bounding box center [1275, 55] width 32 height 37
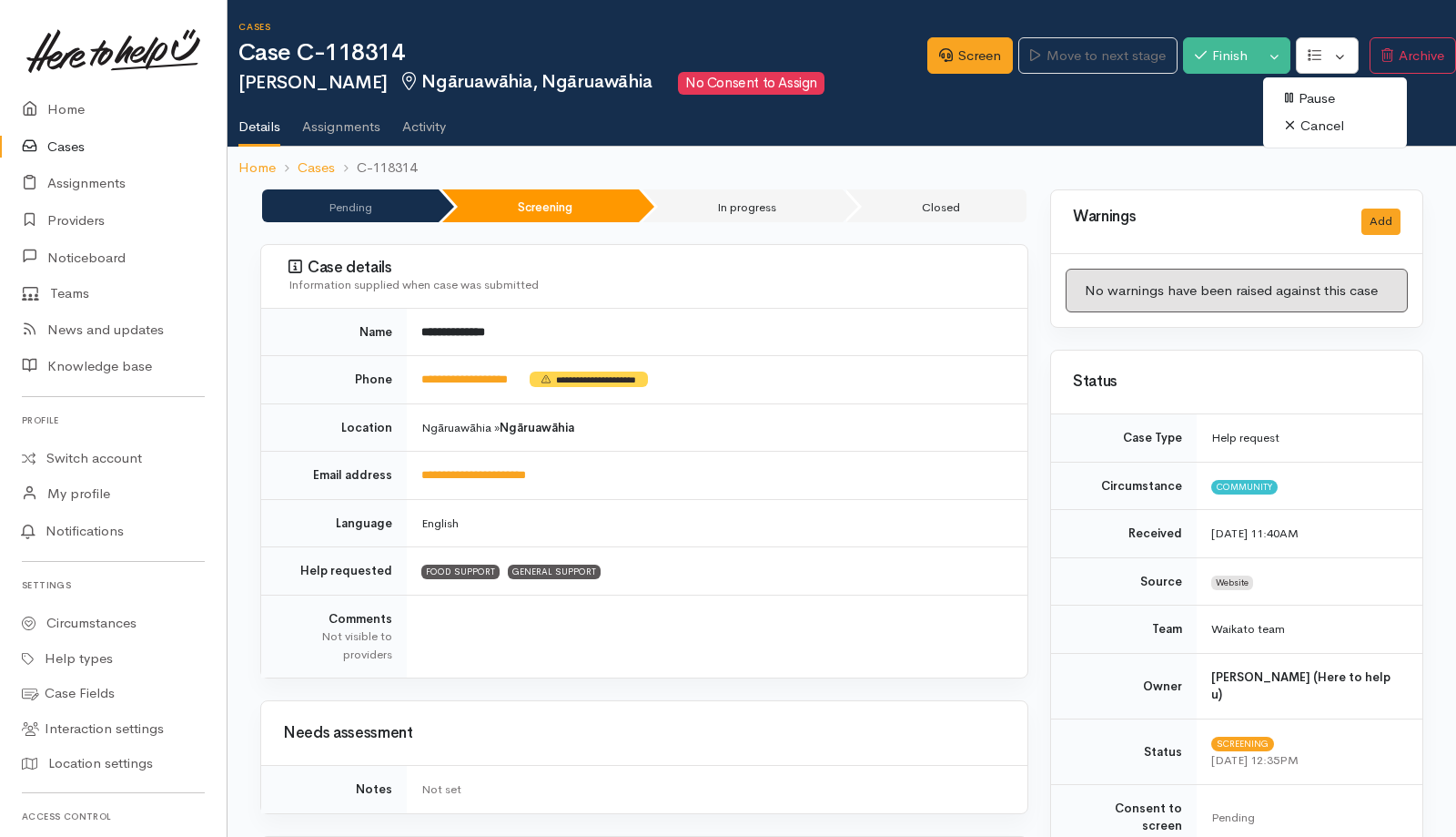
click at [1296, 125] on link "Cancel" at bounding box center [1336, 126] width 144 height 28
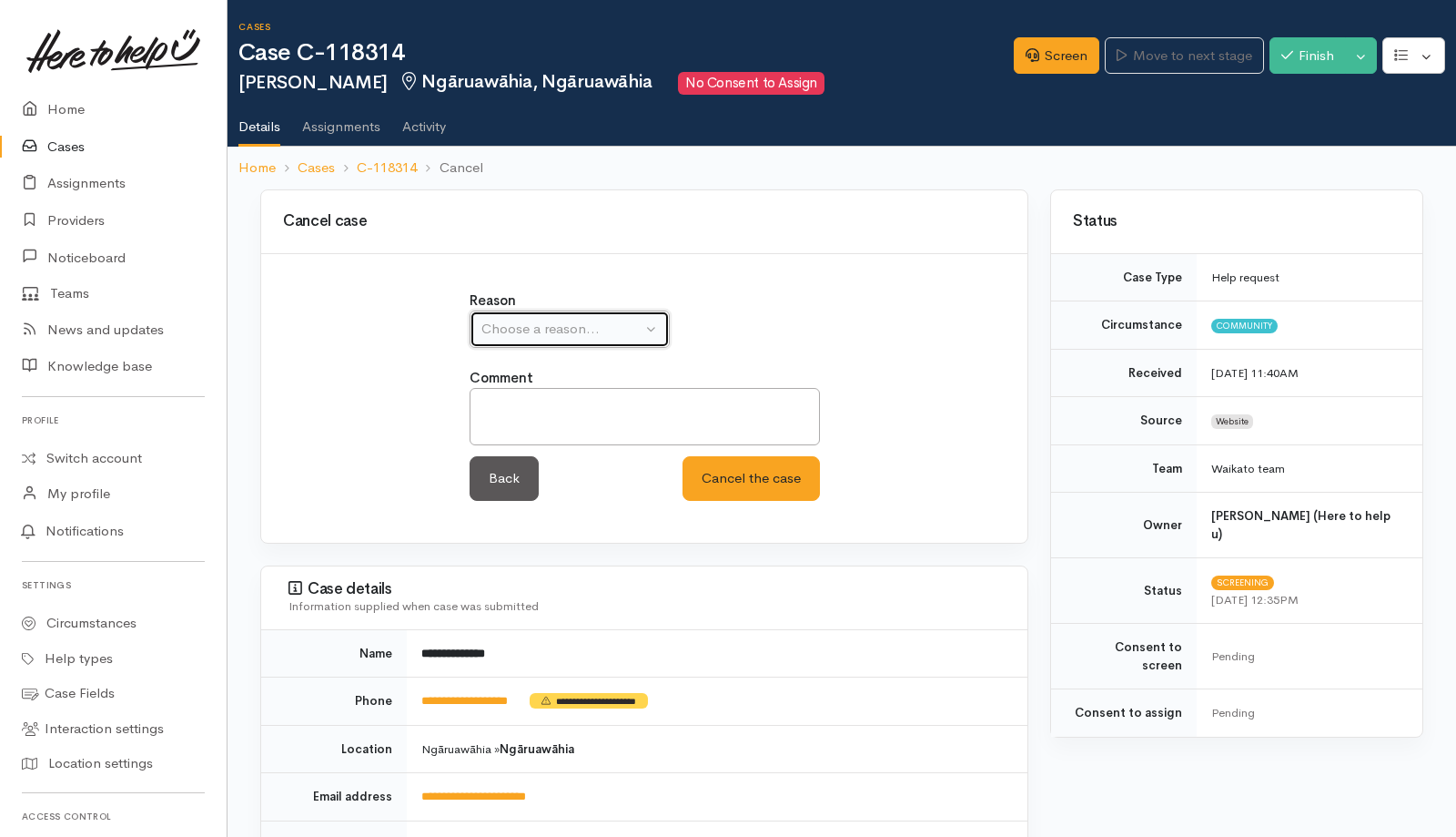
click at [605, 333] on div "Choose a reason..." at bounding box center [562, 329] width 160 height 21
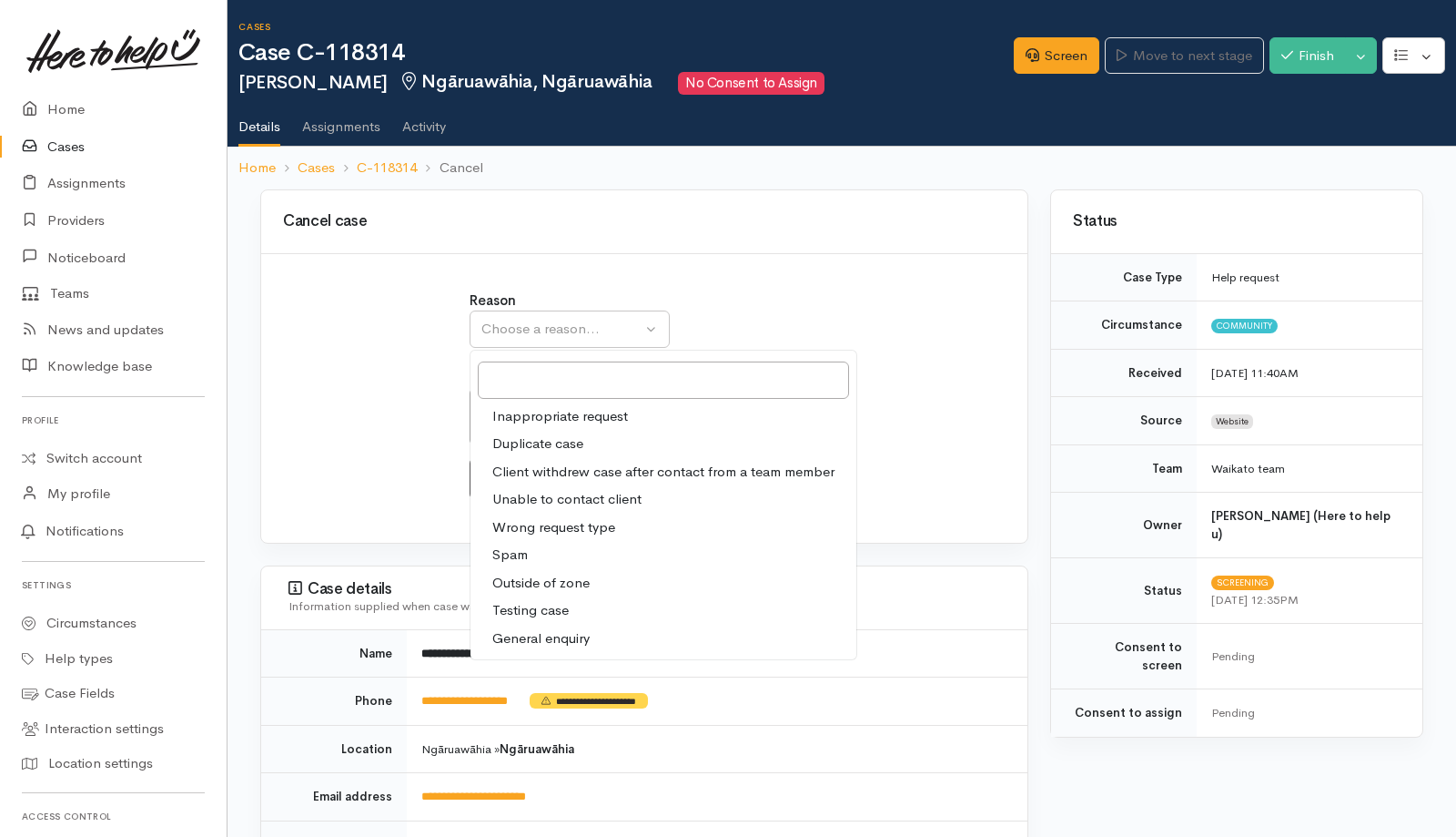
click at [552, 438] on span "Duplicate case" at bounding box center [538, 444] width 91 height 21
select select "2"
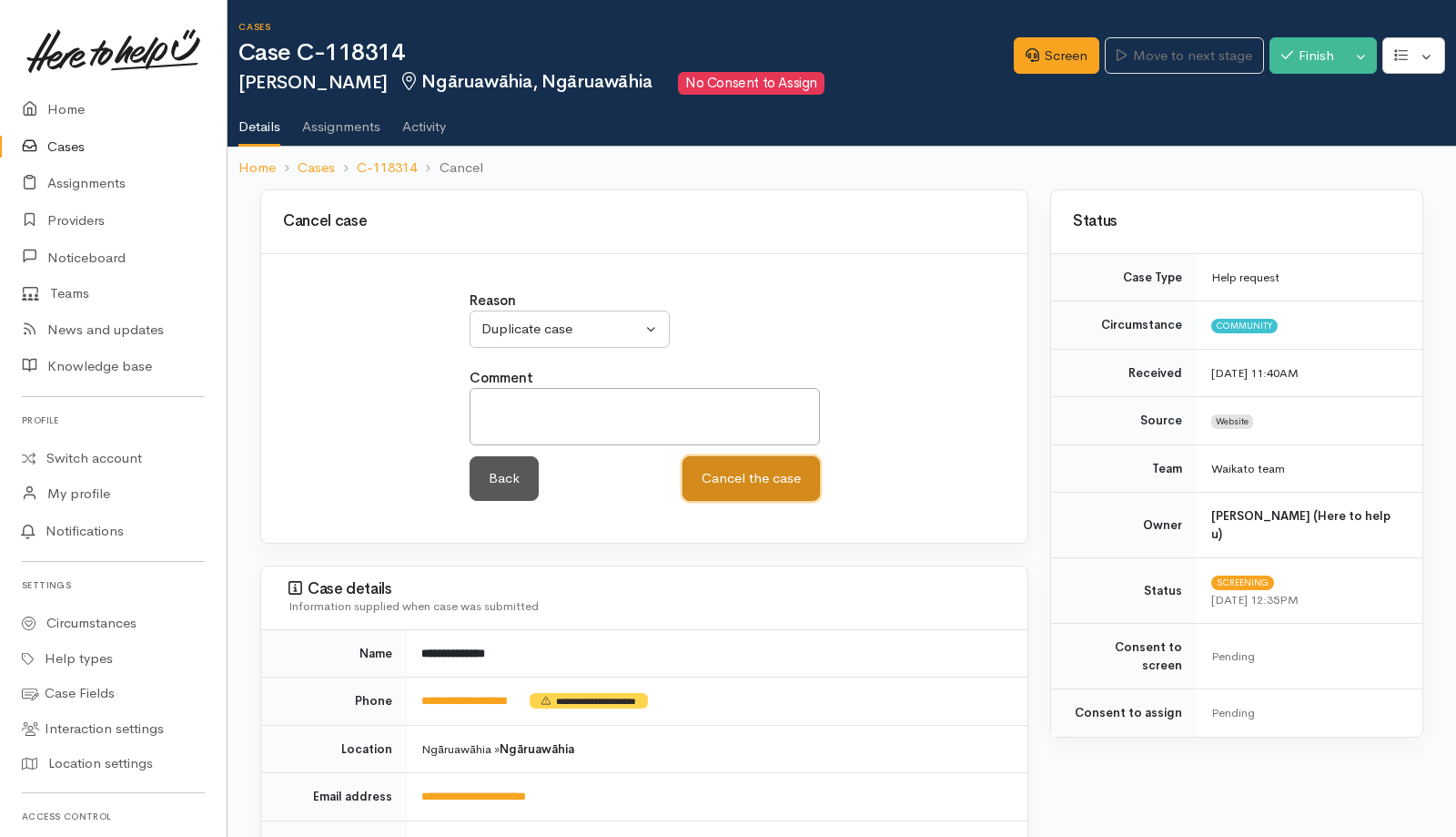
click at [744, 471] on button "Cancel the case" at bounding box center [751, 478] width 138 height 45
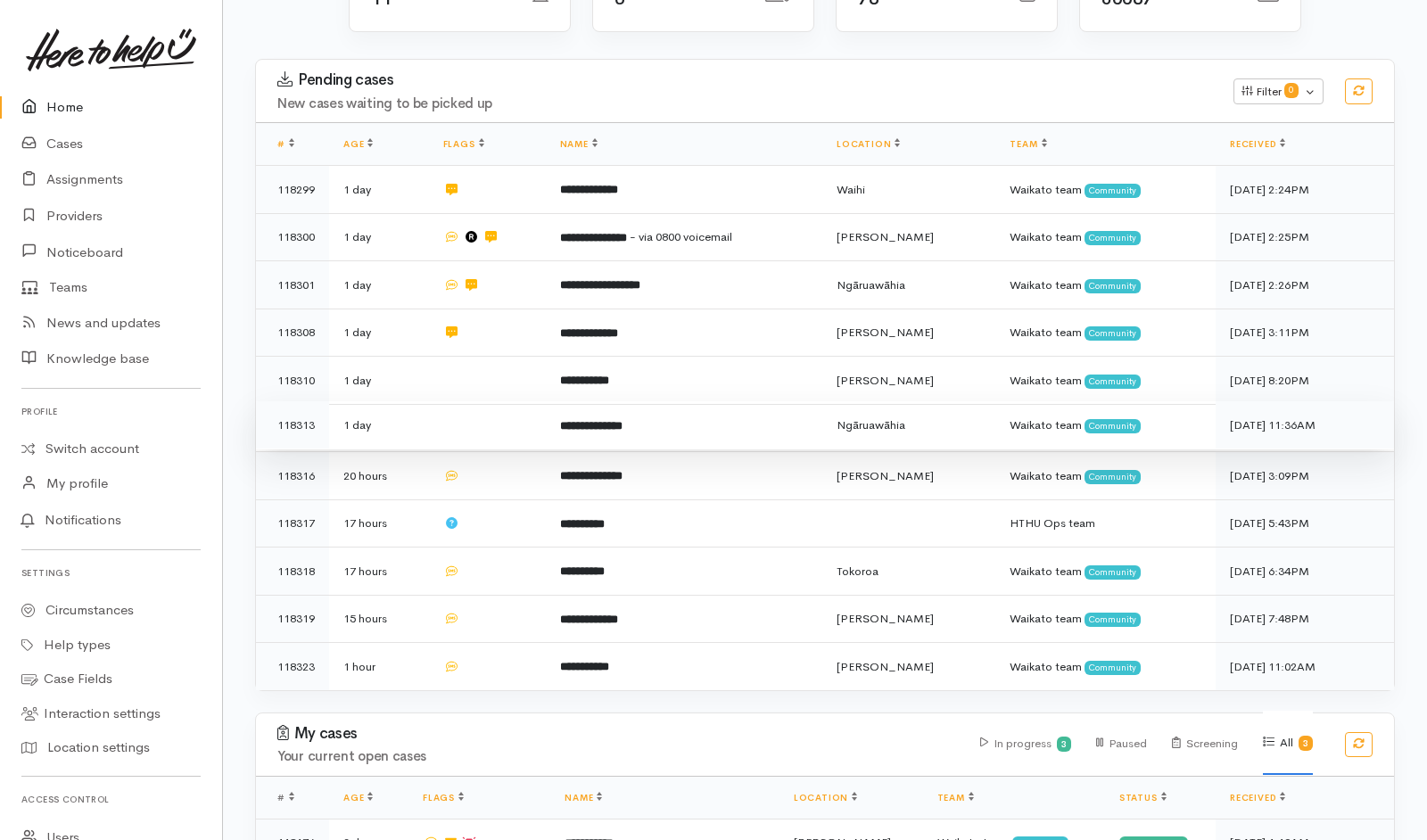
scroll to position [374, 0]
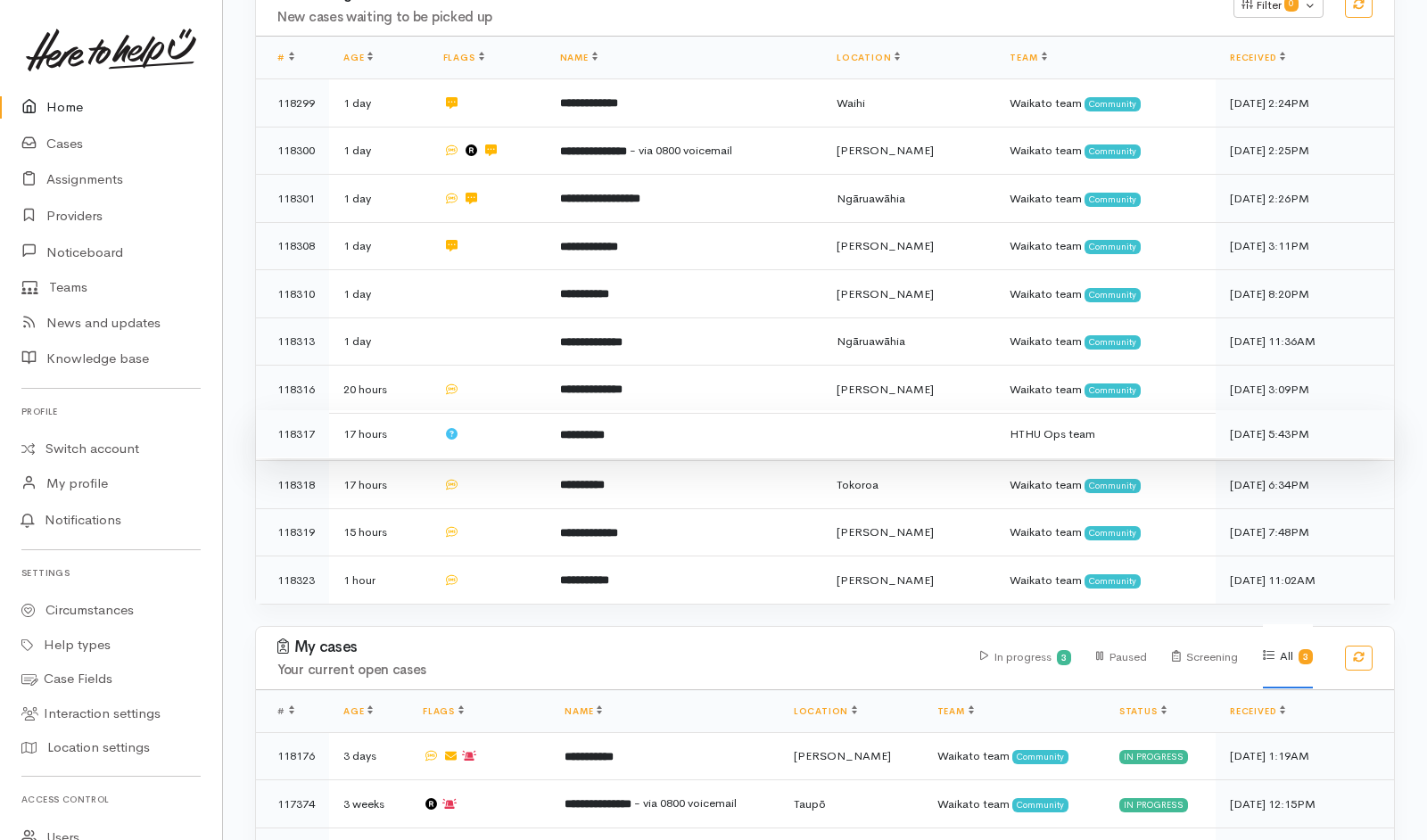
click at [724, 410] on td "**********" at bounding box center [683, 434] width 276 height 48
